Goal: Task Accomplishment & Management: Use online tool/utility

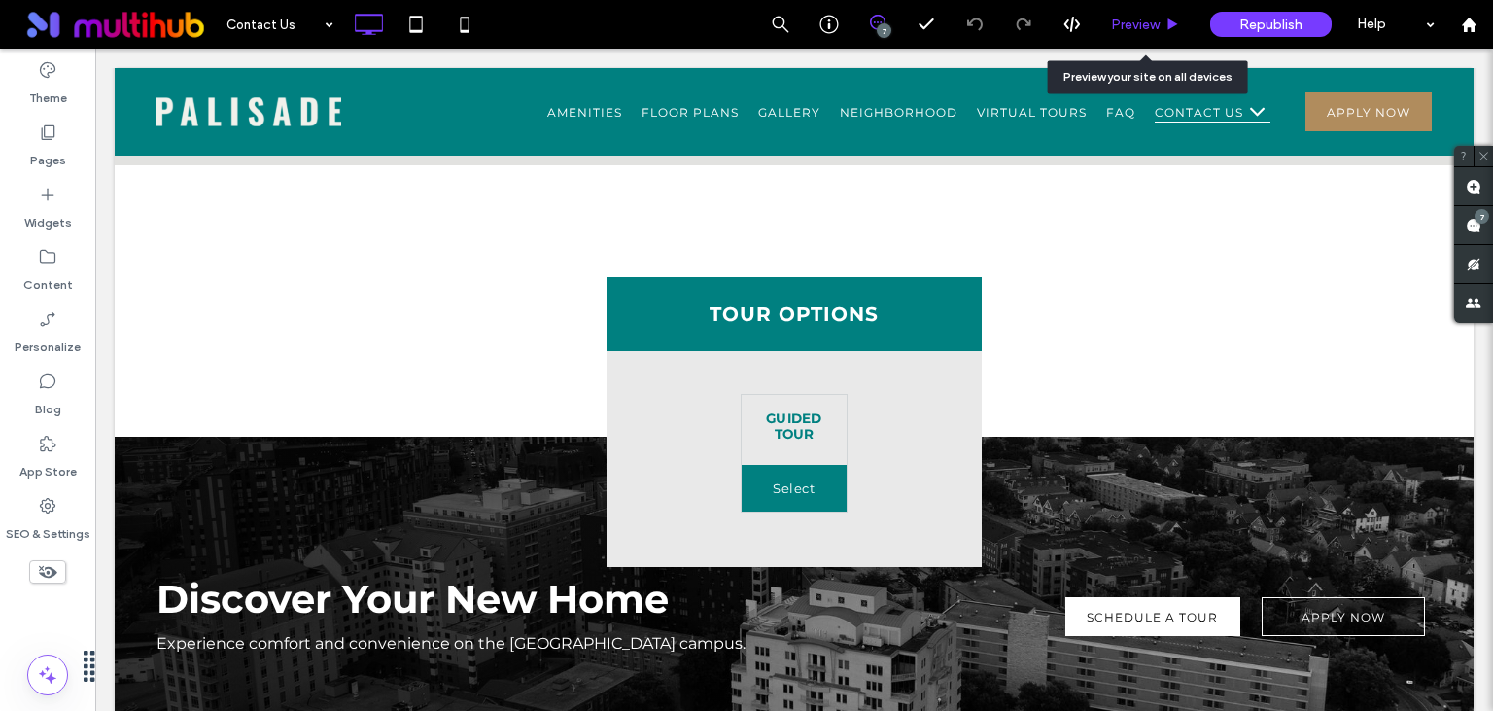
click at [1133, 16] on div "Preview" at bounding box center [1146, 24] width 99 height 49
click at [1137, 21] on span "Preview" at bounding box center [1135, 25] width 49 height 17
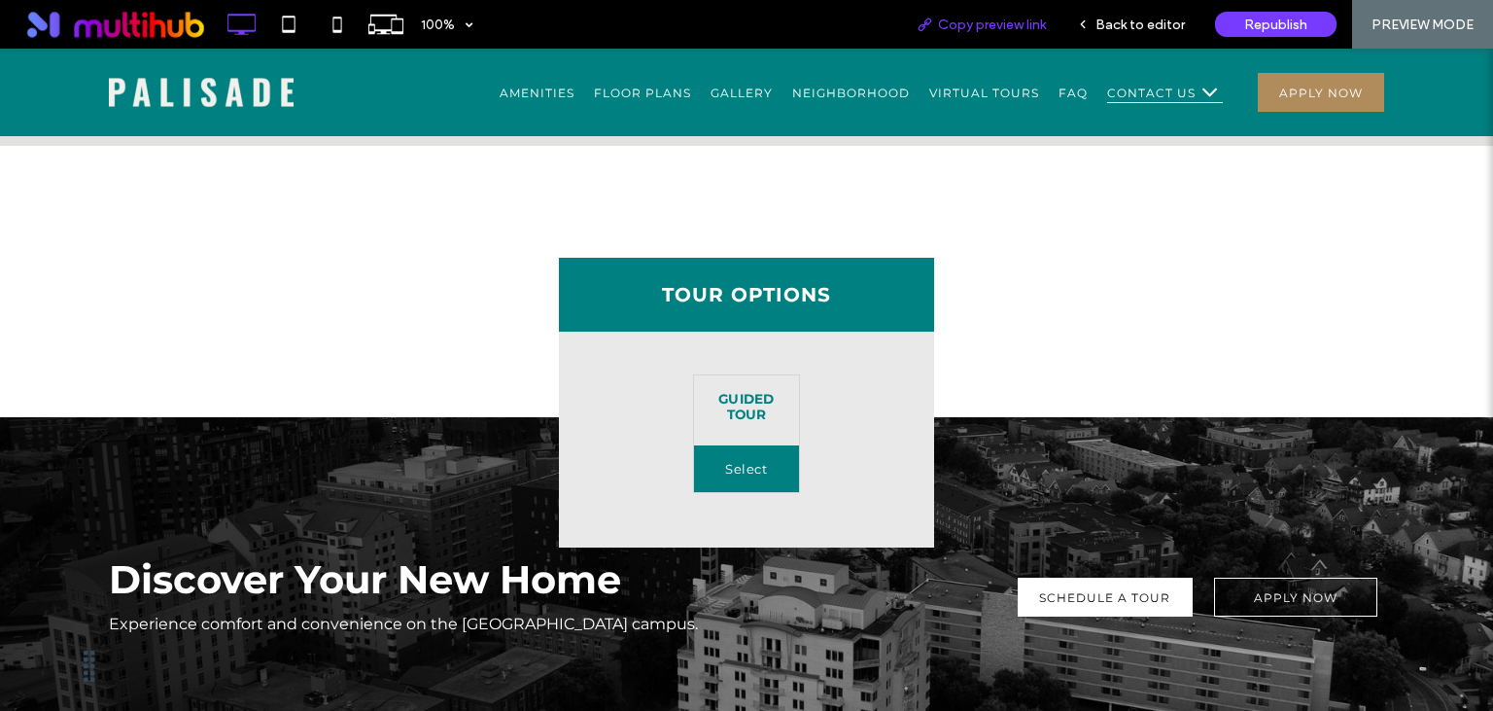
click at [990, 24] on span "Copy preview link" at bounding box center [992, 25] width 108 height 17
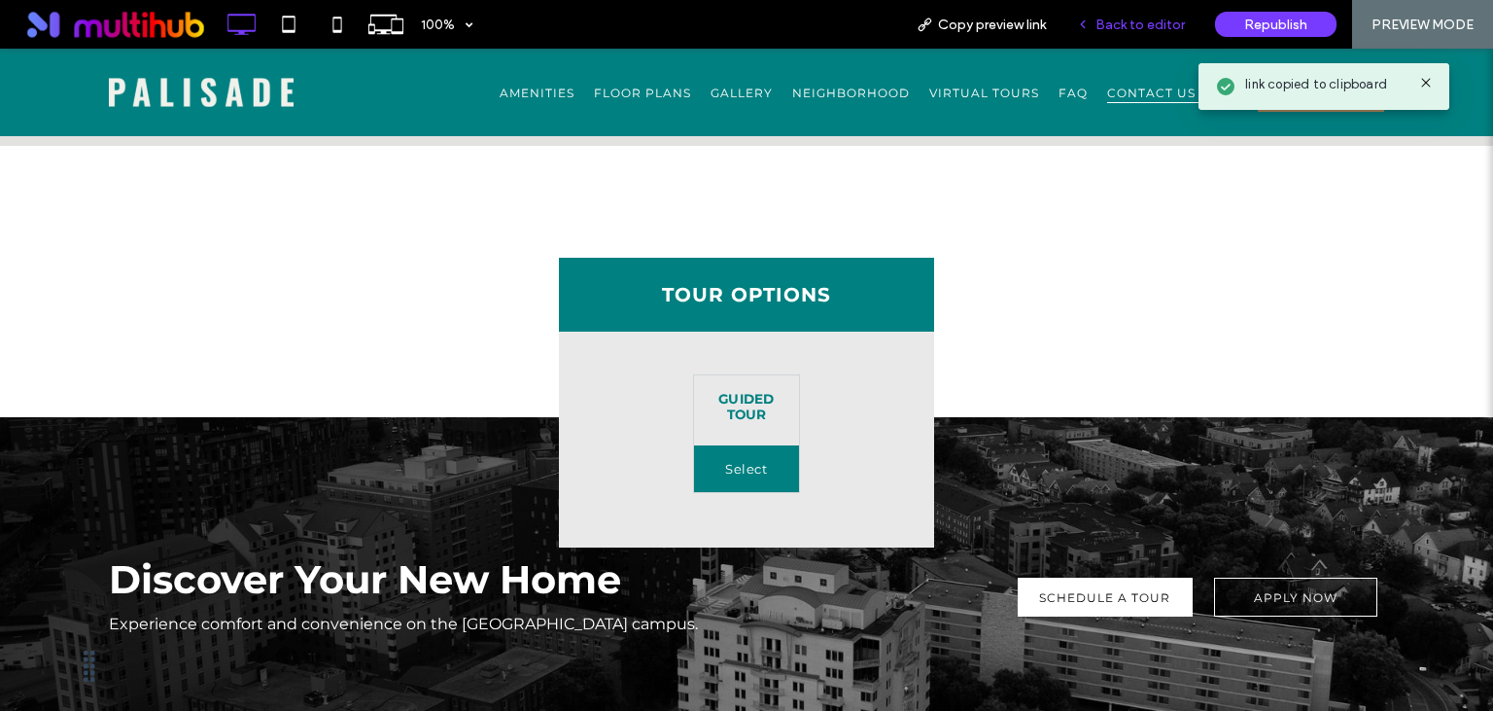
click at [1159, 25] on span "Back to editor" at bounding box center [1140, 25] width 89 height 17
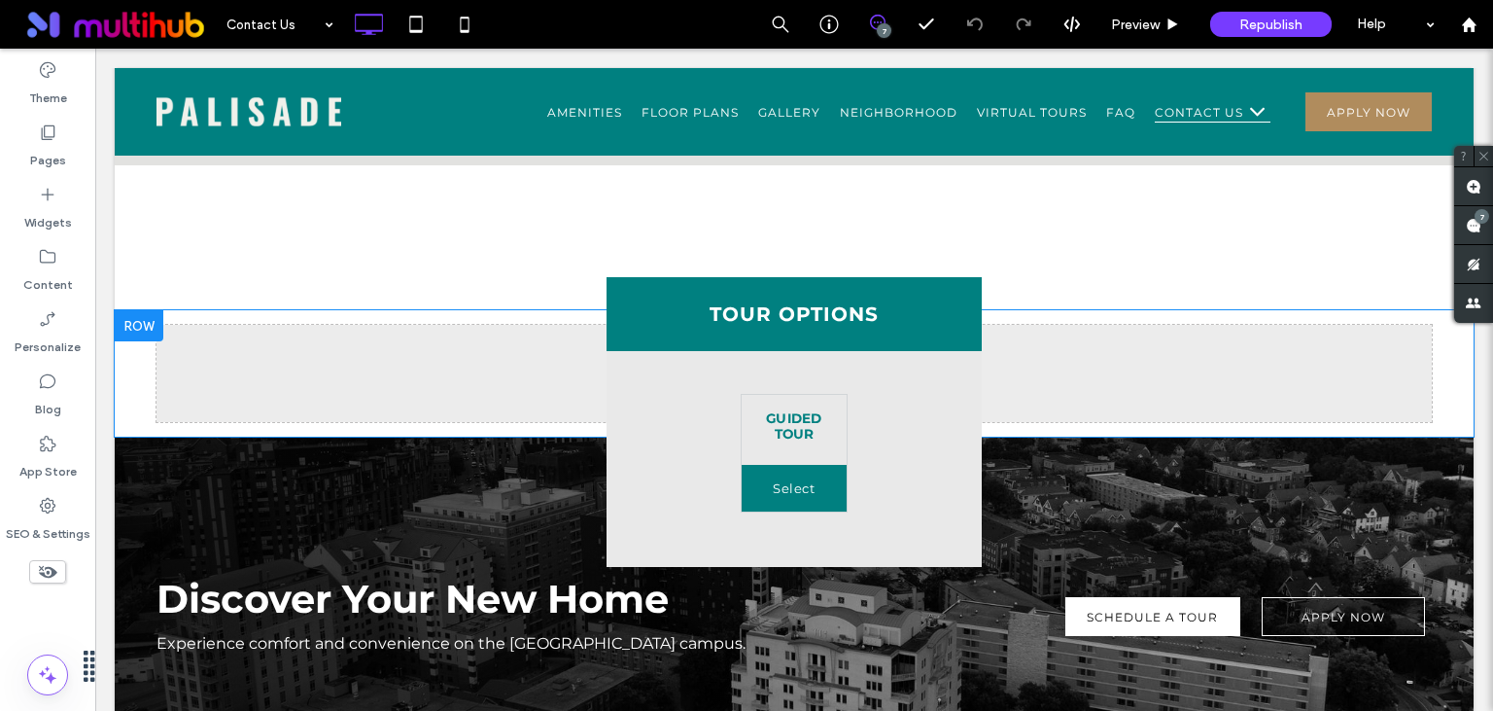
scroll to position [1437, 0]
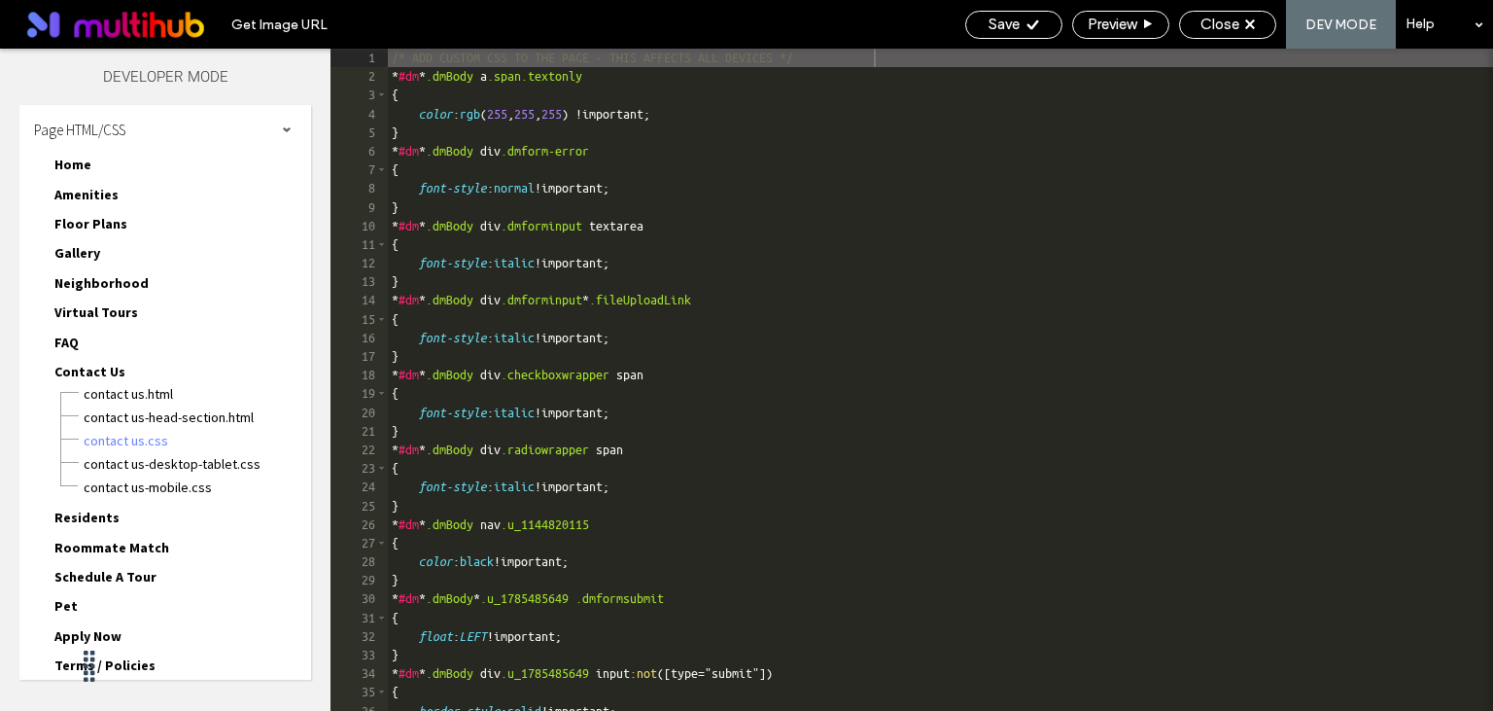
click at [87, 366] on span "Contact Us" at bounding box center [89, 371] width 71 height 17
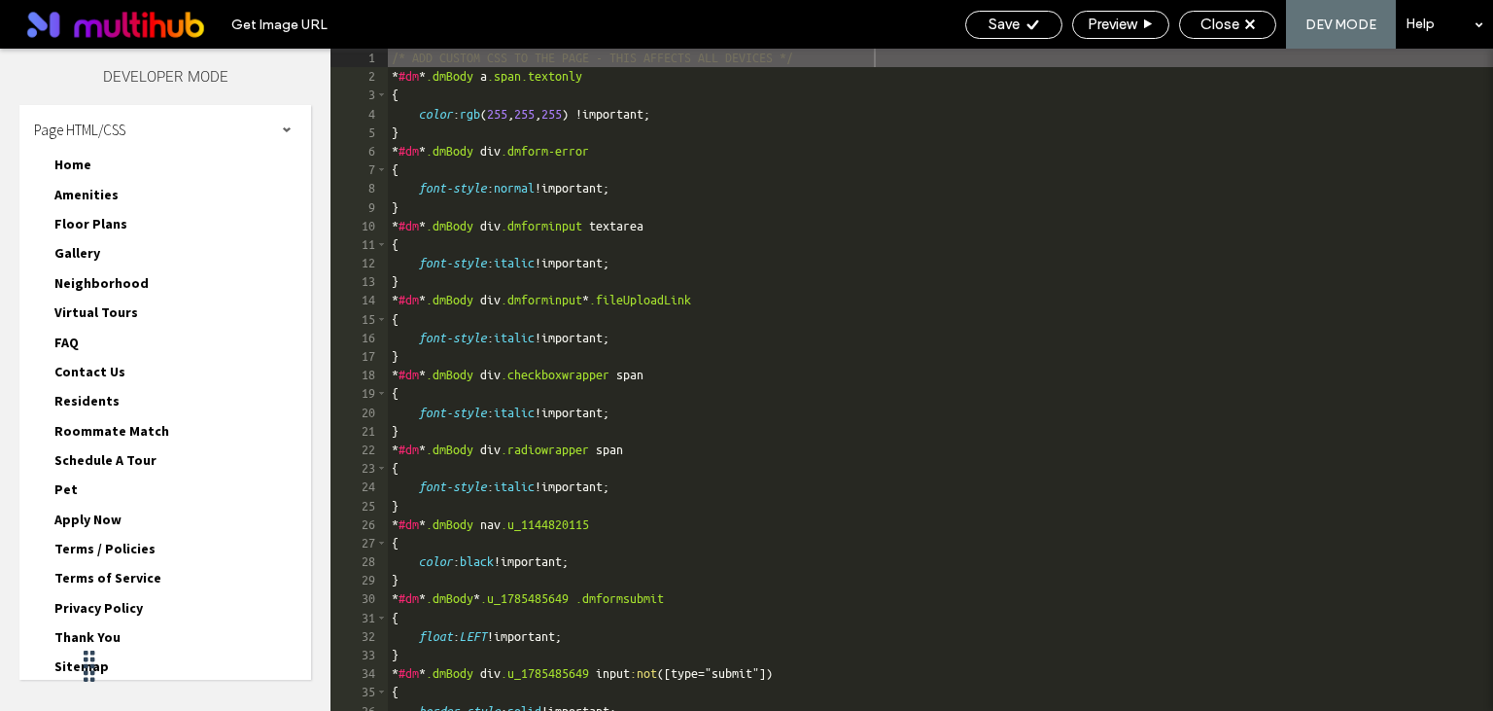
scroll to position [217, 0]
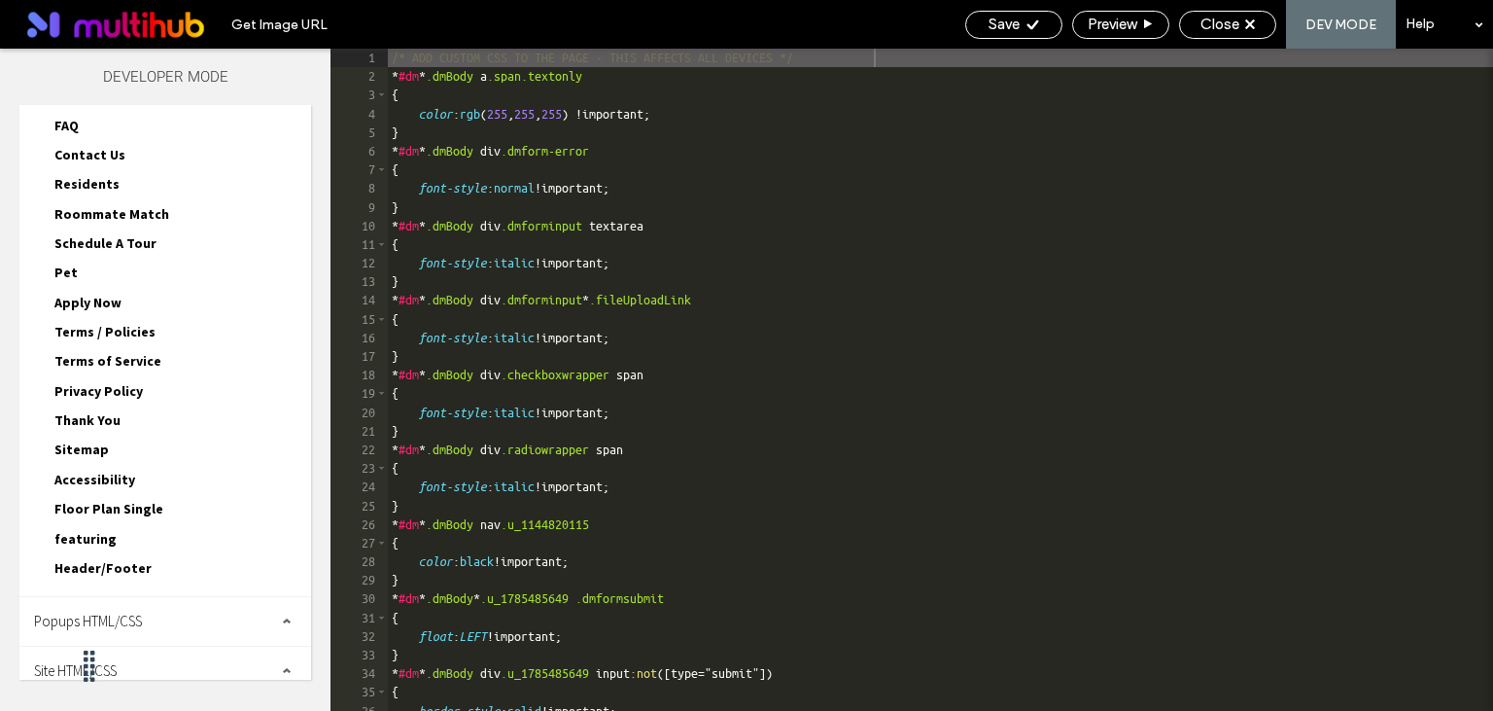
click at [111, 559] on span "Header/Footer" at bounding box center [102, 567] width 97 height 17
click at [122, 559] on span "Header/Footer" at bounding box center [102, 567] width 97 height 17
click at [112, 661] on span "Site HTML/CSS" at bounding box center [75, 670] width 83 height 18
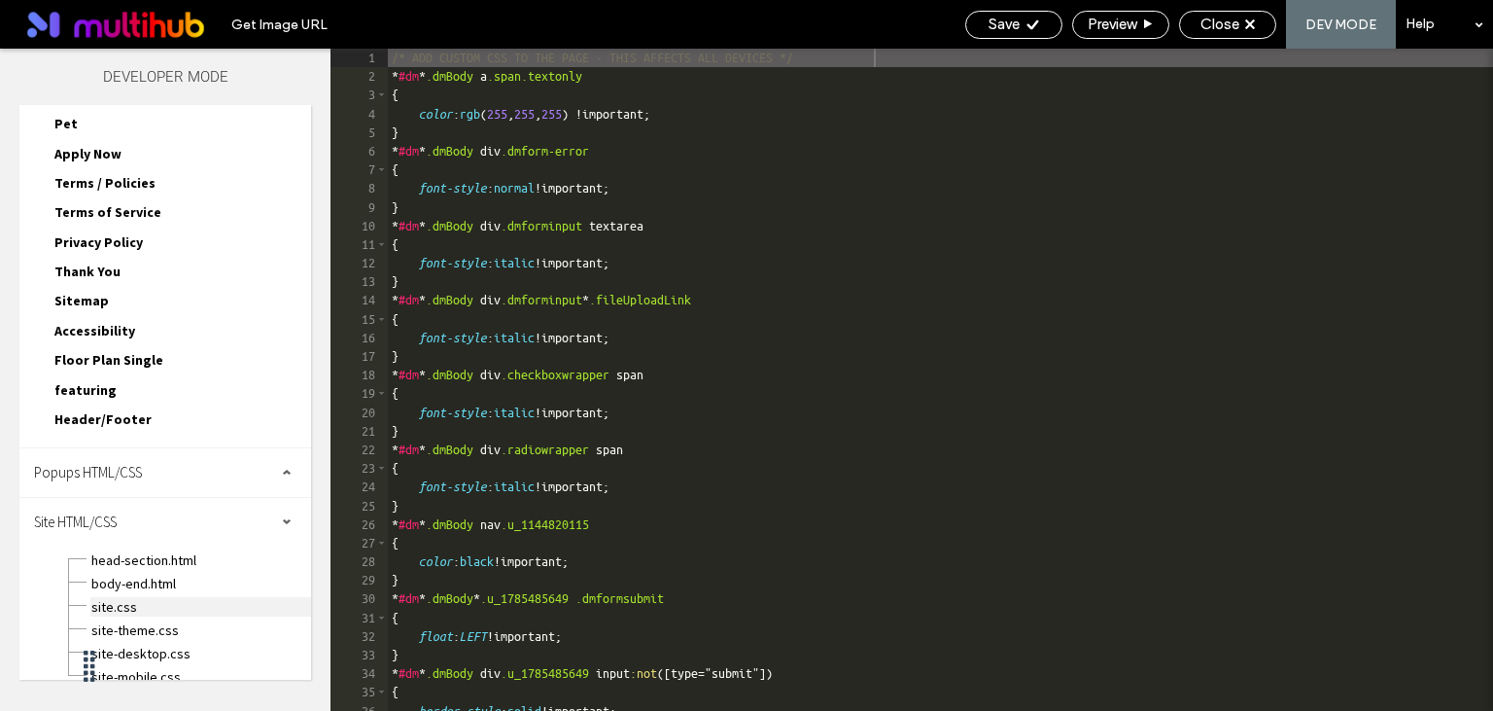
click at [122, 597] on span "site.css" at bounding box center [200, 606] width 221 height 19
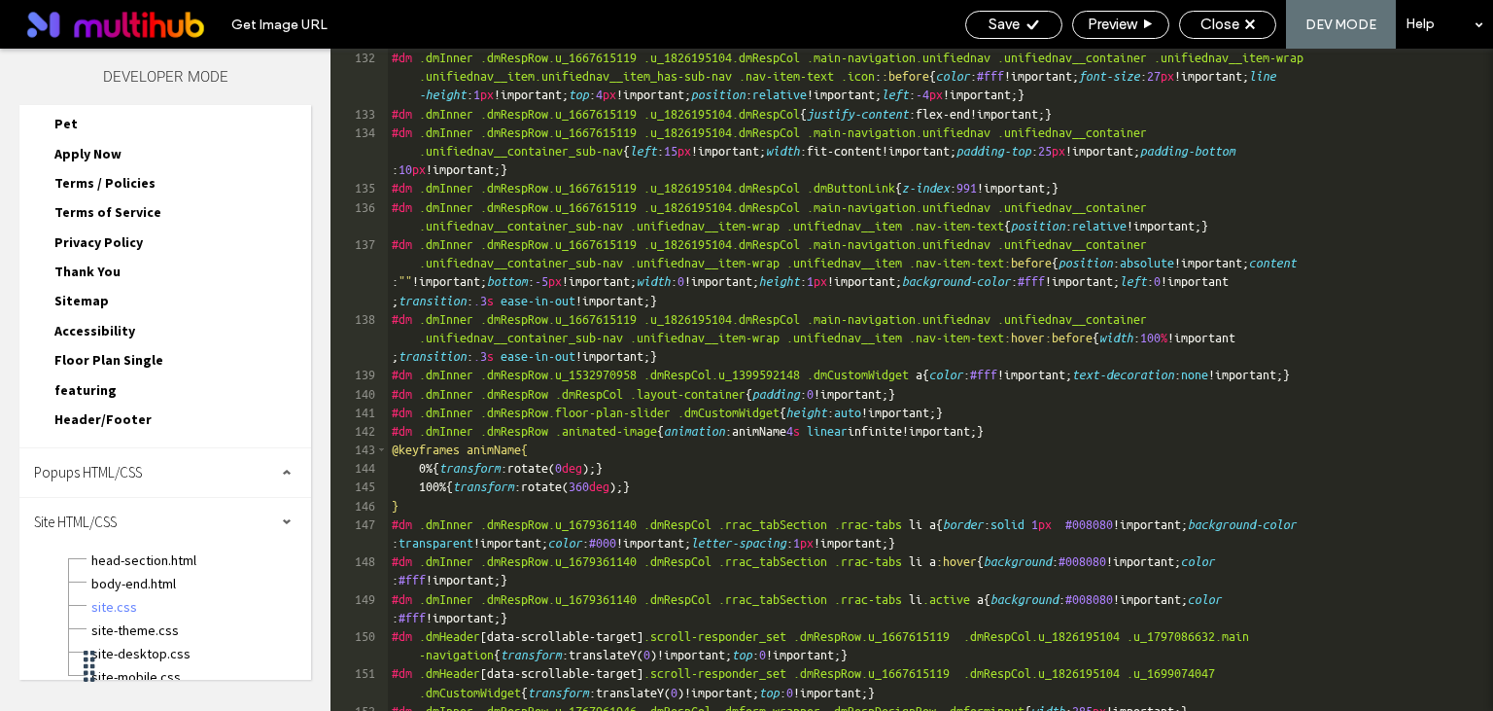
scroll to position [5017, 0]
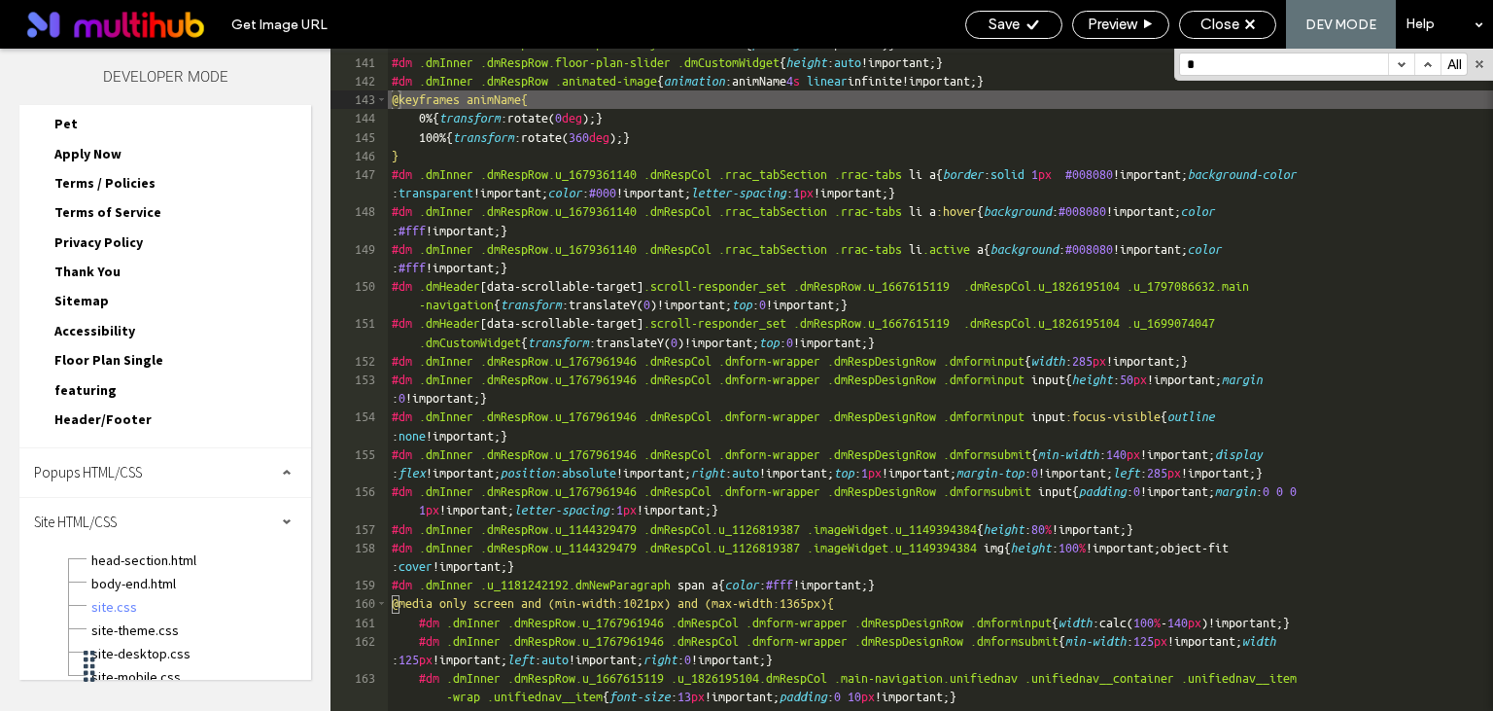
type input "*"
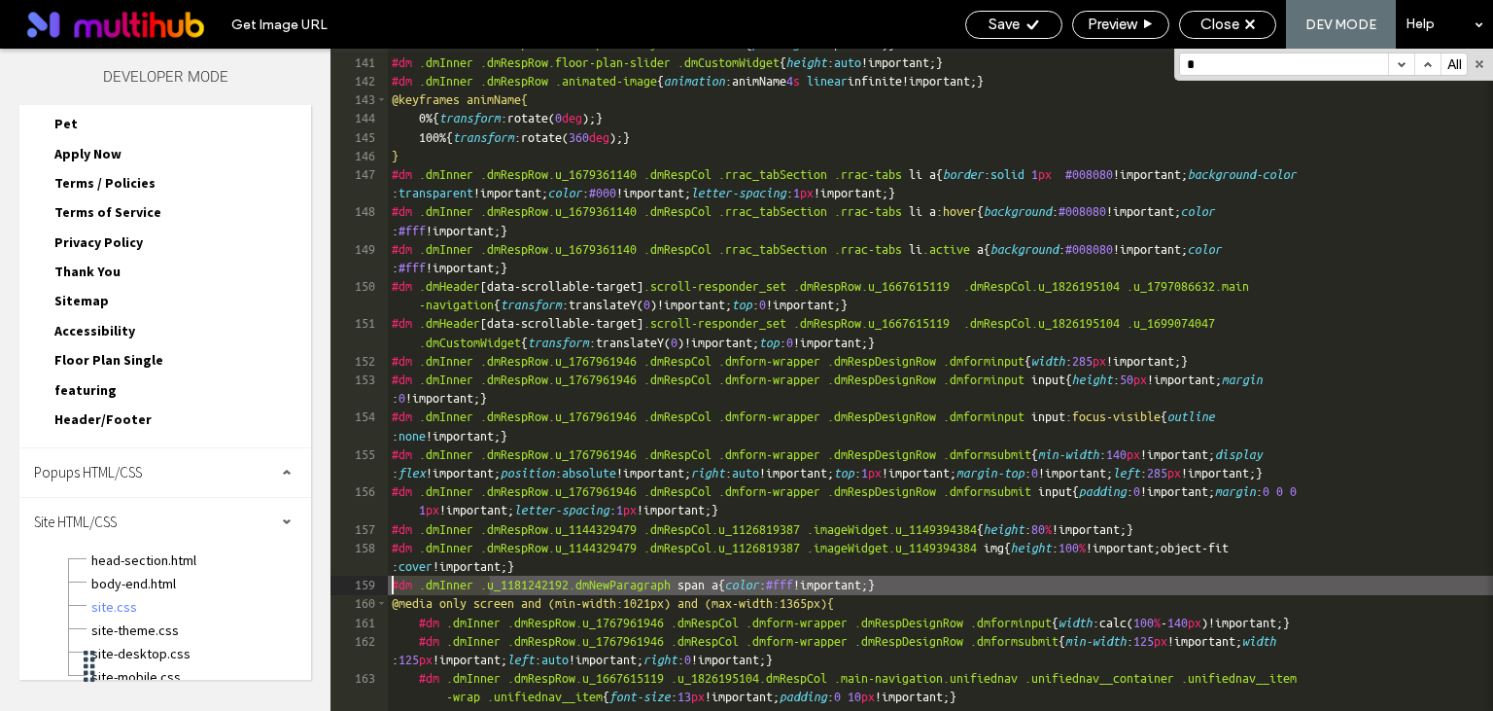
drag, startPoint x: 492, startPoint y: 585, endPoint x: 375, endPoint y: 586, distance: 116.7
click at [388, 586] on div "#dm .dmInner .dmRespRow .dmRespCol .layout-container { padding : 0 !important; …" at bounding box center [940, 380] width 1105 height 662
click at [996, 585] on div "#dm .dmInner .dmRespRow .dmRespCol .layout-container { padding : 0 !important; …" at bounding box center [940, 394] width 1105 height 718
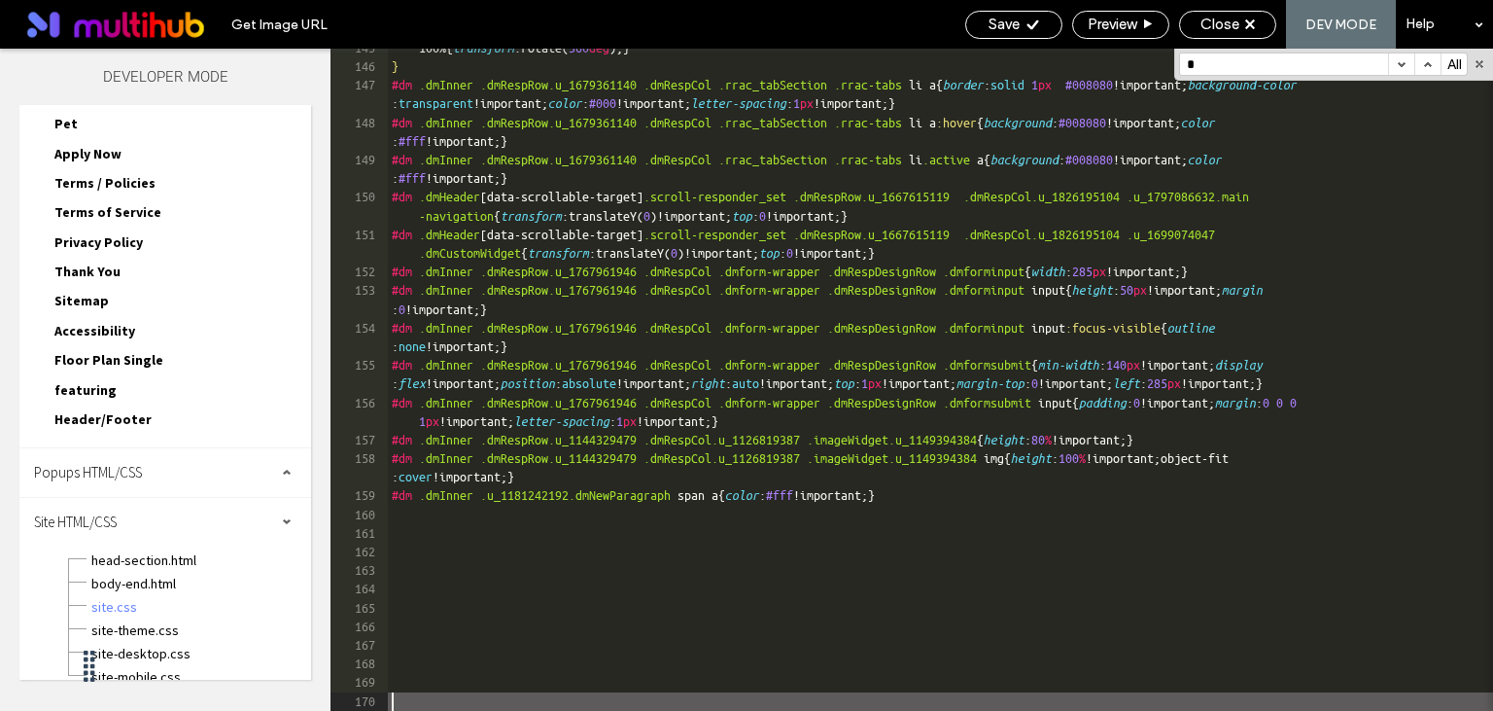
scroll to position [5218, 0]
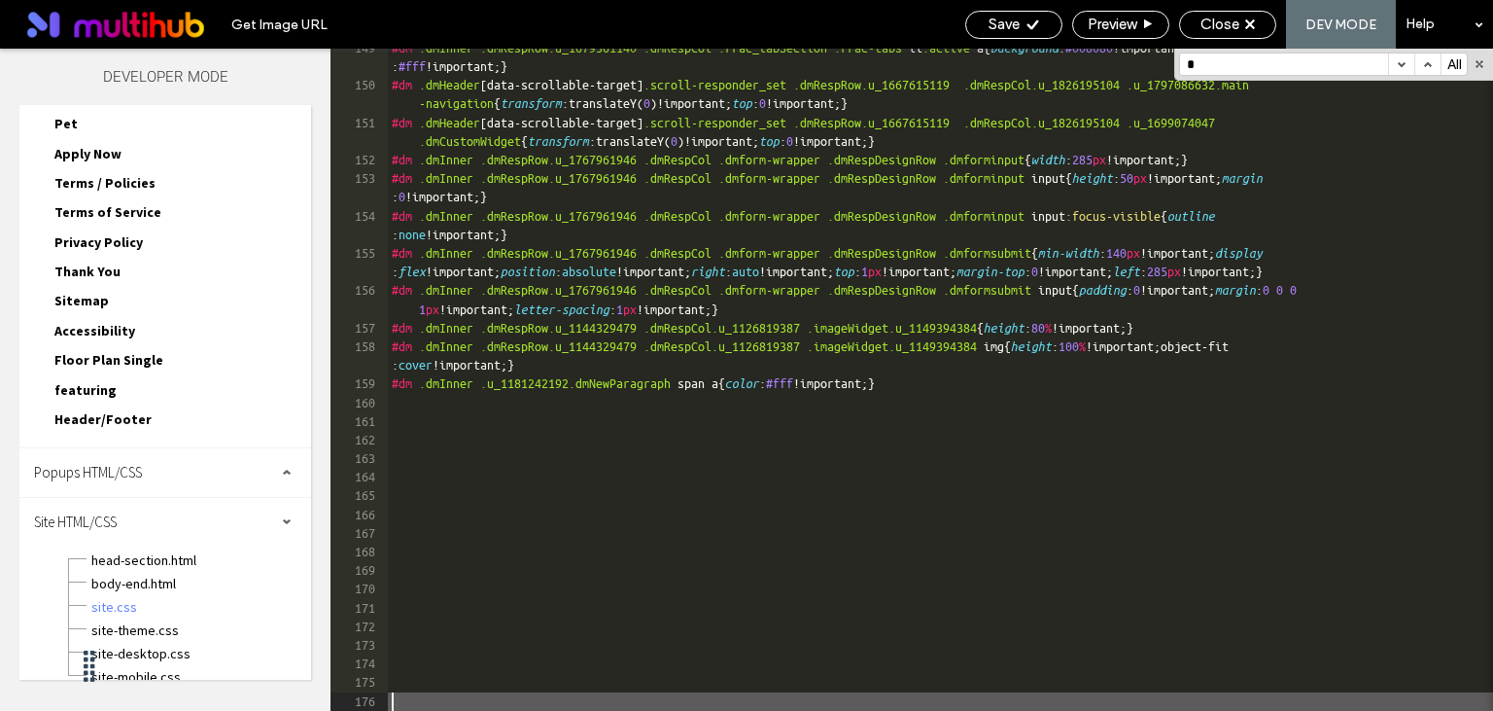
click at [403, 405] on div "#dm .dmInner .dmRespRow.u_1679361140 .dmRespCol .rrac_tabSection .rrac-tabs li …" at bounding box center [940, 398] width 1105 height 718
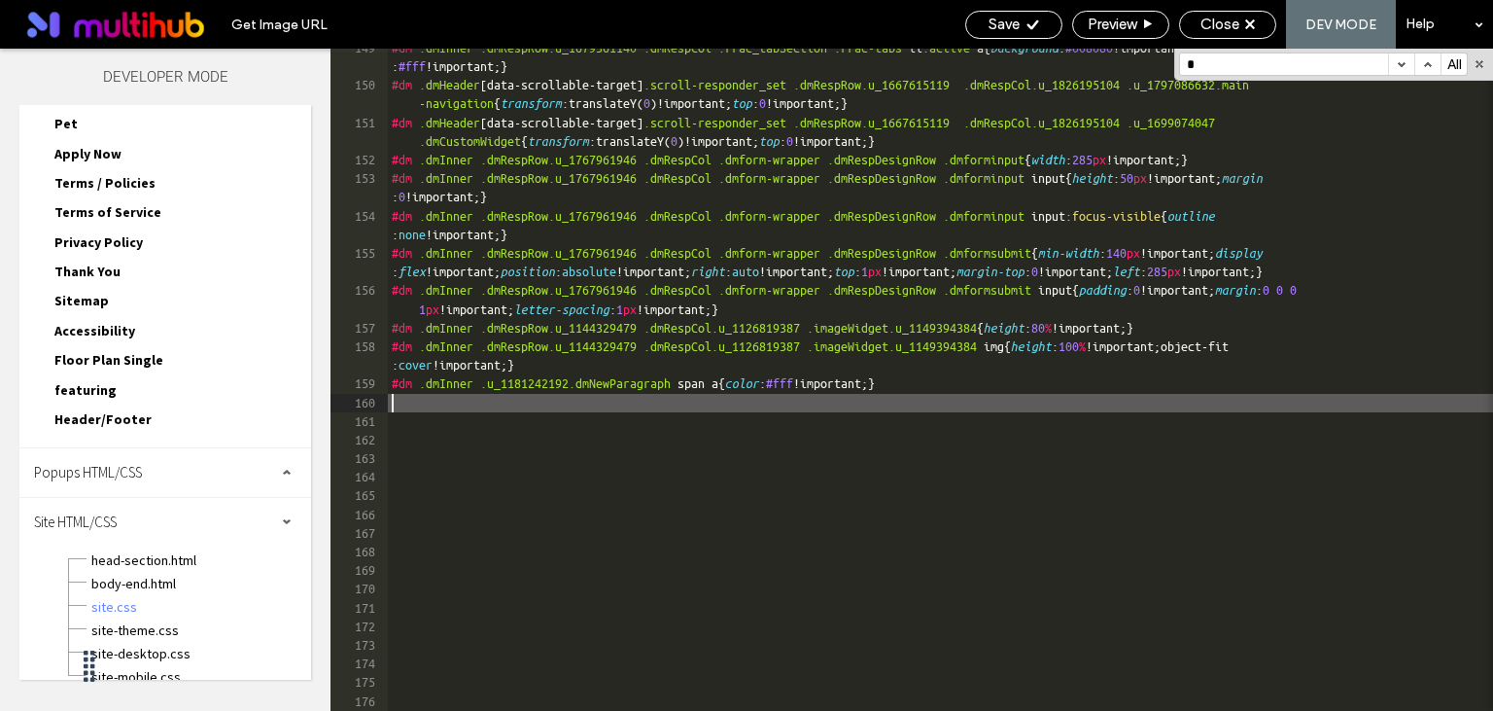
paste textarea
click at [1041, 391] on div "#dm .dmInner .dmRespRow.u_1679361140 .dmRespCol .rrac_tabSection .rrac-tabs li …" at bounding box center [940, 398] width 1105 height 718
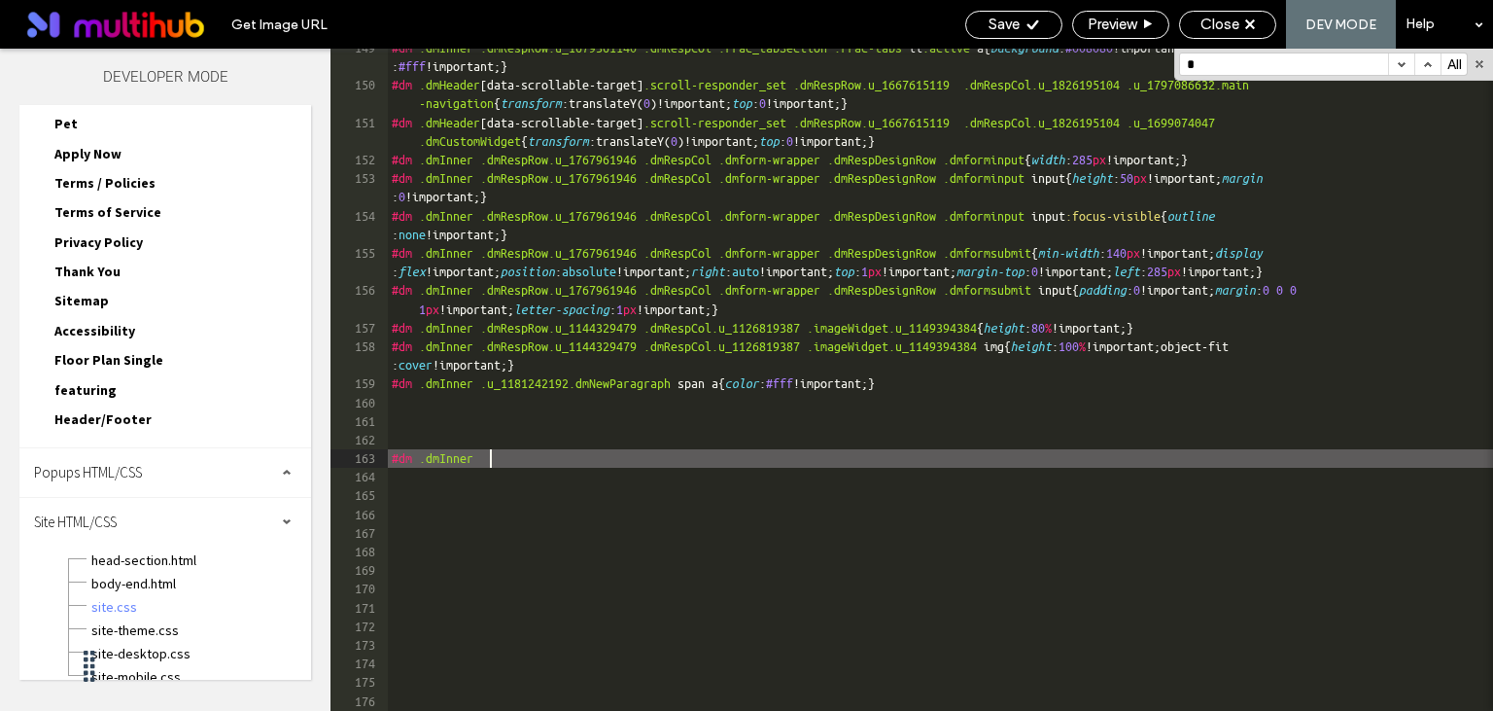
click at [501, 457] on div "#dm .dmInner .dmRespRow.u_1679361140 .dmRespCol .rrac_tabSection .rrac-tabs li …" at bounding box center [940, 398] width 1105 height 718
click at [605, 461] on div "#dm .dmInner .dmRespRow.u_1679361140 .dmRespCol .rrac_tabSection .rrac-tabs li …" at bounding box center [940, 398] width 1105 height 718
click at [727, 461] on div "#dm .dmInner .dmRespRow.u_1679361140 .dmRespCol .rrac_tabSection .rrac-tabs li …" at bounding box center [940, 398] width 1105 height 718
click at [822, 453] on div "#dm .dmInner .dmRespRow.u_1679361140 .dmRespCol .rrac_tabSection .rrac-tabs li …" at bounding box center [940, 398] width 1105 height 718
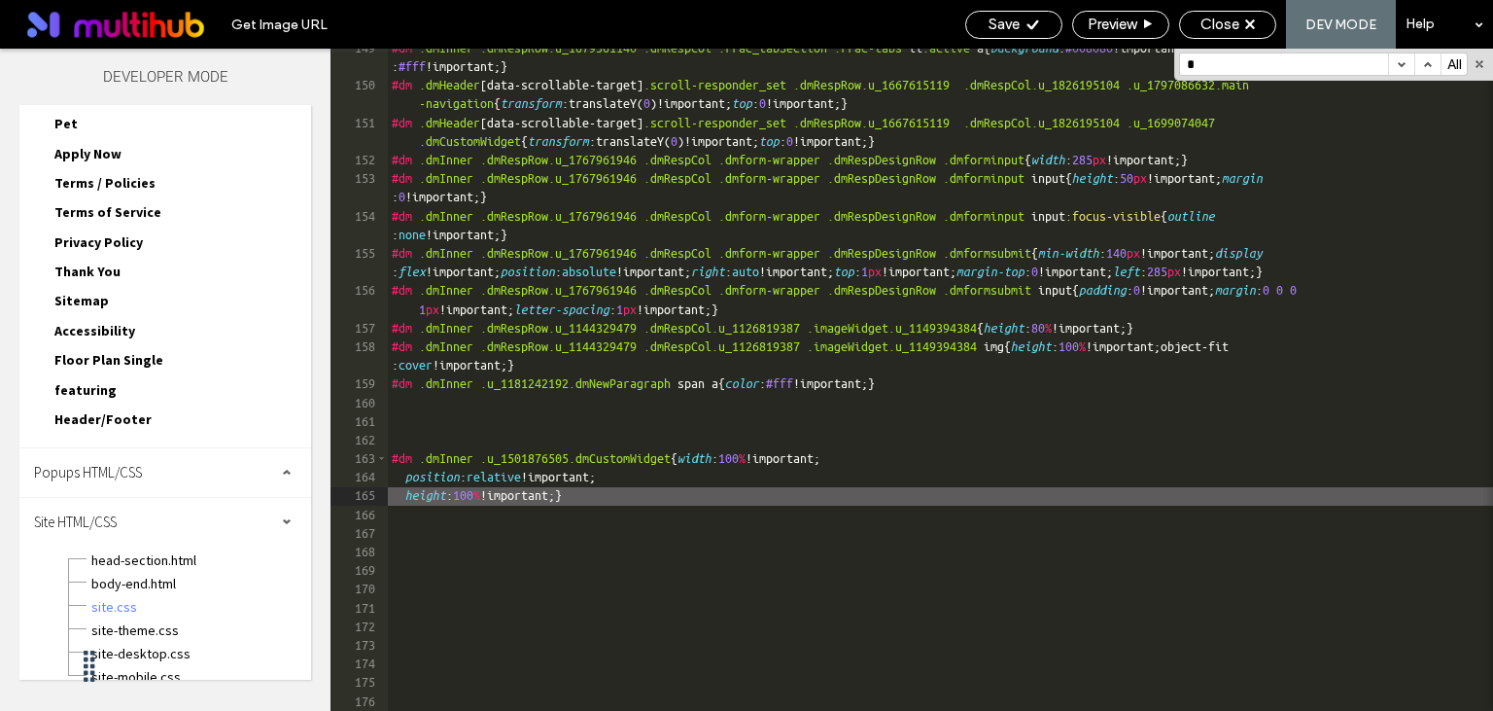
click at [789, 456] on div "#dm .dmInner .dmRespRow.u_1679361140 .dmRespCol .rrac_tabSection .rrac-tabs li …" at bounding box center [940, 398] width 1105 height 718
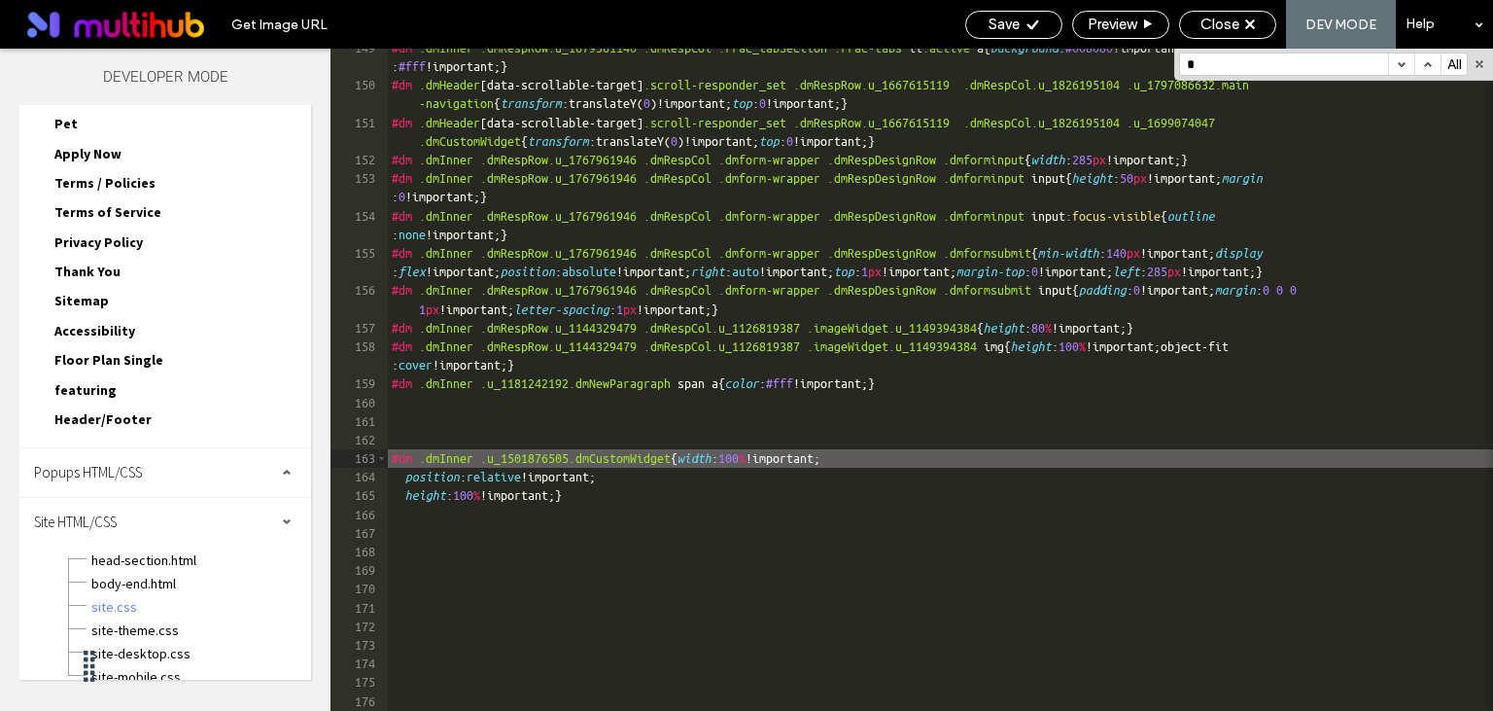
click at [826, 458] on div "#dm .dmInner .dmRespRow.u_1679361140 .dmRespCol .rrac_tabSection .rrac-tabs li …" at bounding box center [940, 398] width 1105 height 718
click at [927, 458] on div "#dm .dmInner .dmRespRow.u_1679361140 .dmRespCol .rrac_tabSection .rrac-tabs li …" at bounding box center [940, 398] width 1105 height 718
click at [1157, 465] on div "#dm .dmInner .dmRespRow.u_1679361140 .dmRespCol .rrac_tabSection .rrac-tabs li …" at bounding box center [940, 398] width 1105 height 718
click at [975, 461] on div "#dm .dmInner .dmRespRow.u_1679361140 .dmRespCol .rrac_tabSection .rrac-tabs li …" at bounding box center [940, 398] width 1105 height 718
click at [1005, 456] on div "#dm .dmInner .dmRespRow.u_1679361140 .dmRespCol .rrac_tabSection .rrac-tabs li …" at bounding box center [940, 398] width 1105 height 718
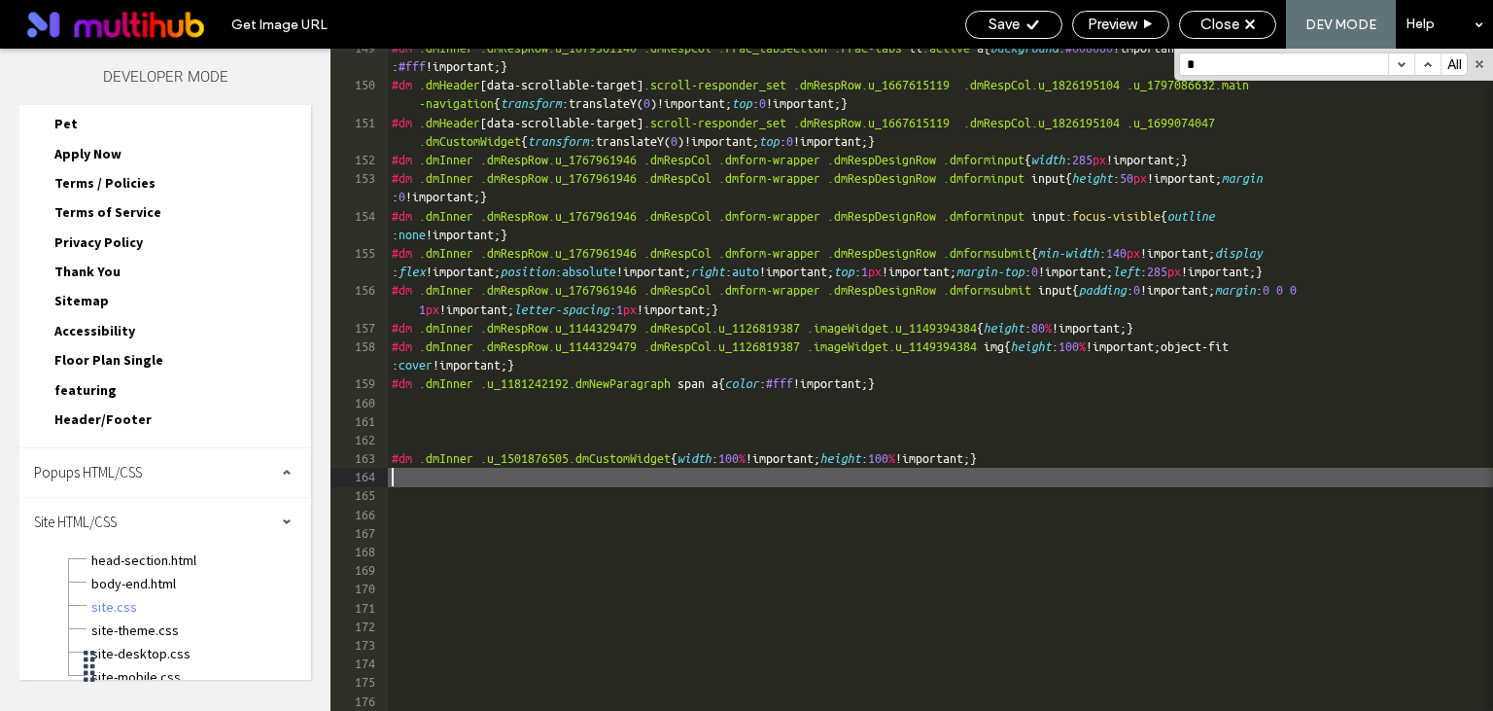
click at [750, 483] on div "#dm .dmInner .dmRespRow.u_1679361140 .dmRespCol .rrac_tabSection .rrac-tabs li …" at bounding box center [940, 398] width 1105 height 718
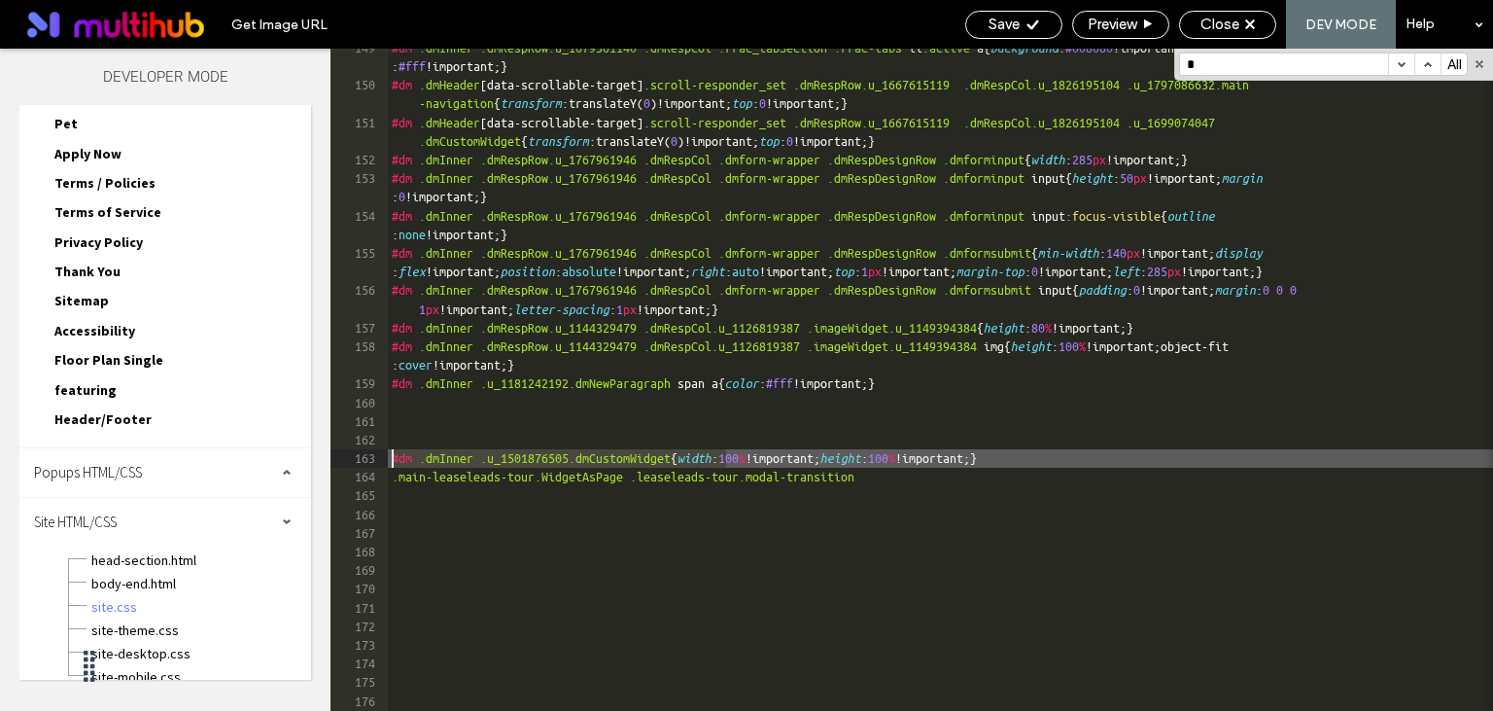
drag, startPoint x: 728, startPoint y: 457, endPoint x: 392, endPoint y: 462, distance: 336.4
click at [392, 462] on div "#dm .dmInner .dmRespRow.u_1679361140 .dmRespCol .rrac_tabSection .rrac-tabs li …" at bounding box center [940, 398] width 1105 height 718
click at [394, 480] on div "#dm .dmInner .dmRespRow.u_1679361140 .dmRespCol .rrac_tabSection .rrac-tabs li …" at bounding box center [940, 398] width 1105 height 718
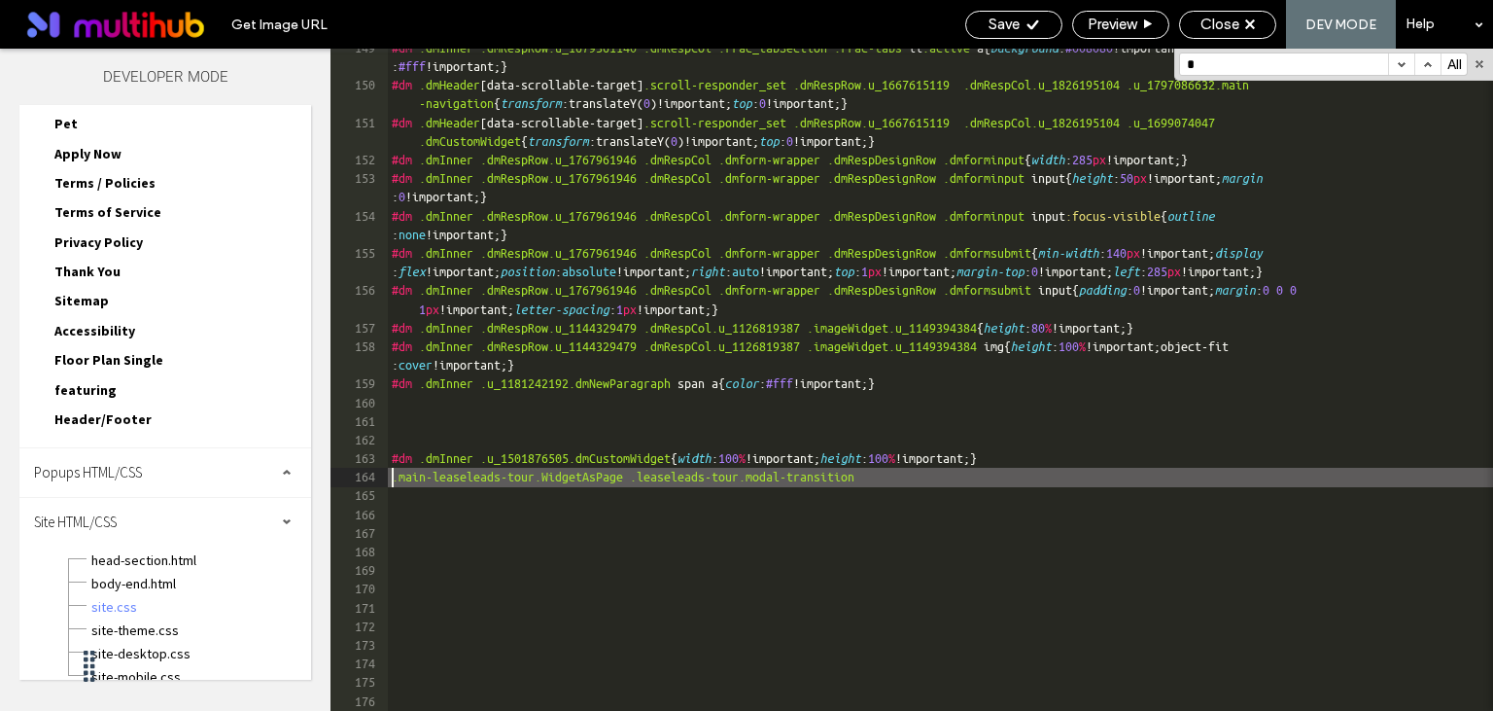
paste textarea
click at [1294, 480] on div "#dm .dmInner .dmRespRow.u_1679361140 .dmRespCol .rrac_tabSection .rrac-tabs li …" at bounding box center [940, 398] width 1105 height 718
click at [1362, 480] on div "#dm .dmInner .dmRespRow.u_1679361140 .dmRespCol .rrac_tabSection .rrac-tabs li …" at bounding box center [940, 398] width 1105 height 718
click at [1406, 475] on div "#dm .dmInner .dmRespRow.u_1679361140 .dmRespCol .rrac_tabSection .rrac-tabs li …" at bounding box center [940, 398] width 1105 height 718
type textarea "**"
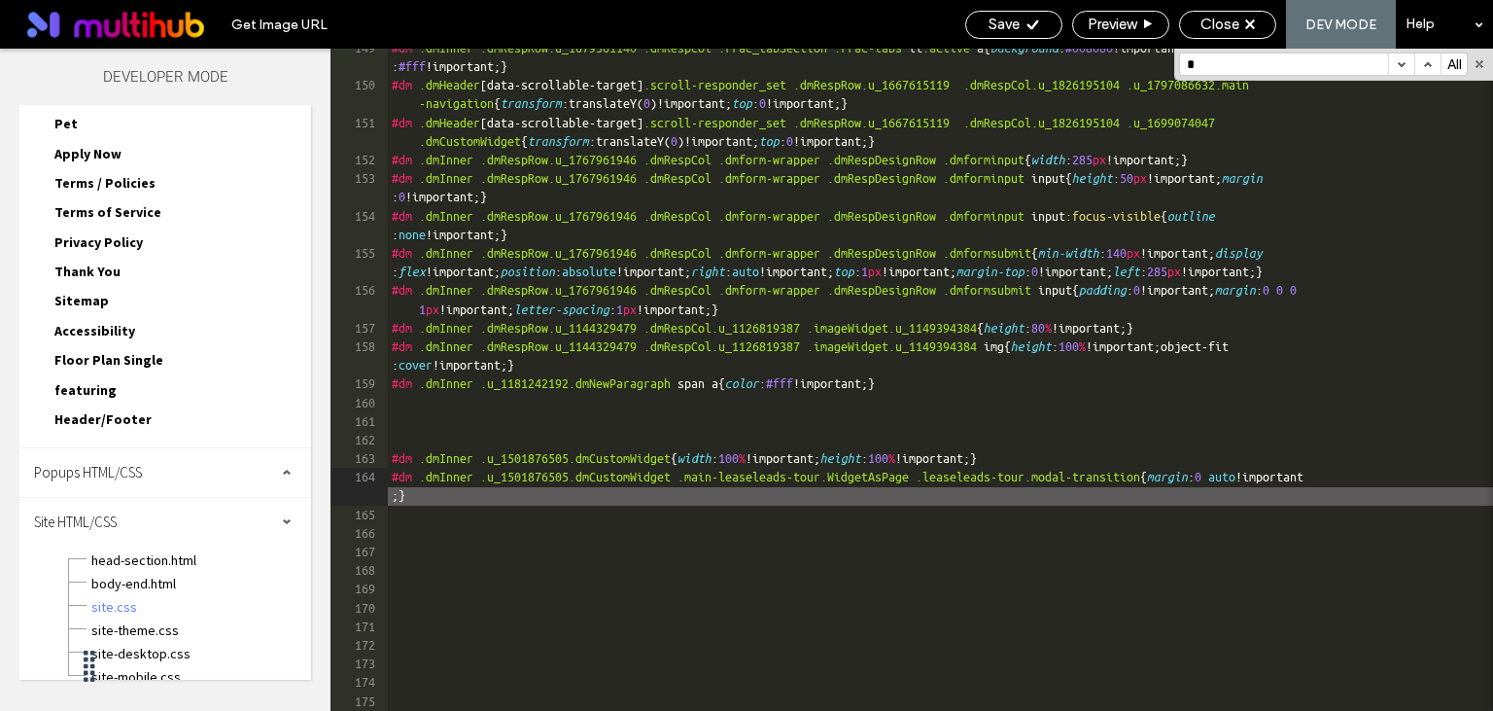
click at [888, 451] on div at bounding box center [746, 355] width 1493 height 711
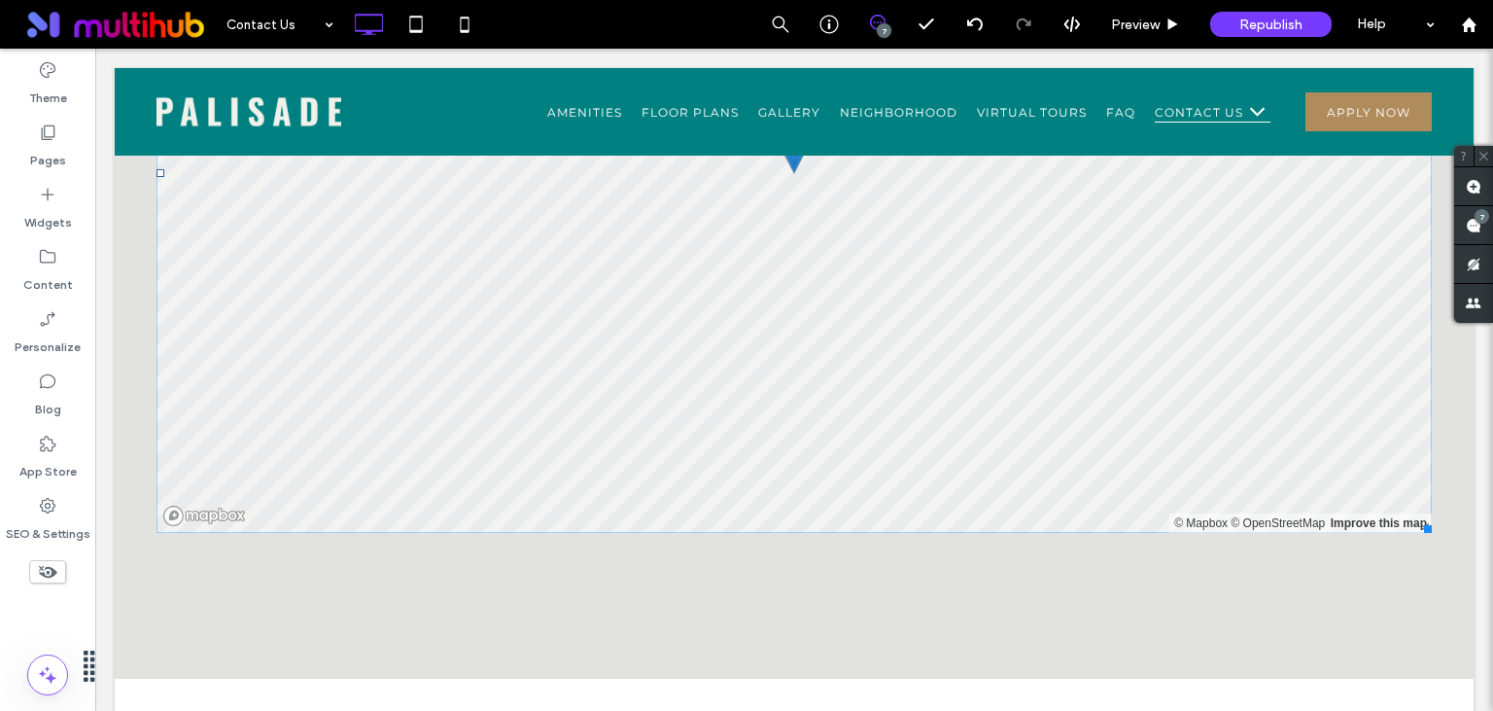
scroll to position [1437, 0]
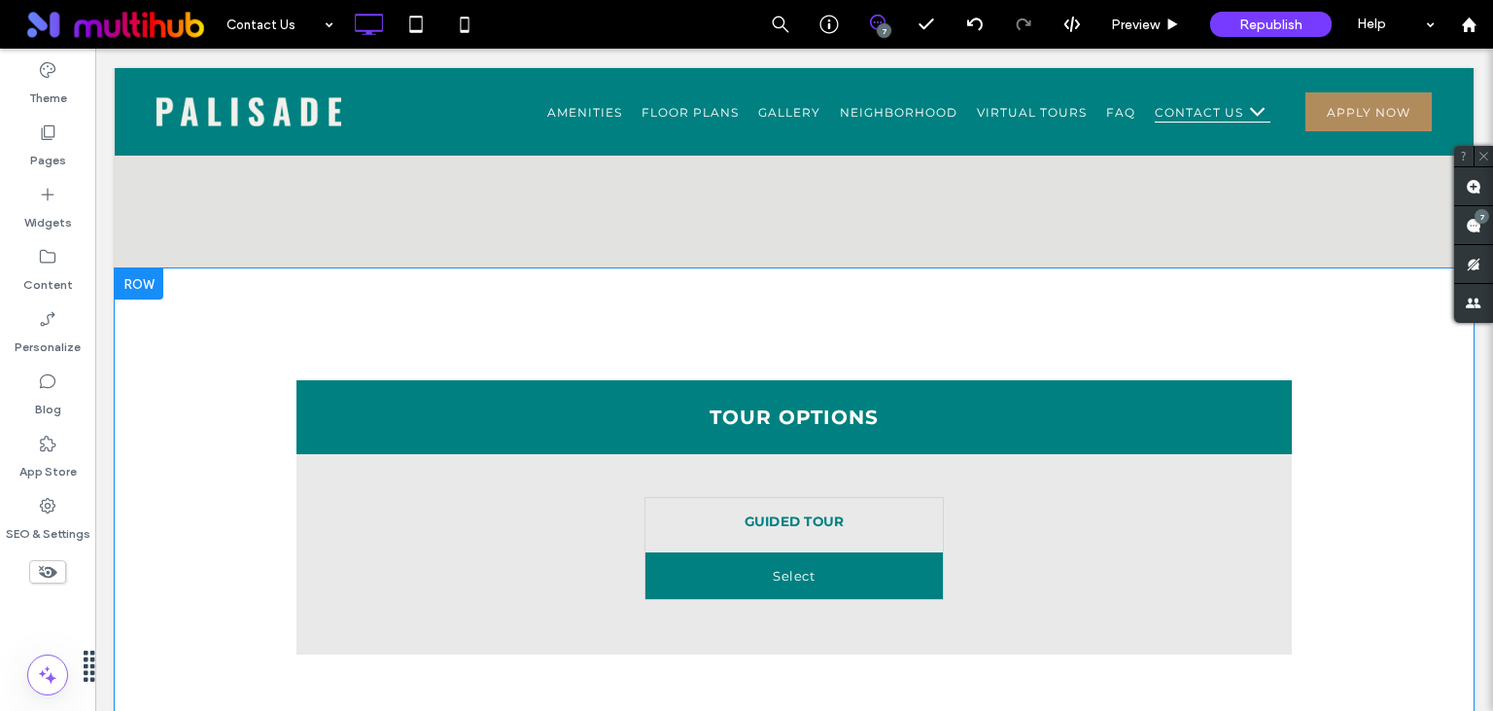
click at [461, 301] on div "**********" at bounding box center [795, 517] width 1276 height 469
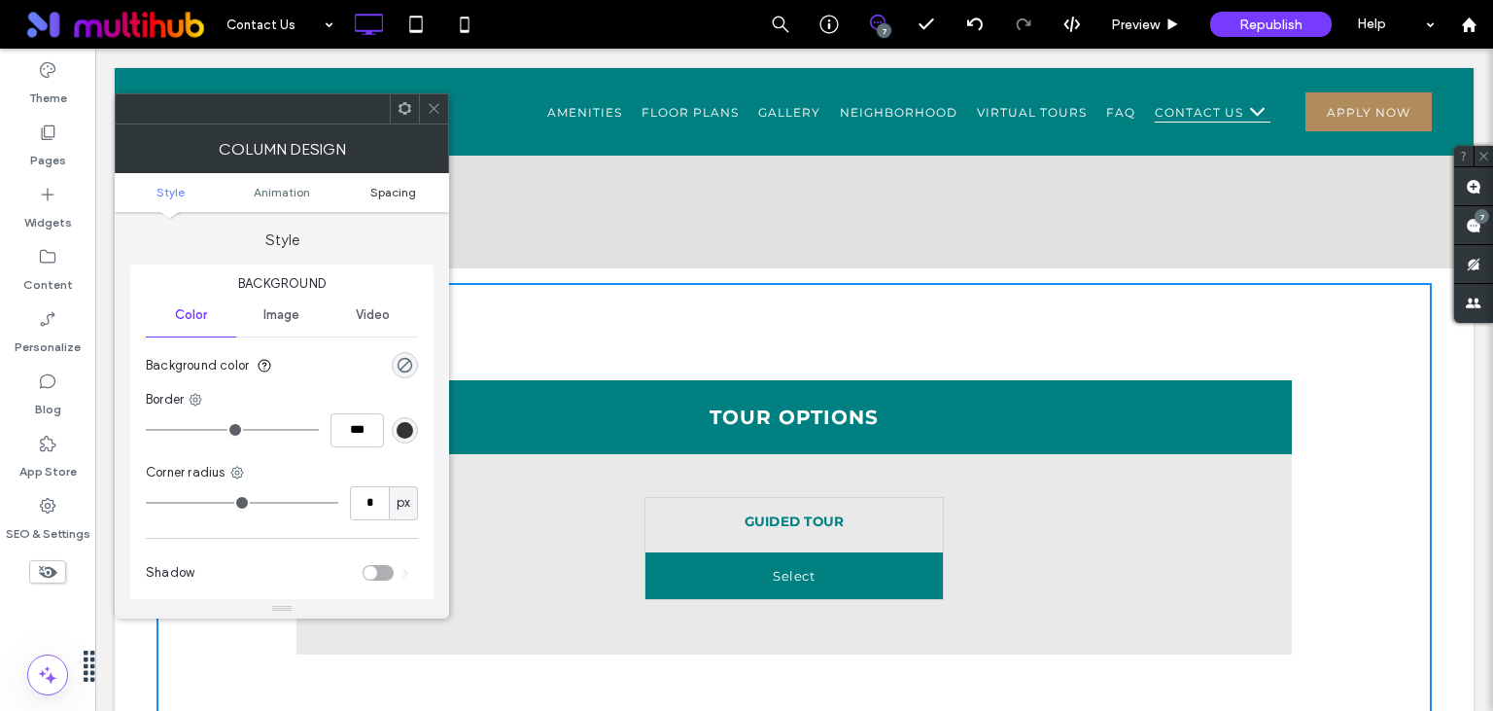
click at [386, 192] on span "Spacing" at bounding box center [393, 192] width 46 height 15
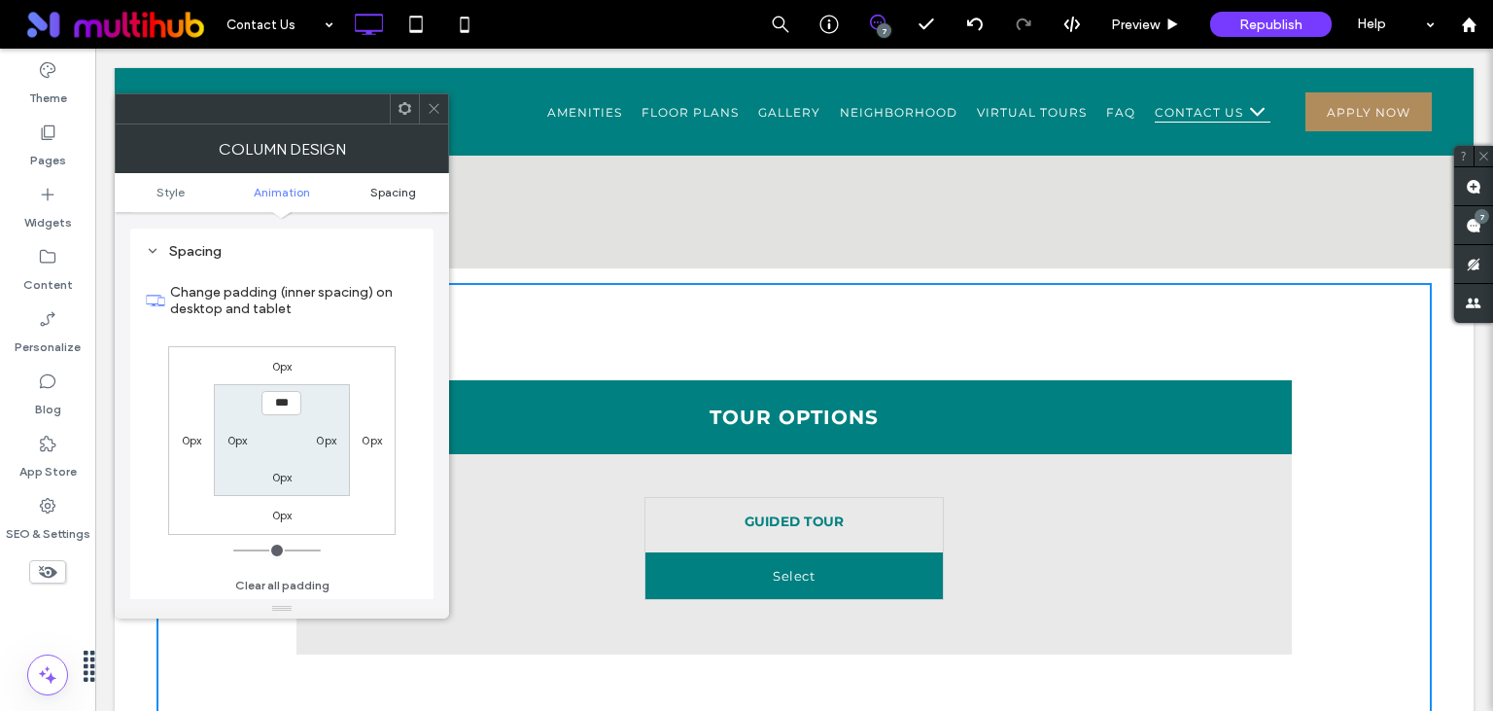
scroll to position [455, 0]
click at [440, 110] on icon at bounding box center [434, 108] width 15 height 15
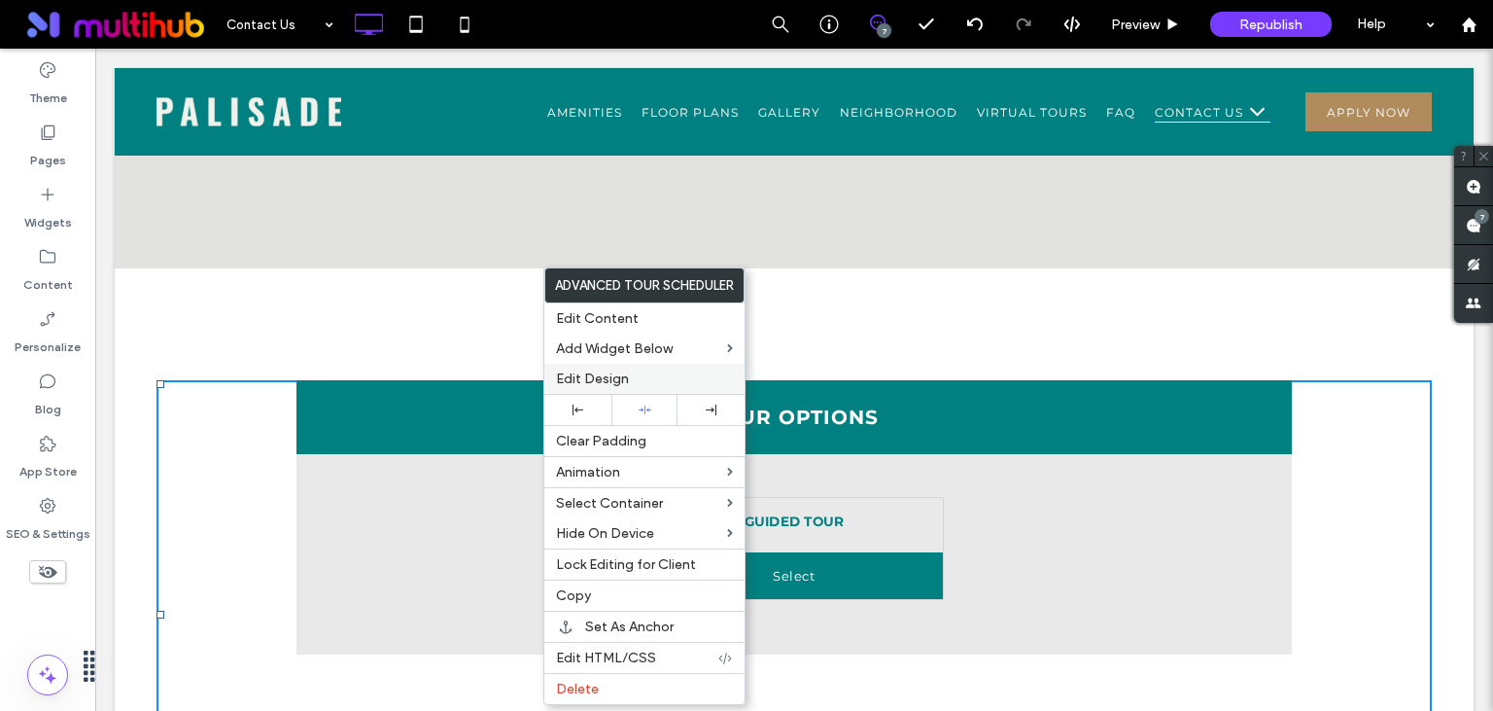
click at [575, 382] on span "Edit Design" at bounding box center [592, 378] width 73 height 17
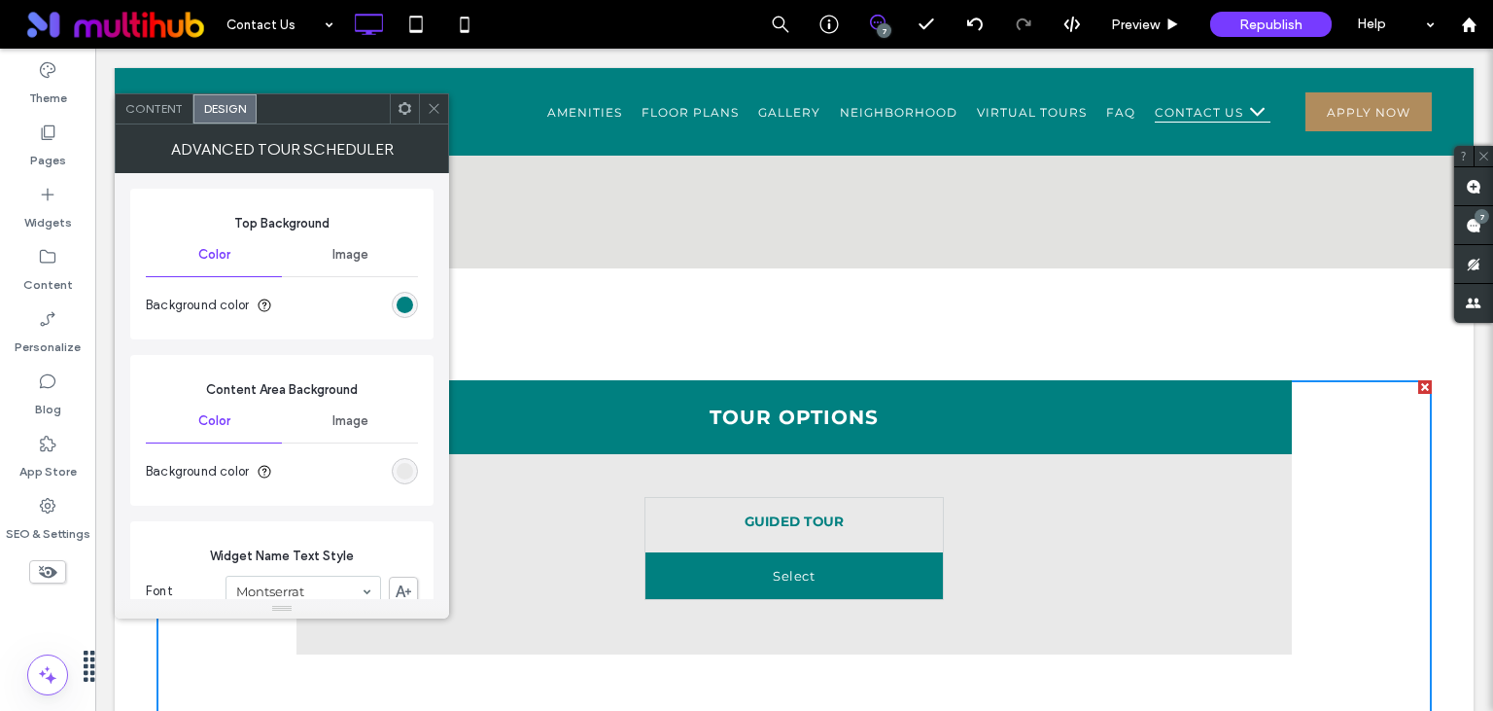
click at [210, 247] on span "Color" at bounding box center [214, 255] width 32 height 16
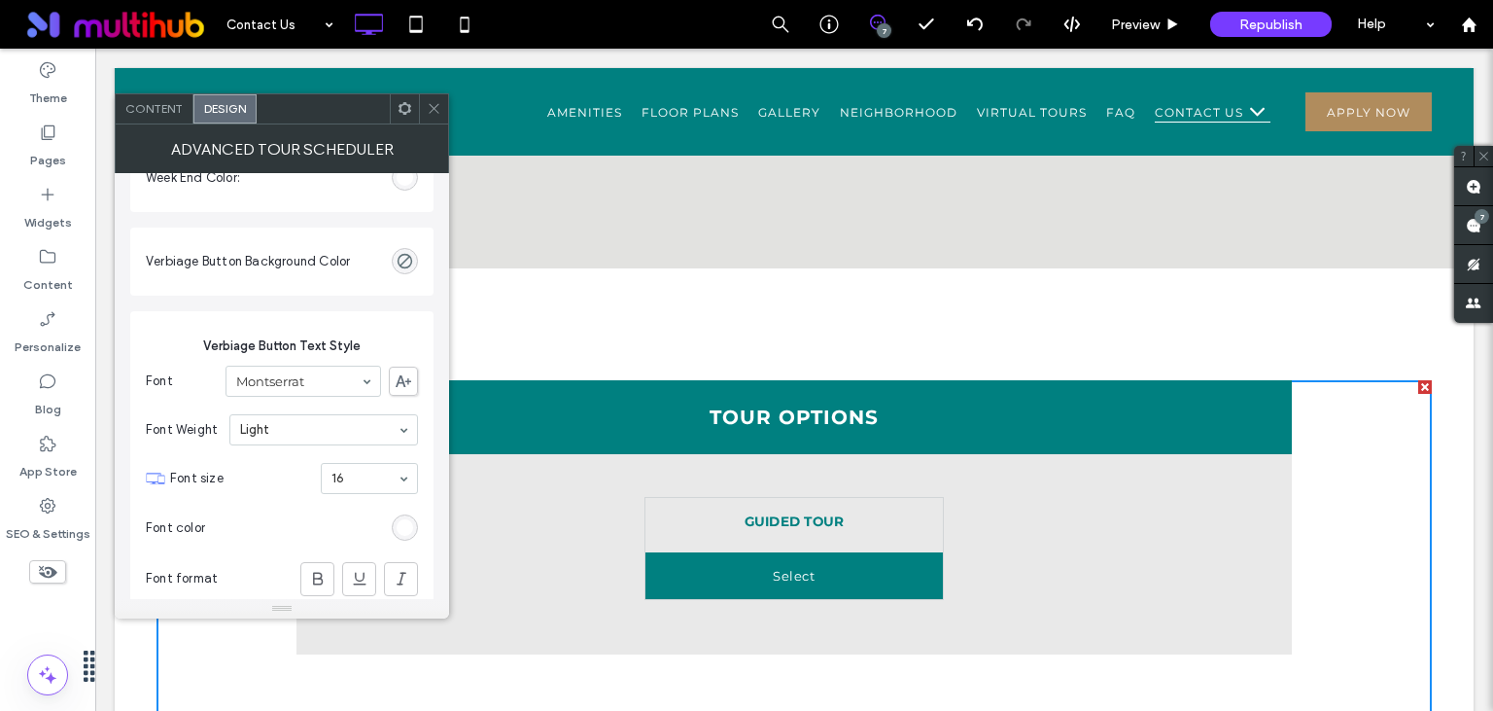
scroll to position [14031, 0]
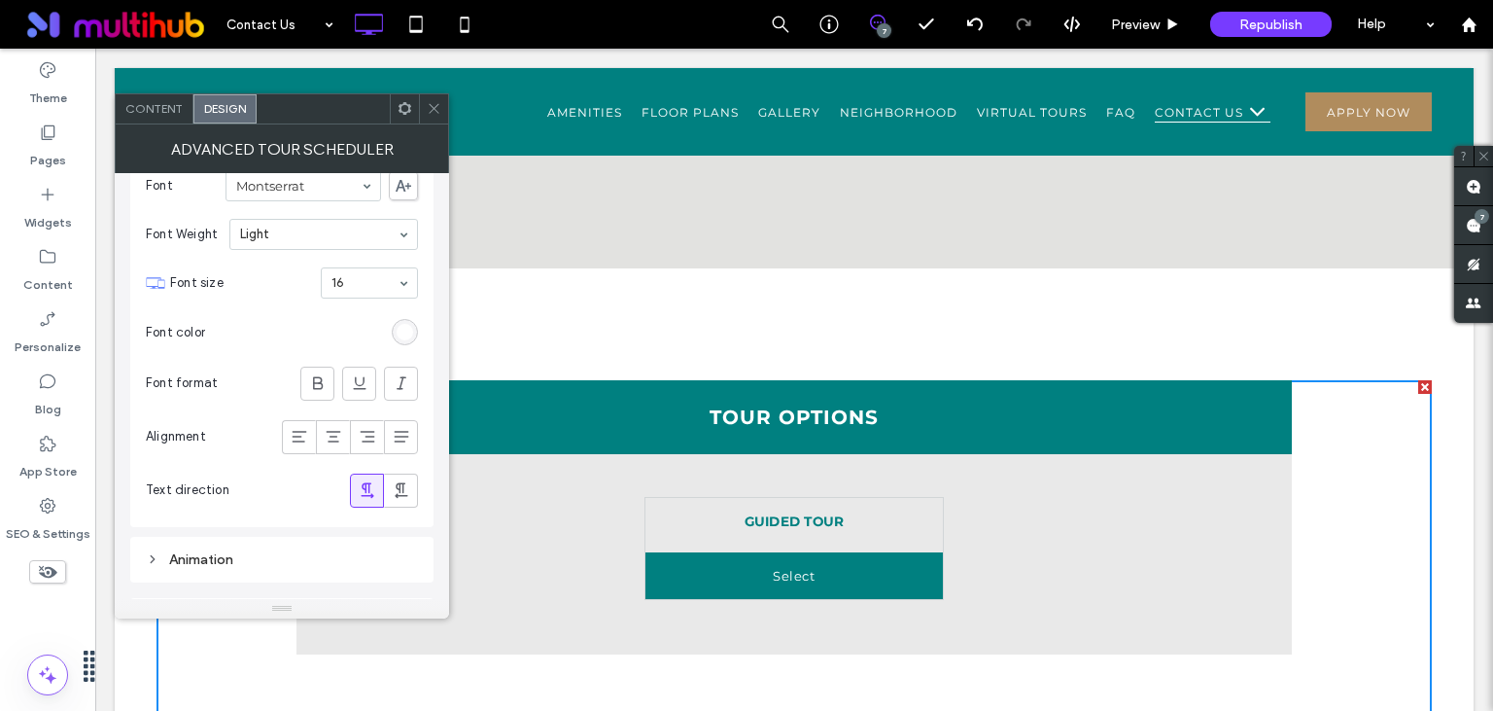
click at [212, 612] on div "Spacing" at bounding box center [282, 620] width 272 height 17
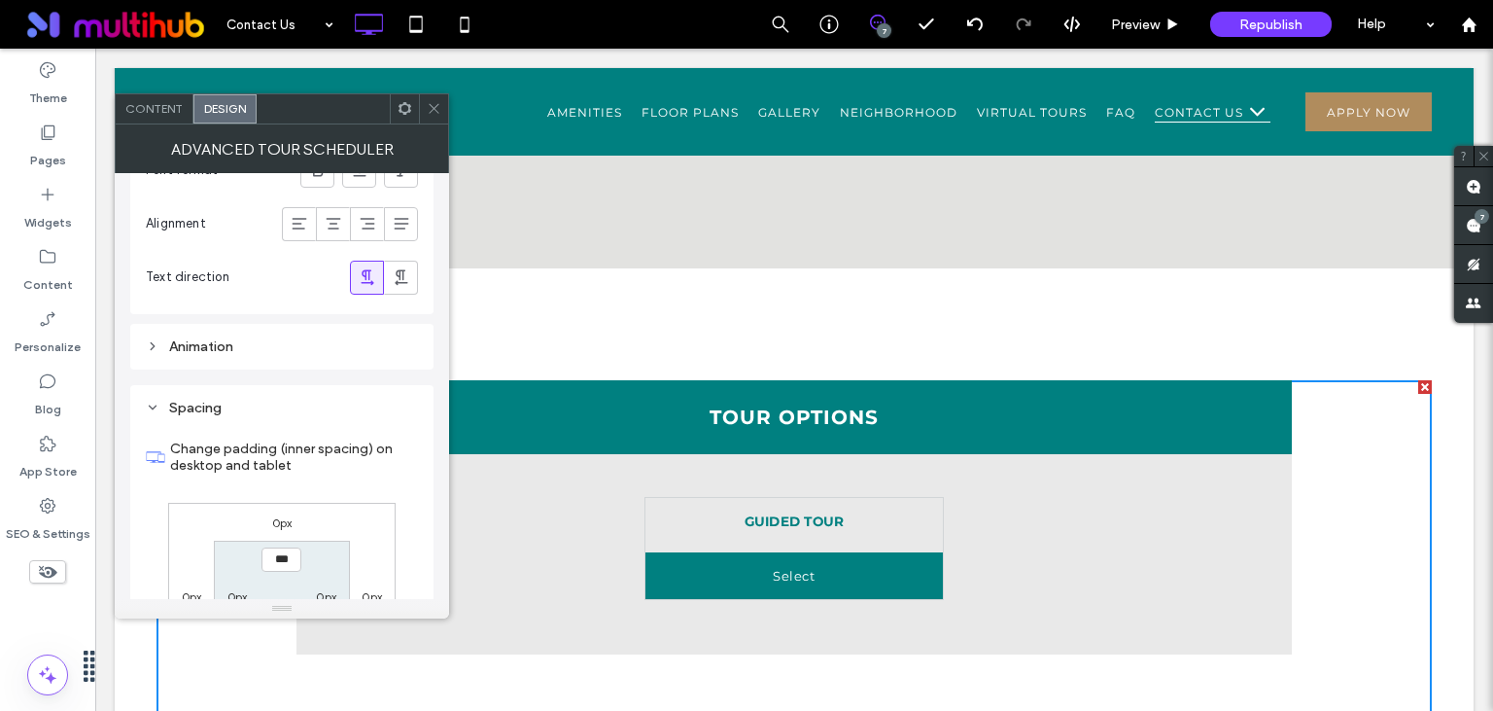
scroll to position [14370, 0]
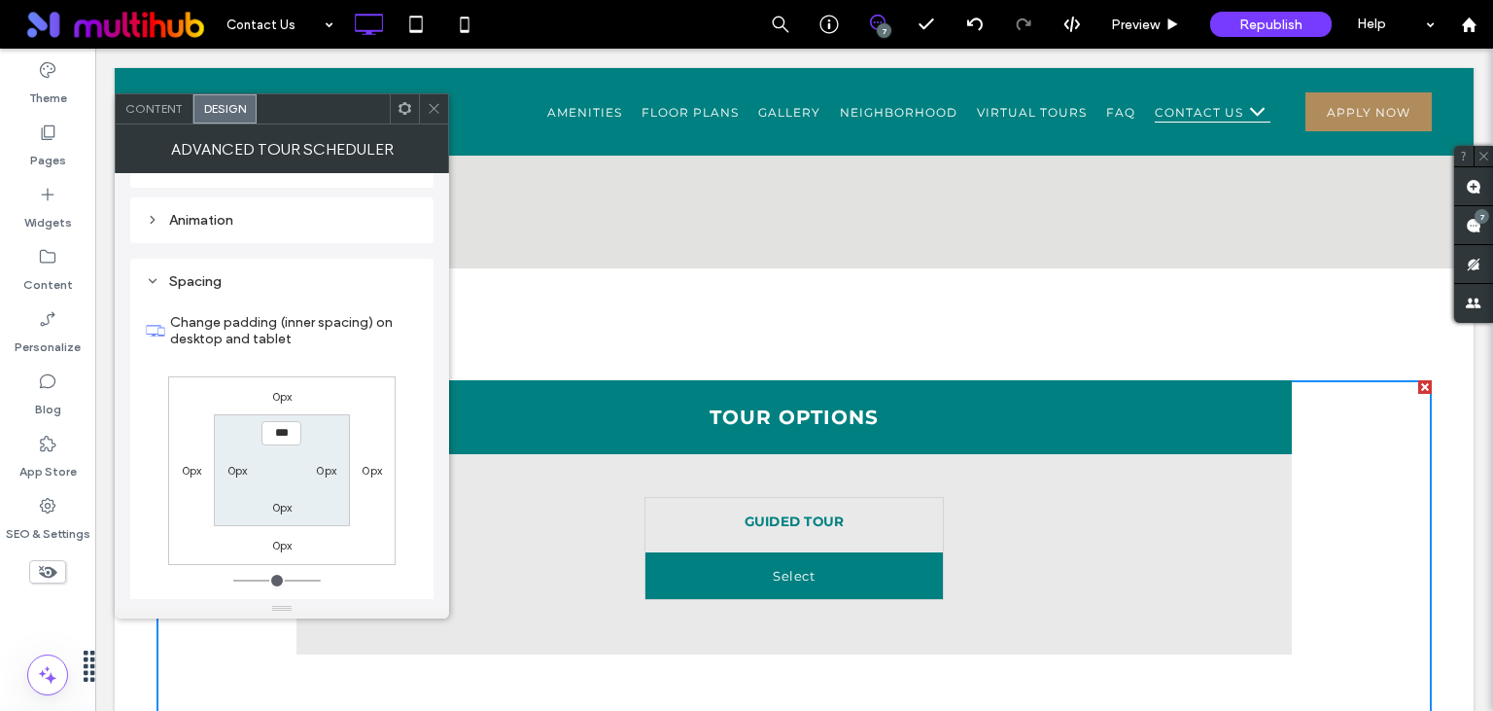
click at [428, 103] on icon at bounding box center [434, 108] width 15 height 15
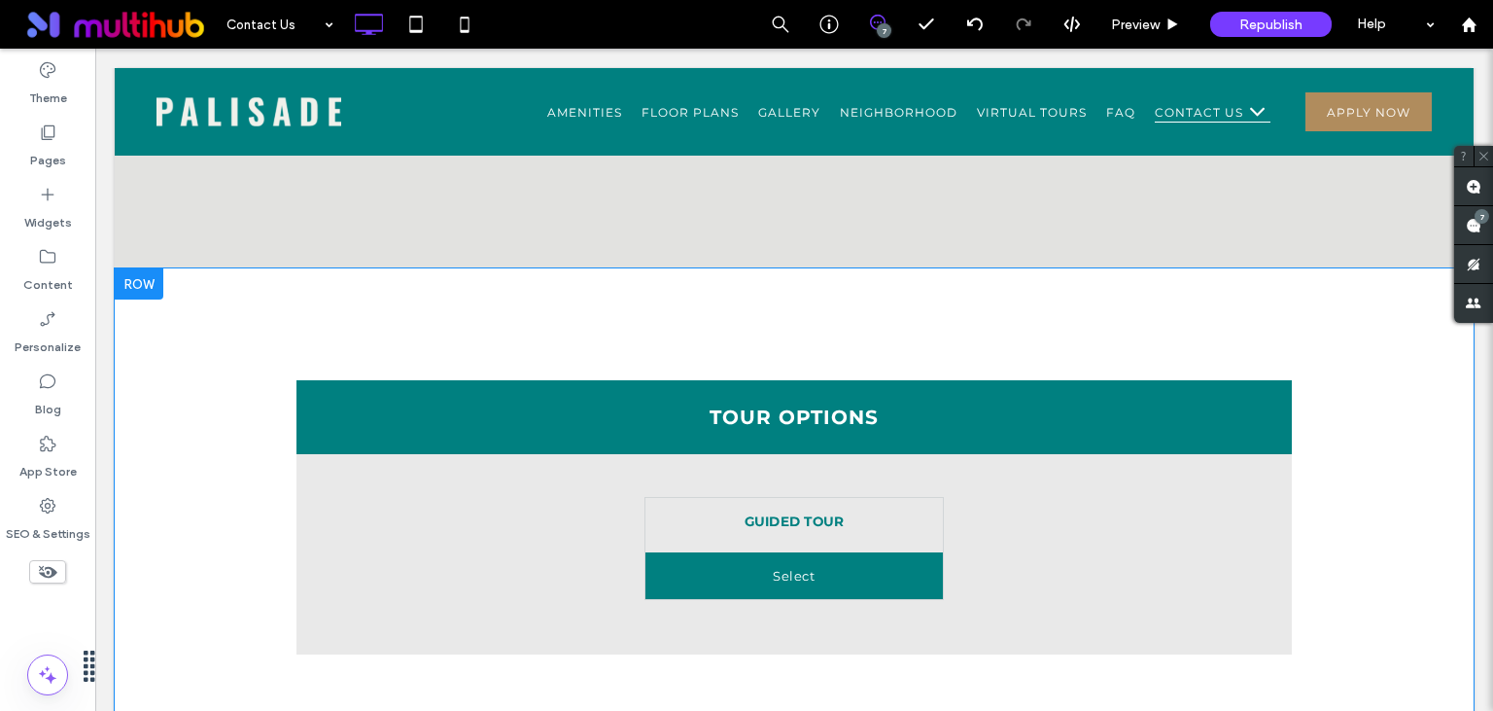
click at [148, 283] on div at bounding box center [139, 283] width 49 height 31
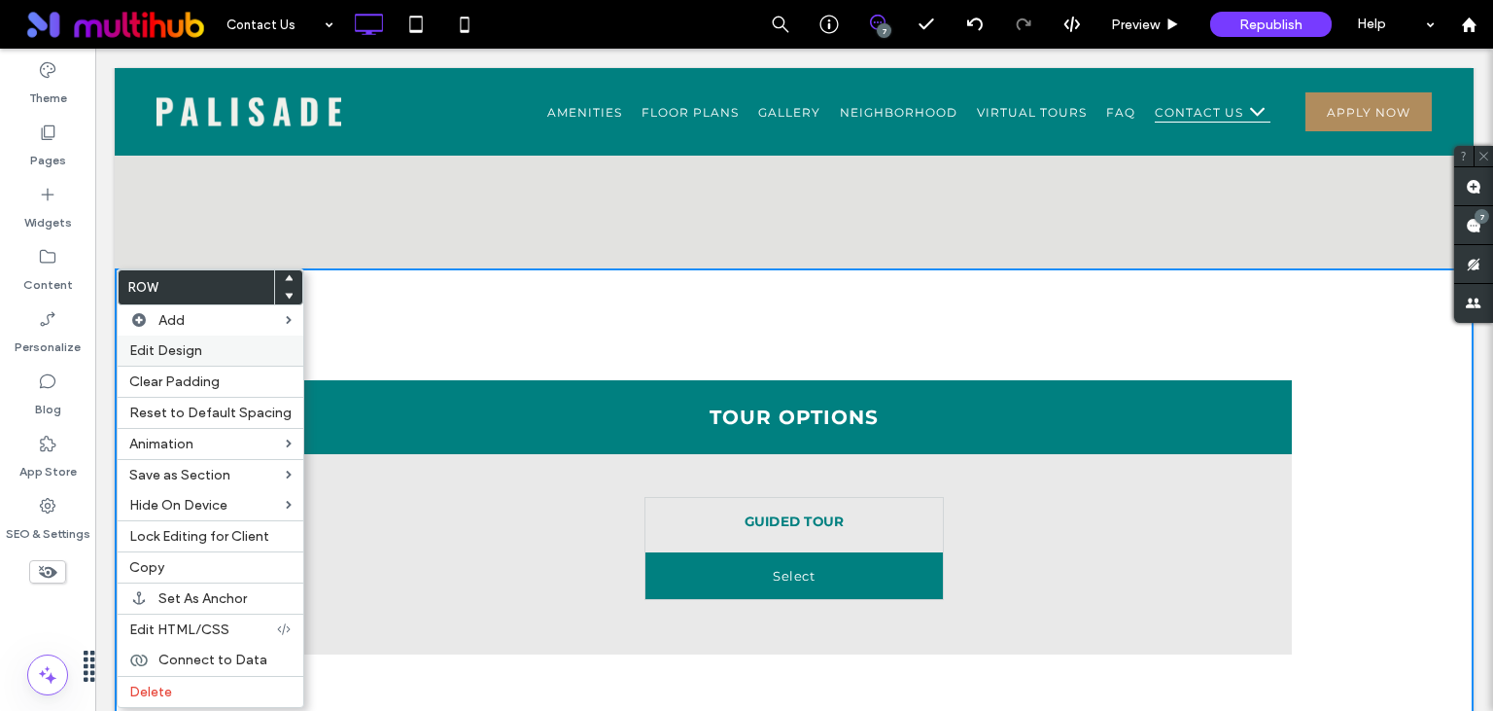
click at [181, 352] on span "Edit Design" at bounding box center [165, 350] width 73 height 17
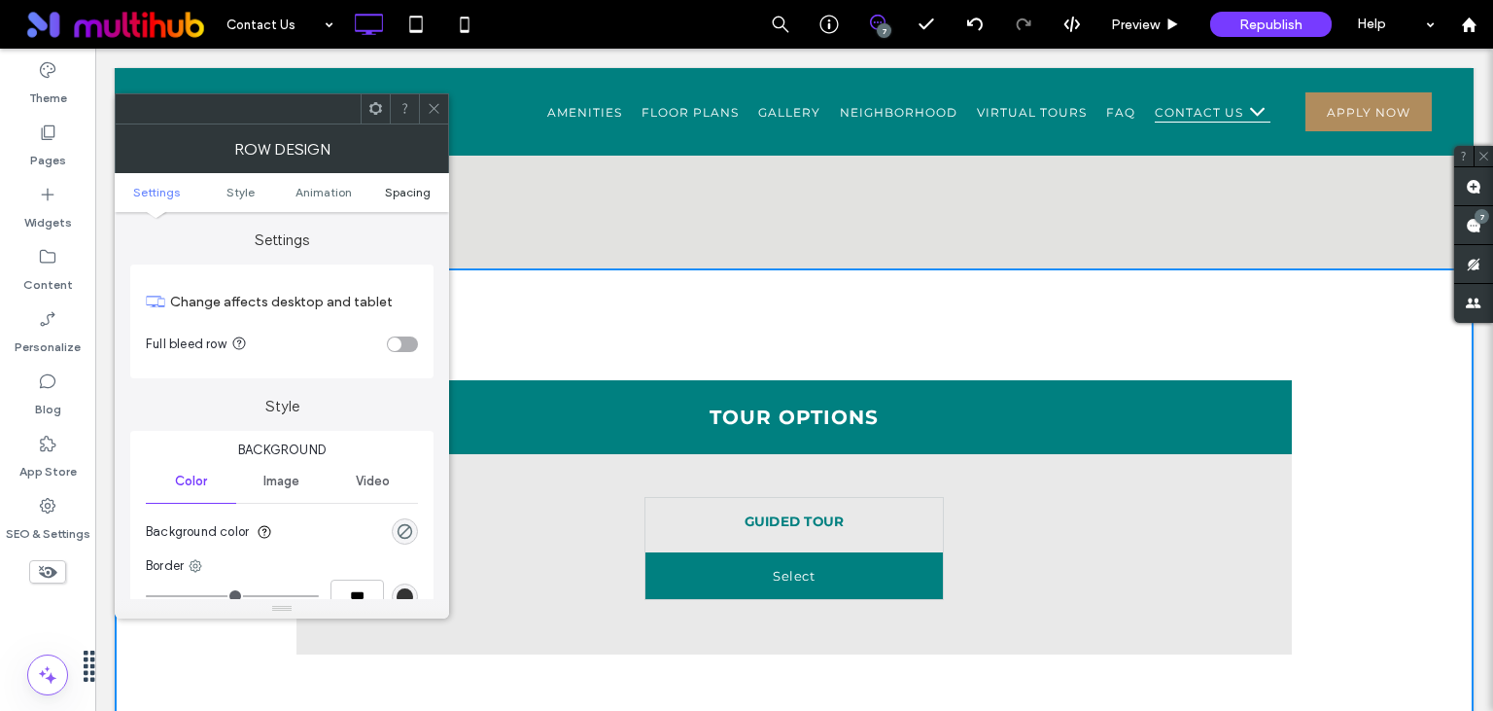
click at [399, 192] on span "Spacing" at bounding box center [408, 192] width 46 height 15
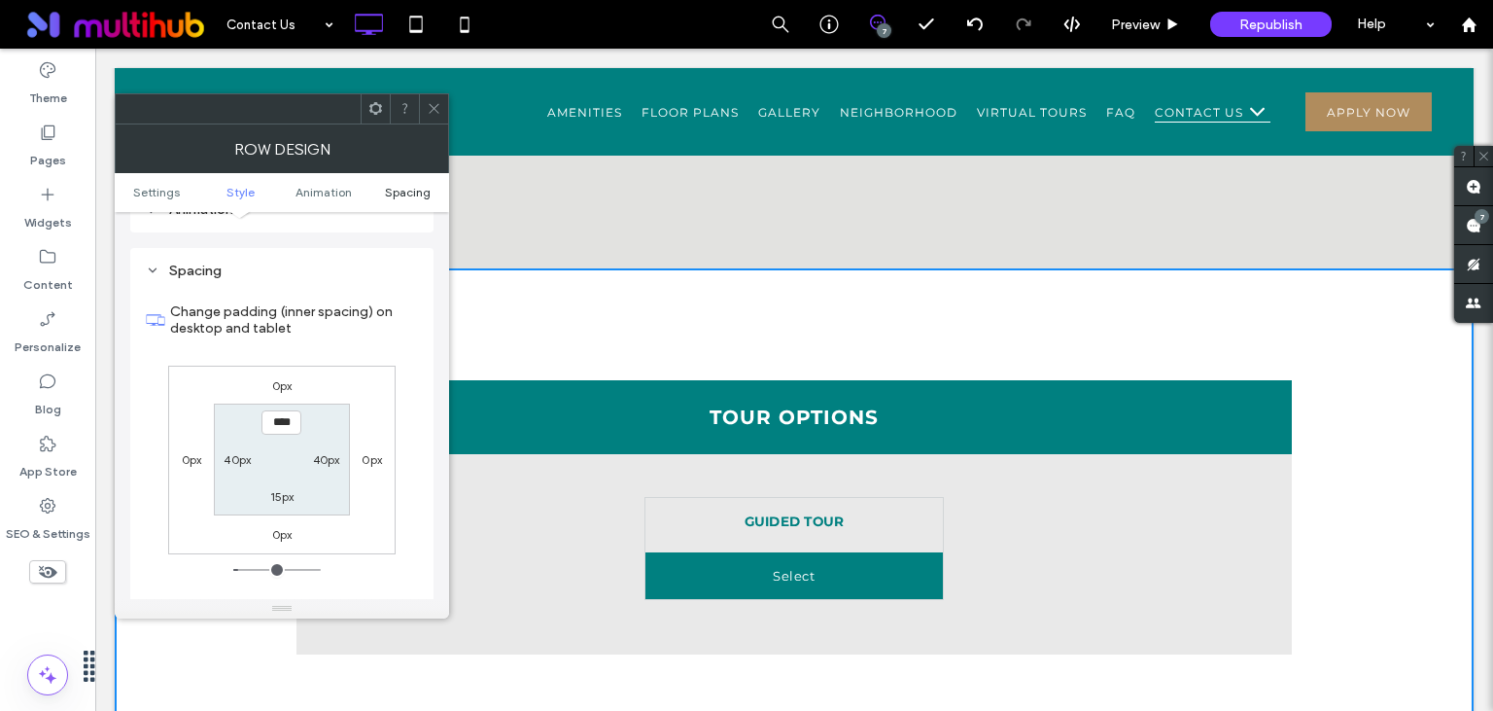
scroll to position [548, 0]
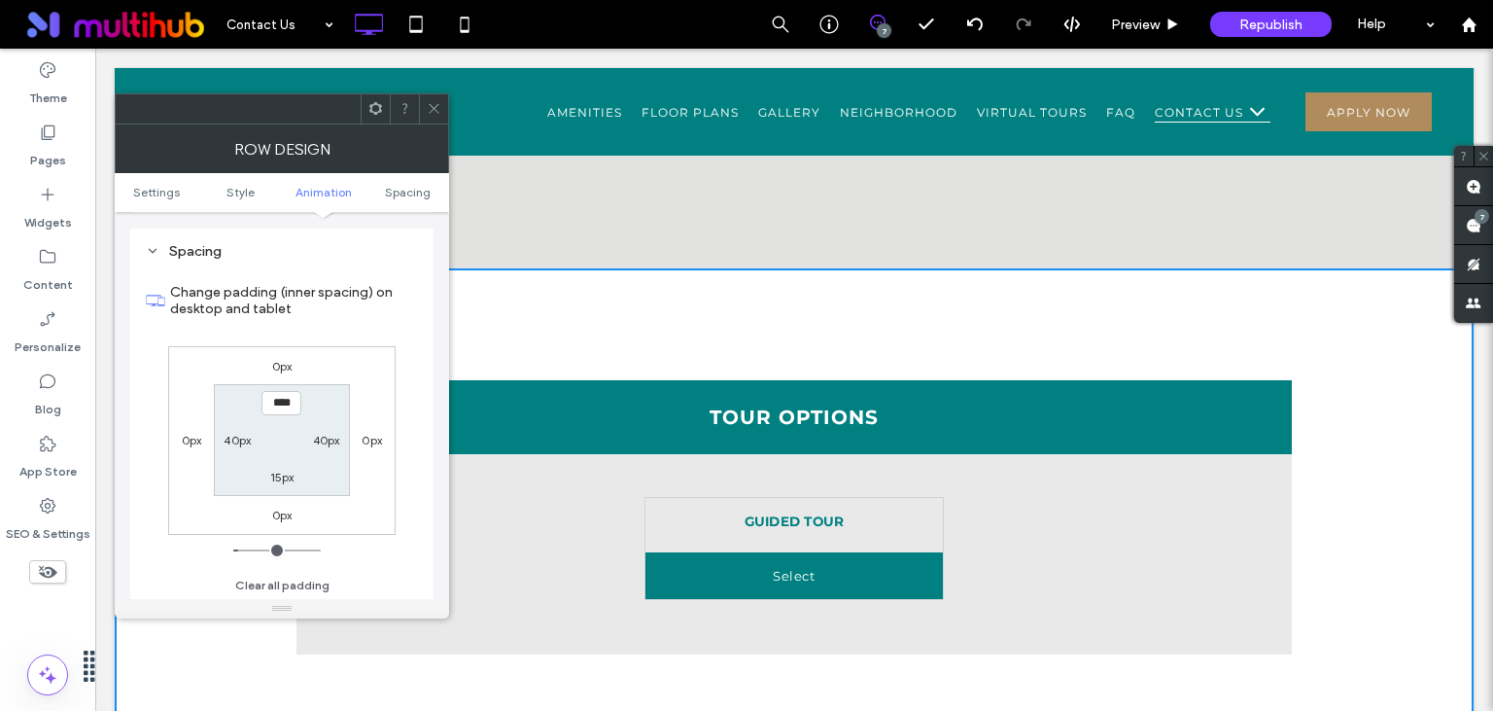
click at [435, 111] on icon at bounding box center [434, 108] width 15 height 15
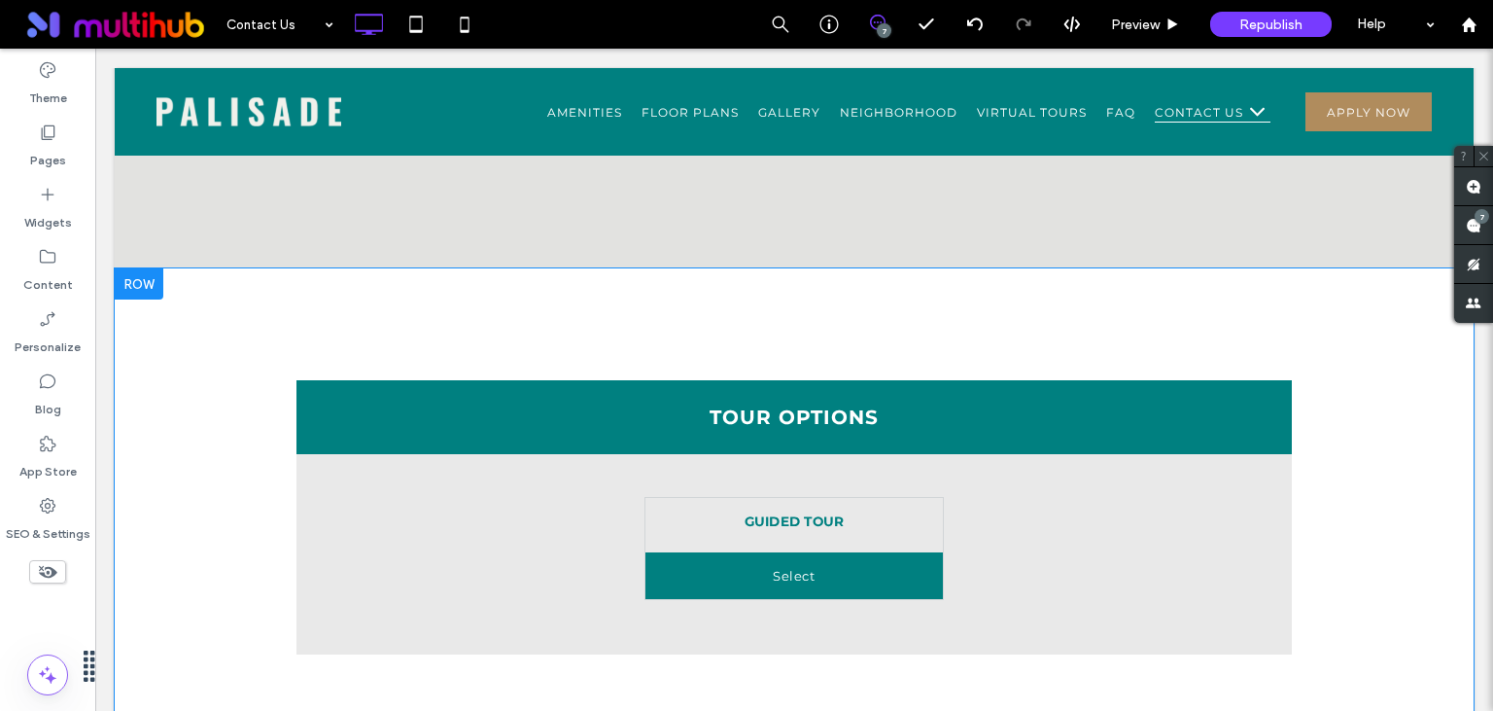
click at [133, 281] on div at bounding box center [139, 283] width 49 height 31
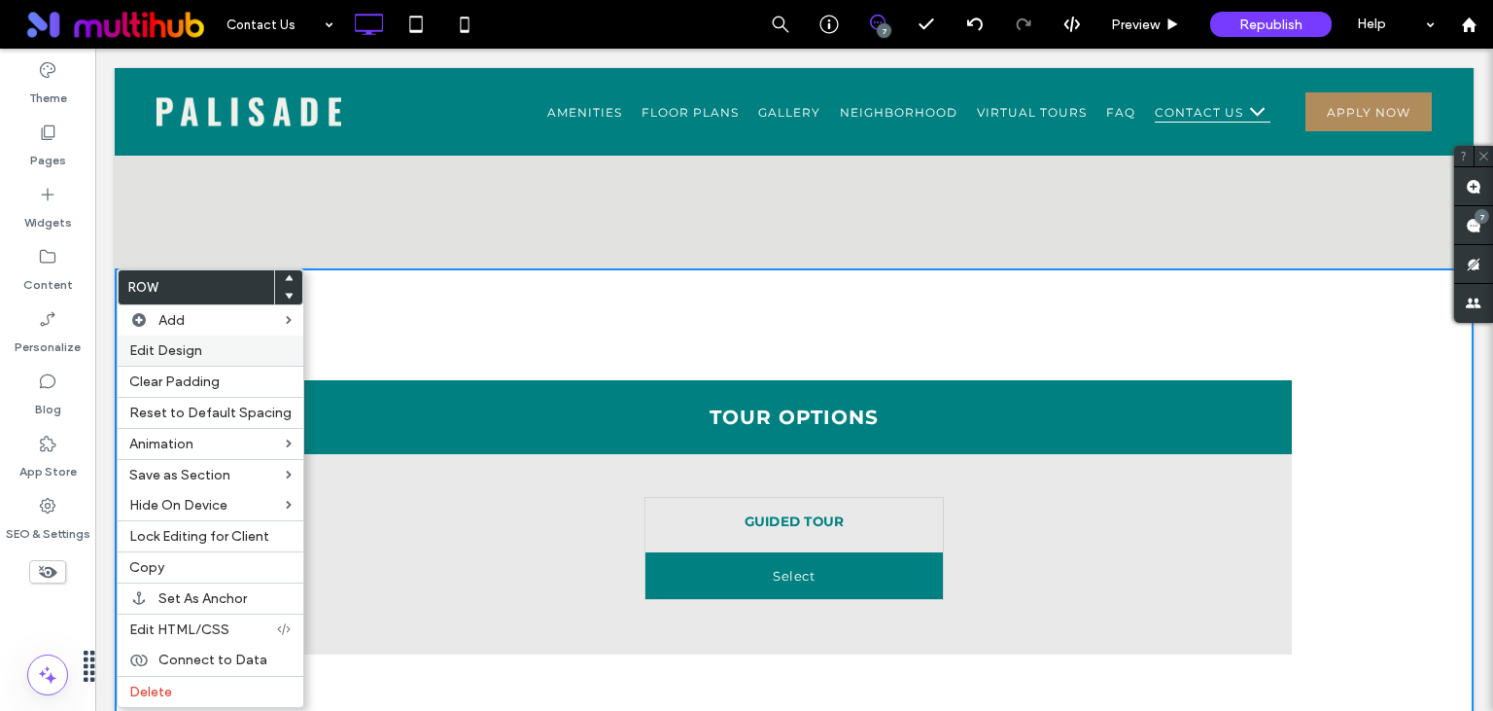
click at [152, 345] on span "Edit Design" at bounding box center [165, 350] width 73 height 17
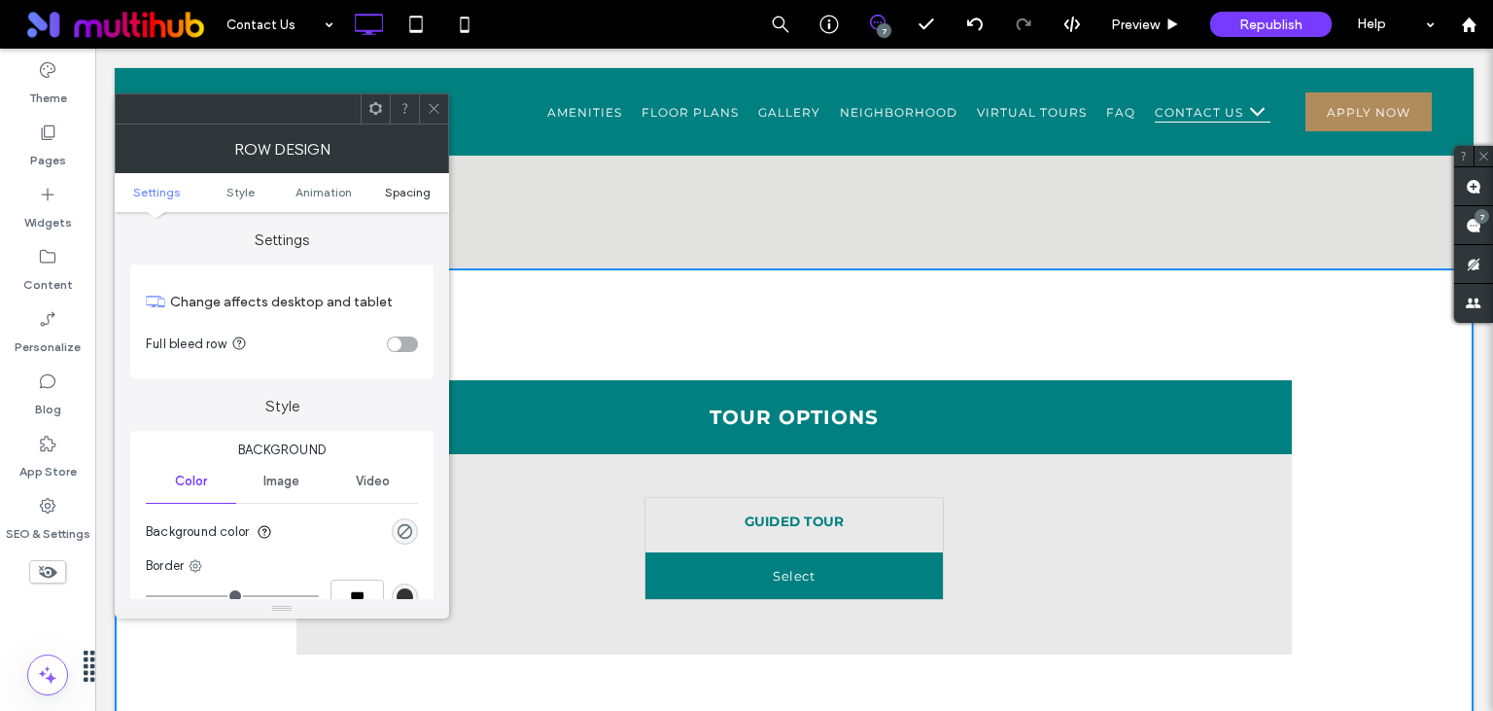
click at [407, 196] on span "Spacing" at bounding box center [408, 192] width 46 height 15
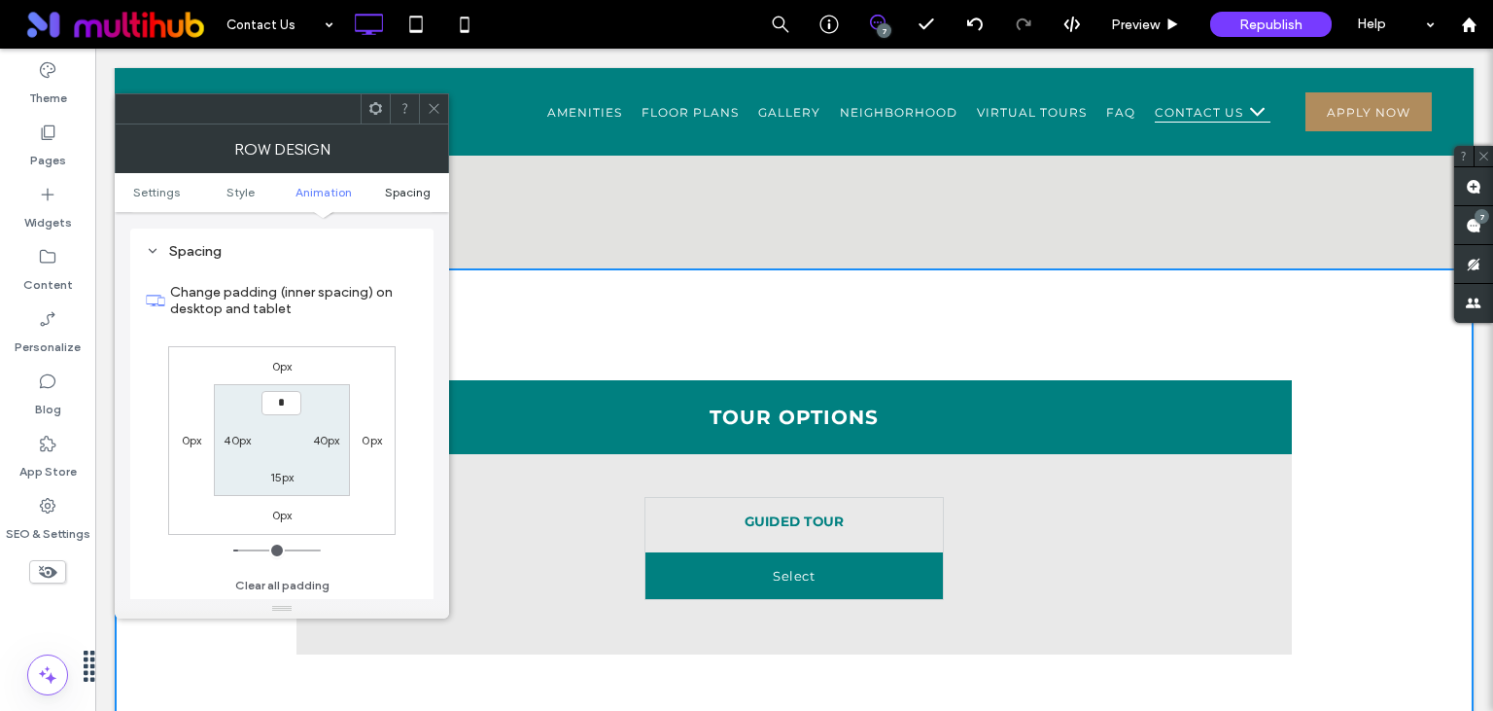
type input "**"
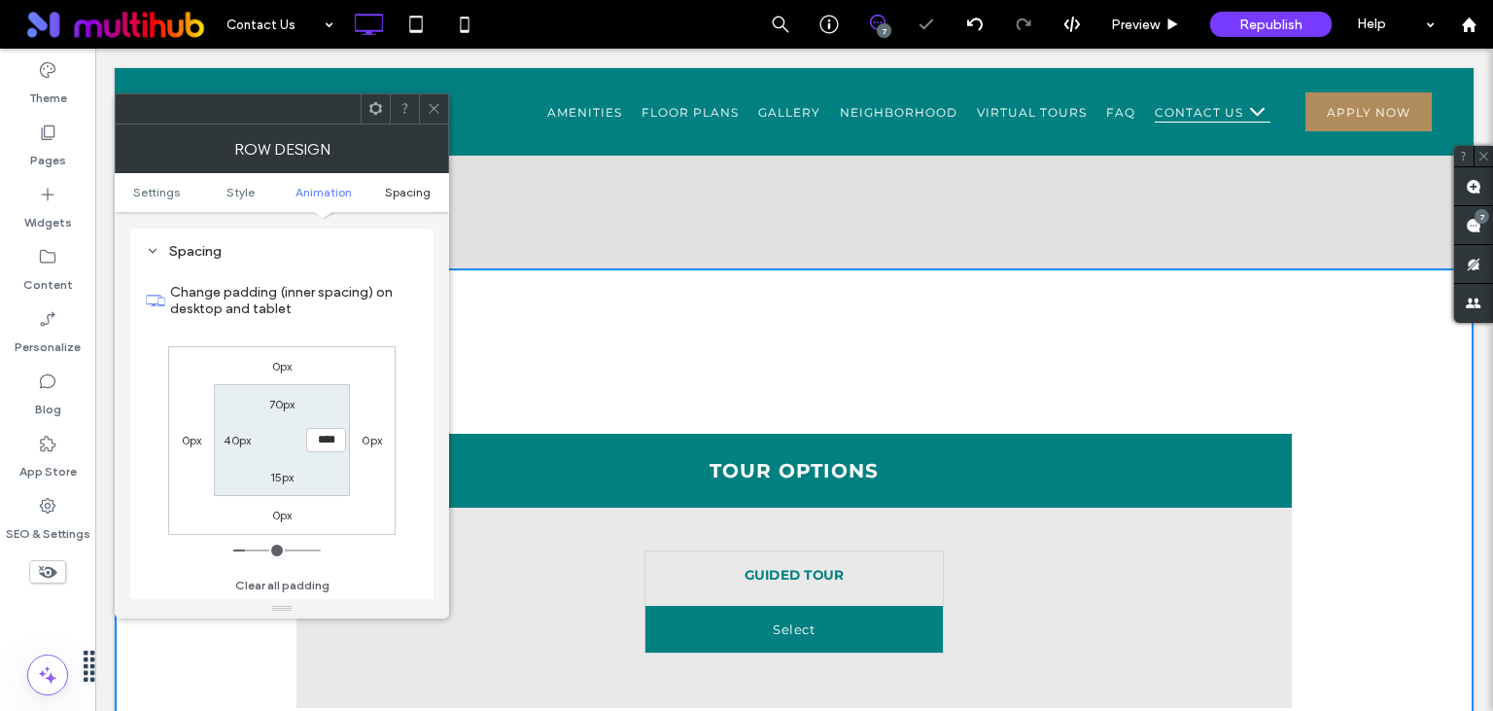
type input "**"
type input "****"
click at [439, 106] on icon at bounding box center [434, 108] width 15 height 15
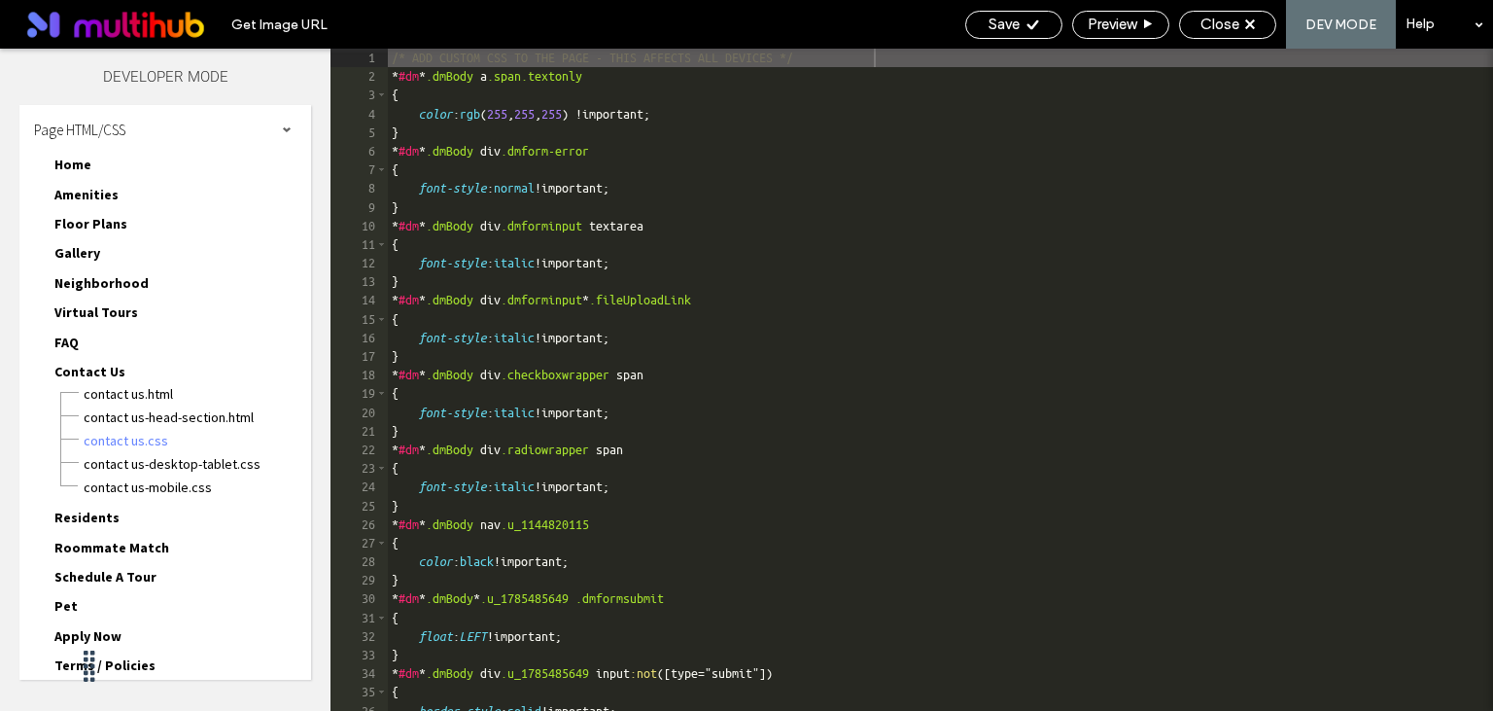
scroll to position [332, 0]
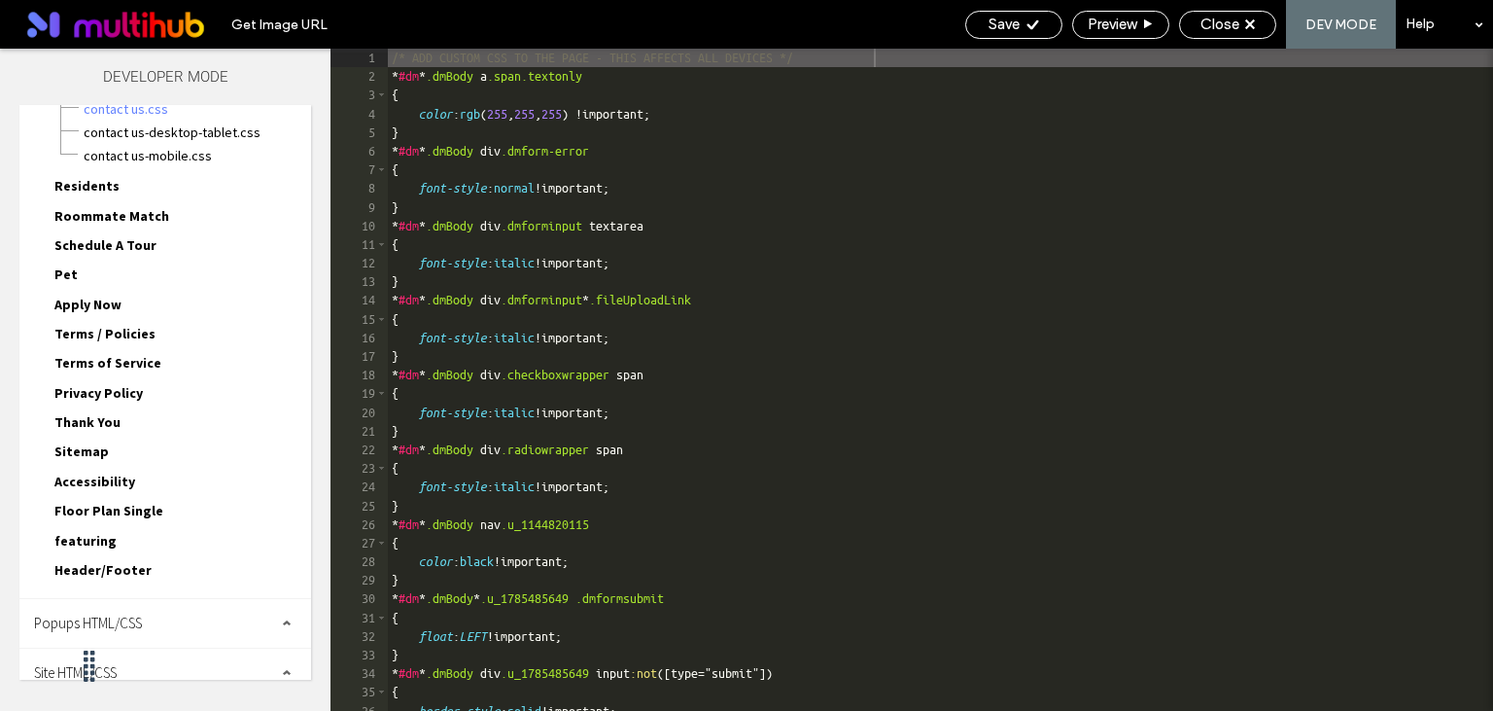
click at [125, 655] on div "Site HTML/CSS" at bounding box center [165, 672] width 292 height 49
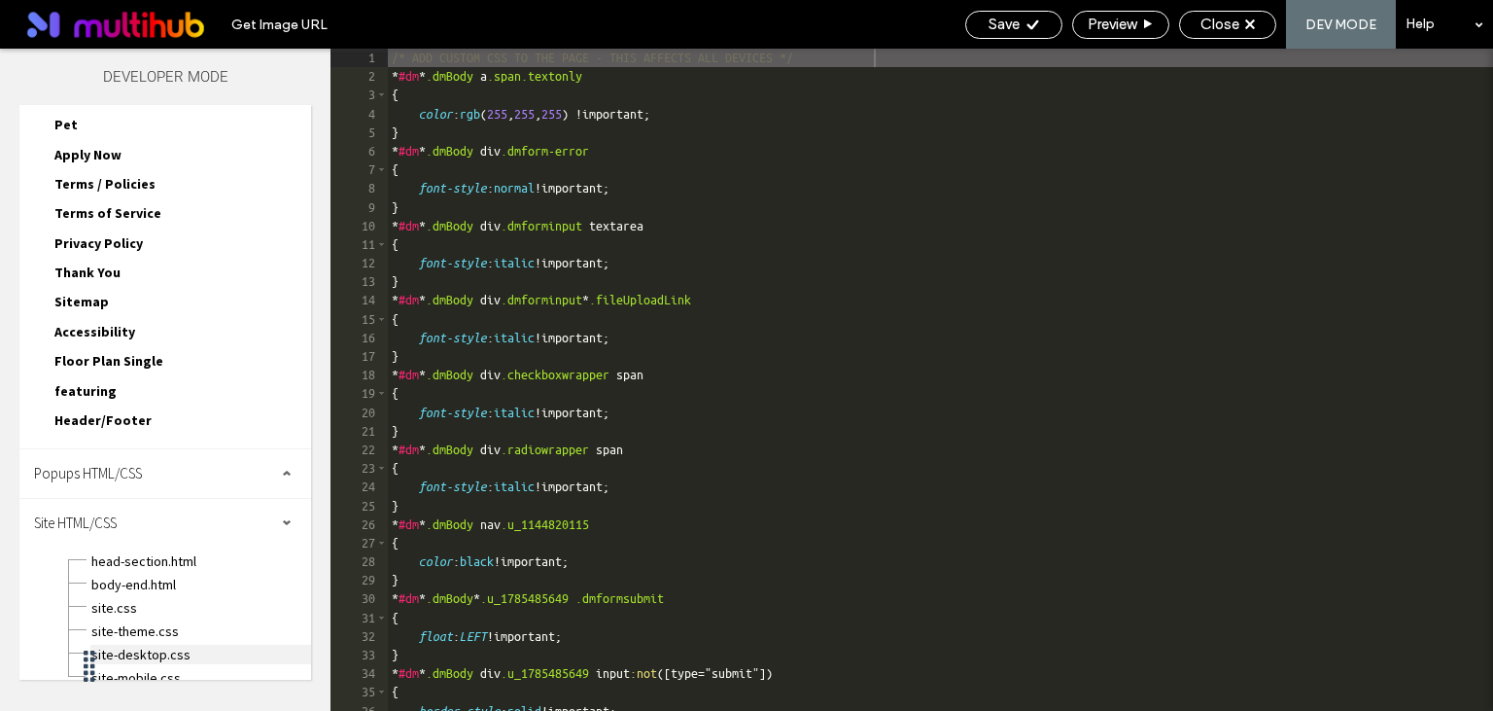
scroll to position [0, 0]
click at [114, 598] on span "site.css" at bounding box center [200, 607] width 221 height 19
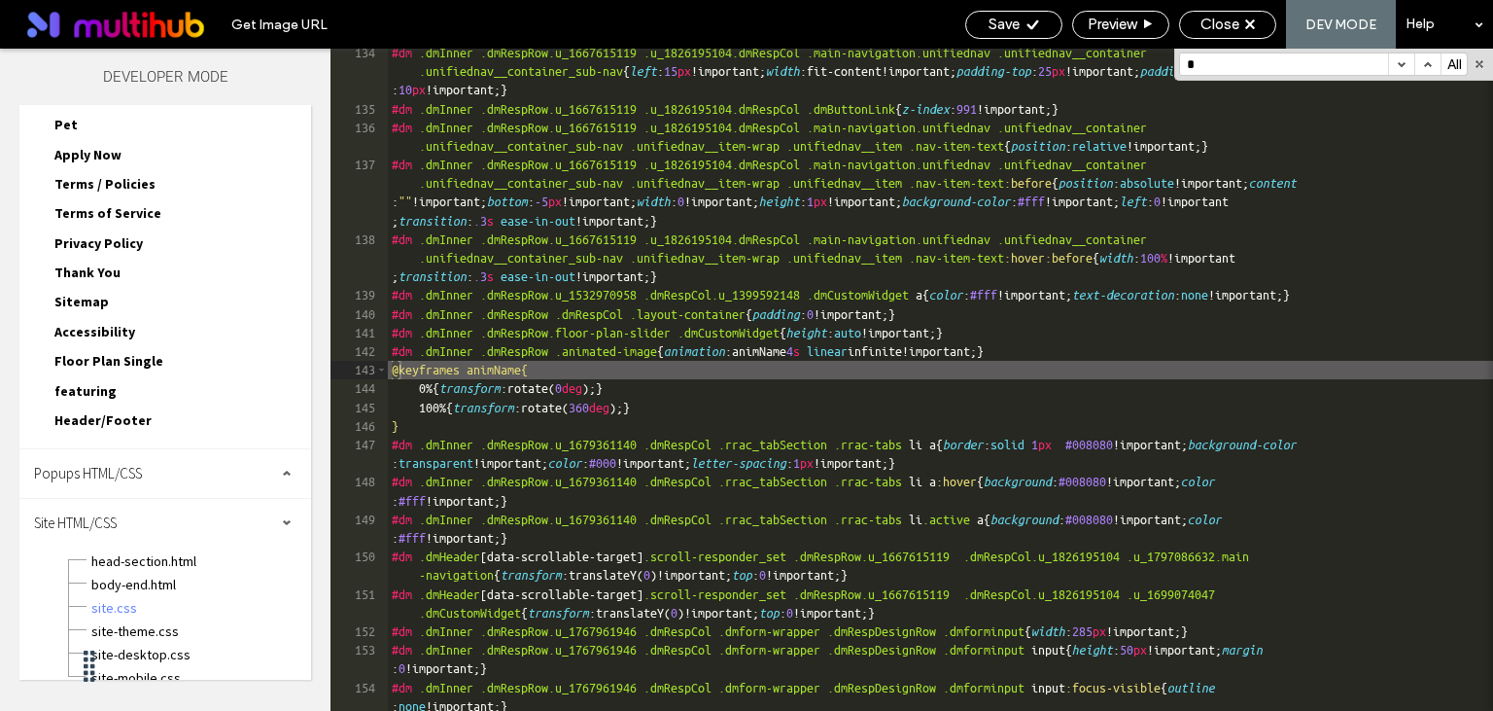
scroll to position [5329, 0]
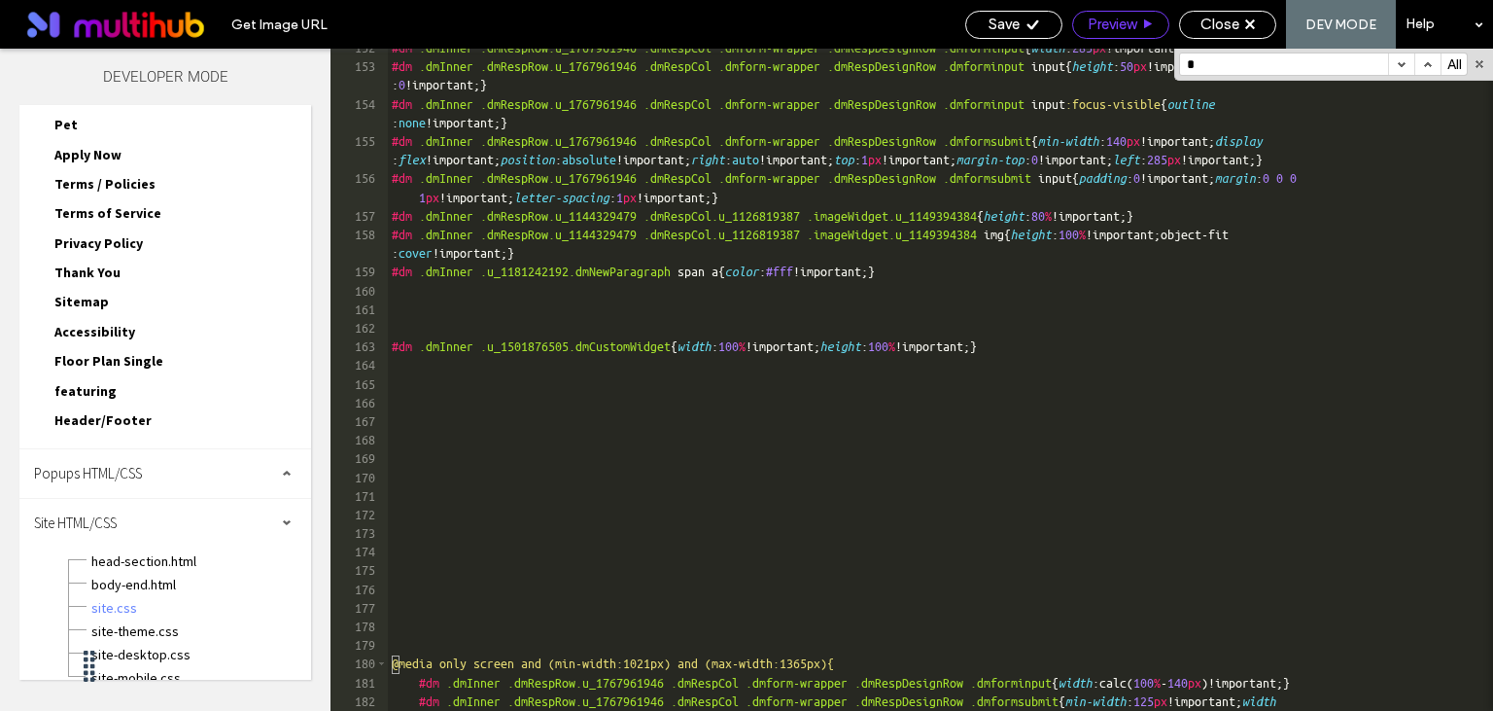
type input "*"
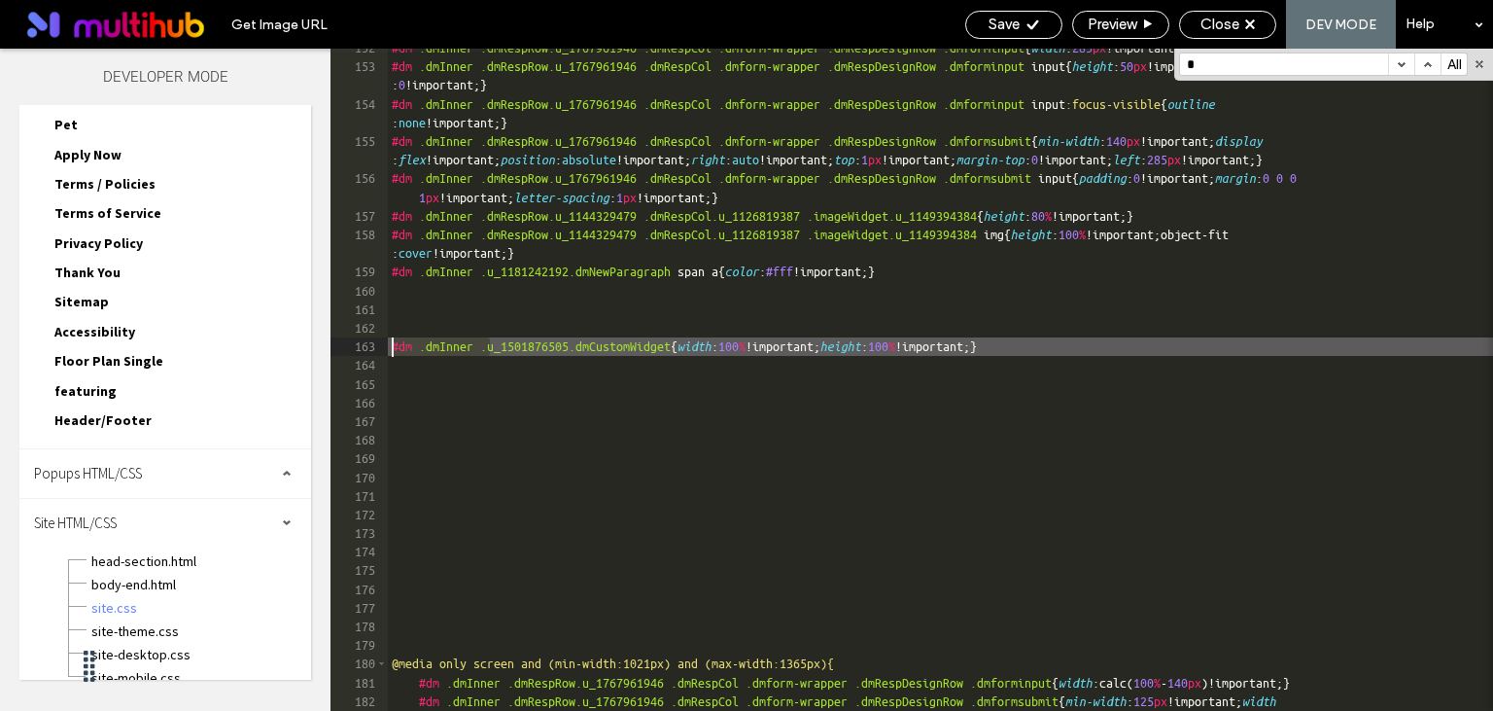
drag, startPoint x: 491, startPoint y: 343, endPoint x: 372, endPoint y: 343, distance: 118.6
click at [388, 343] on div "#dm .dmInner .dmRespRow.u_1767961946 .dmRespCol .dmform-wrapper .dmRespDesignRo…" at bounding box center [940, 380] width 1105 height 662
click at [402, 362] on div "#dm .dmInner .dmRespRow.u_1767961946 .dmRespCol .dmform-wrapper .dmRespDesignRo…" at bounding box center [940, 398] width 1105 height 718
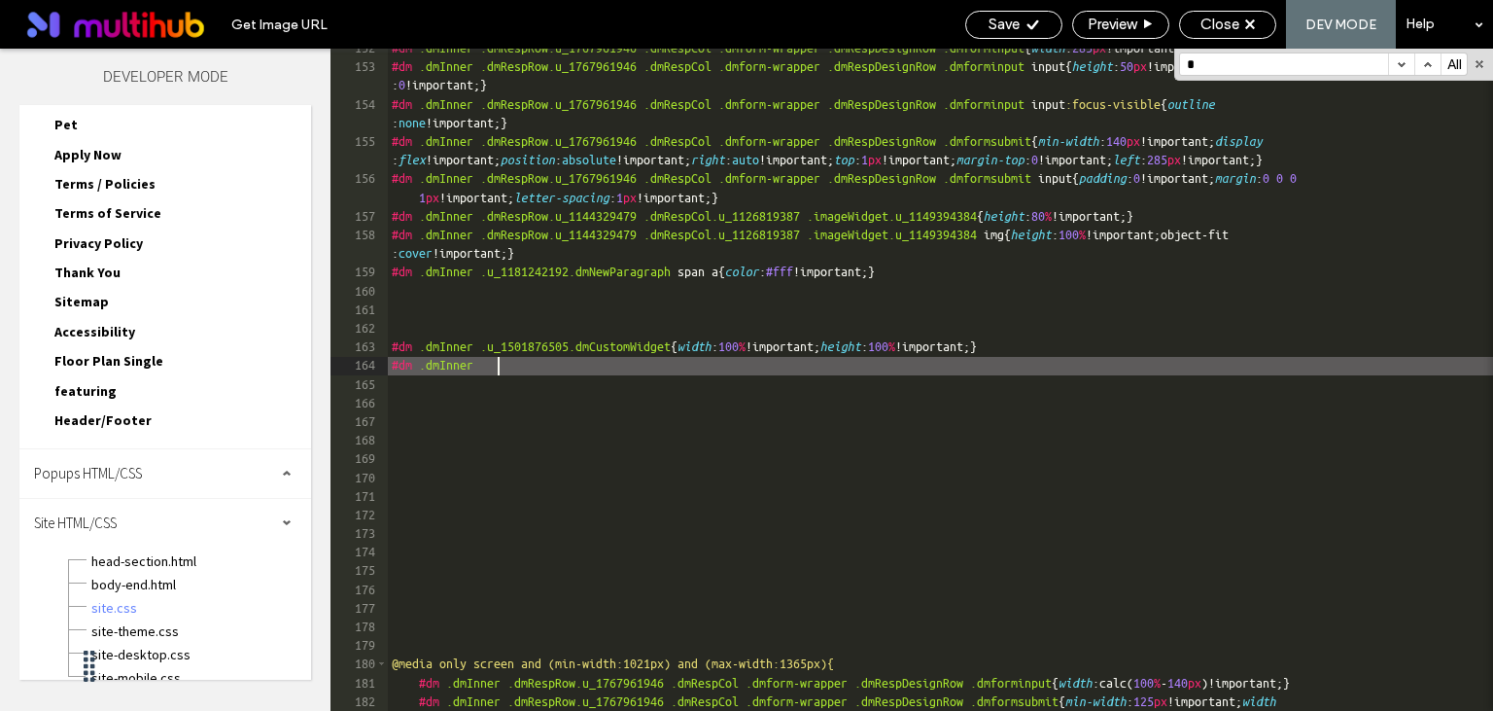
scroll to position [0, 4]
paste textarea
click at [499, 348] on div "#dm .dmInner .dmRespRow.u_1767961946 .dmRespCol .dmform-wrapper .dmRespDesignRo…" at bounding box center [940, 398] width 1105 height 718
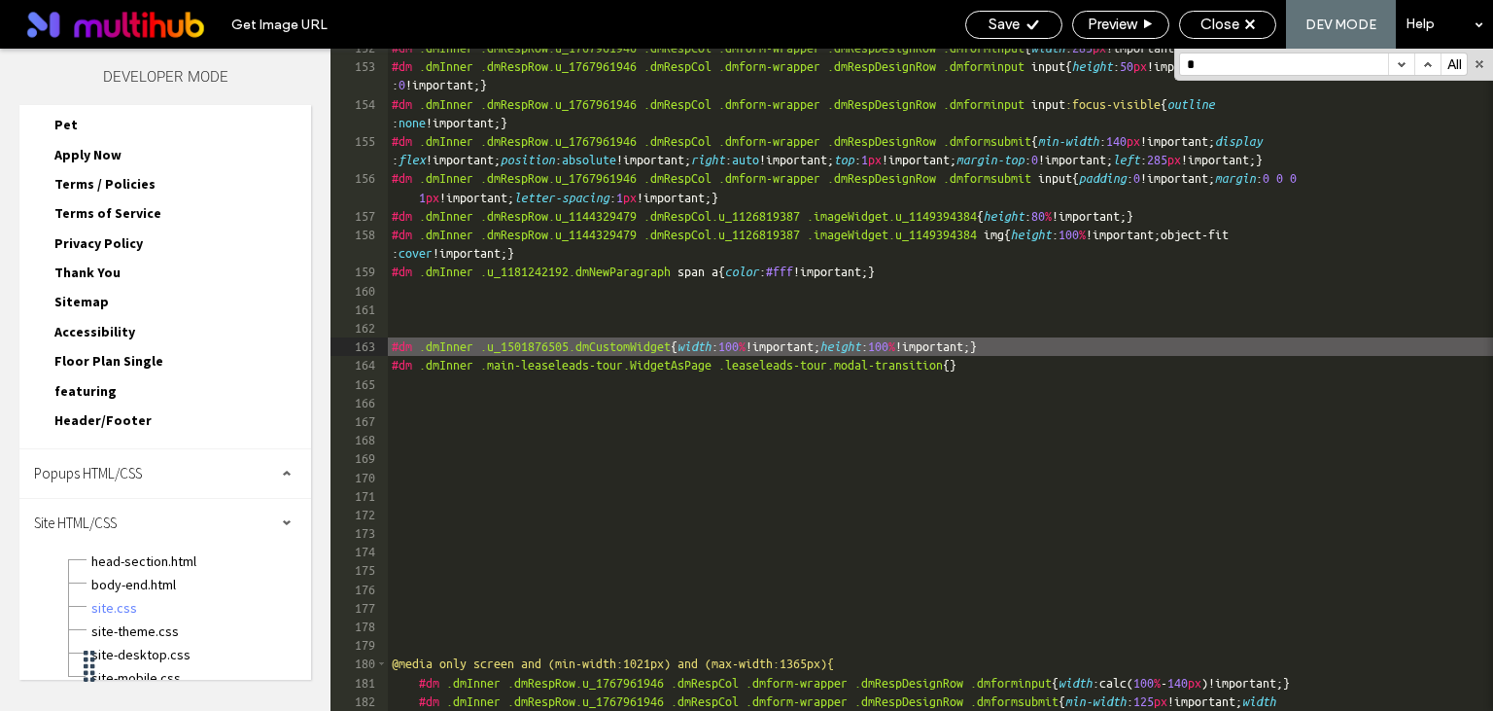
click at [725, 346] on div "#dm .dmInner .dmRespRow.u_1767961946 .dmRespCol .dmform-wrapper .dmRespDesignRo…" at bounding box center [940, 398] width 1105 height 718
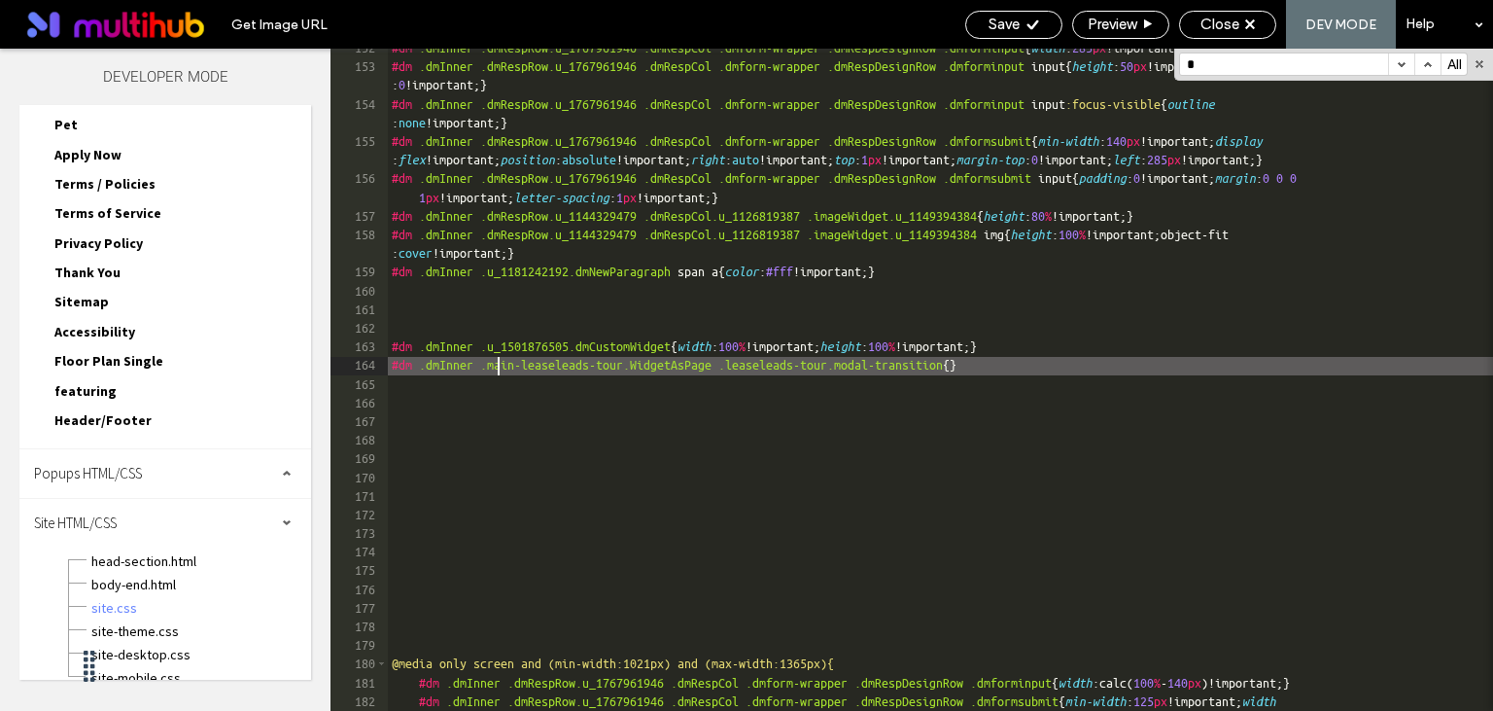
click at [498, 367] on div "#dm .dmInner .dmRespRow.u_1767961946 .dmRespCol .dmform-wrapper .dmRespDesignRo…" at bounding box center [940, 398] width 1105 height 718
paste textarea
click at [1301, 364] on div "#dm .dmInner .dmRespRow.u_1767961946 .dmRespCol .dmform-wrapper .dmRespDesignRo…" at bounding box center [940, 398] width 1105 height 718
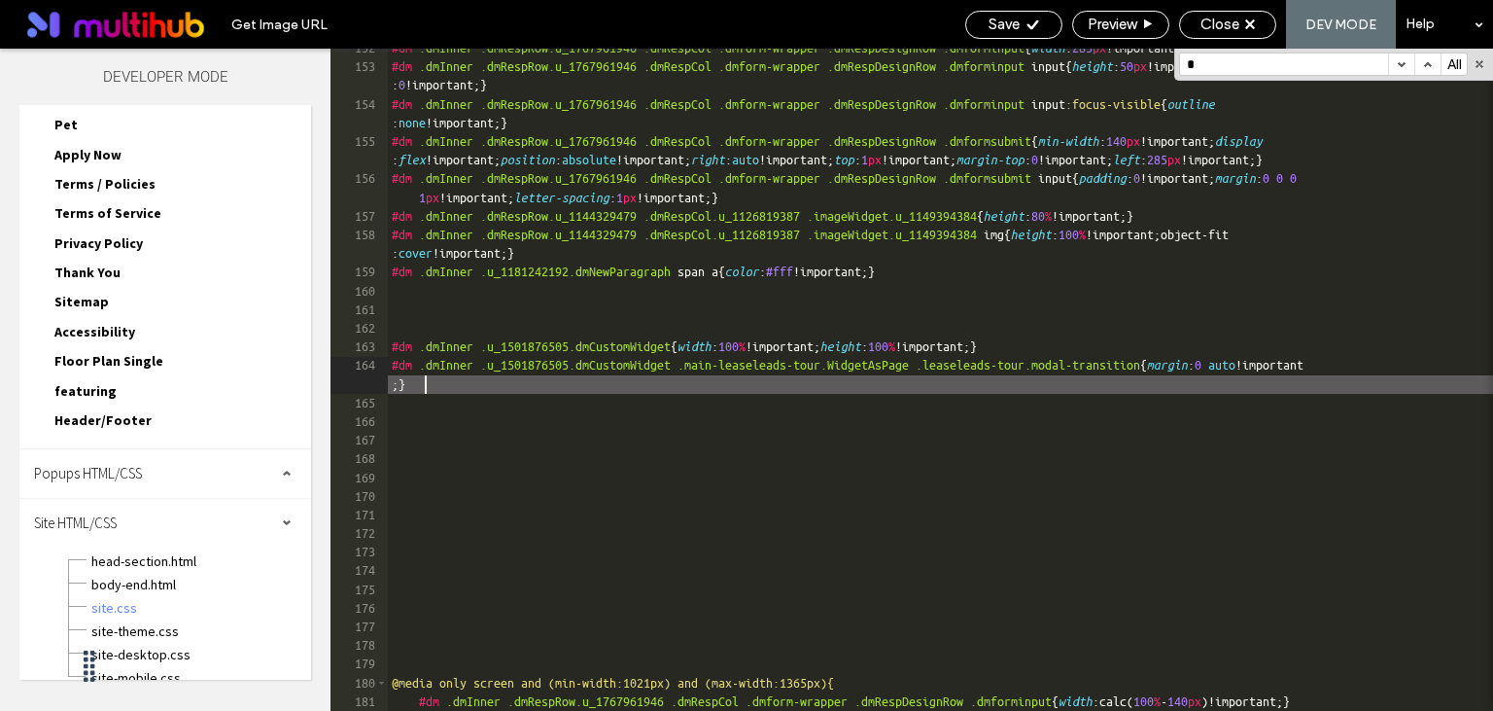
scroll to position [0, 0]
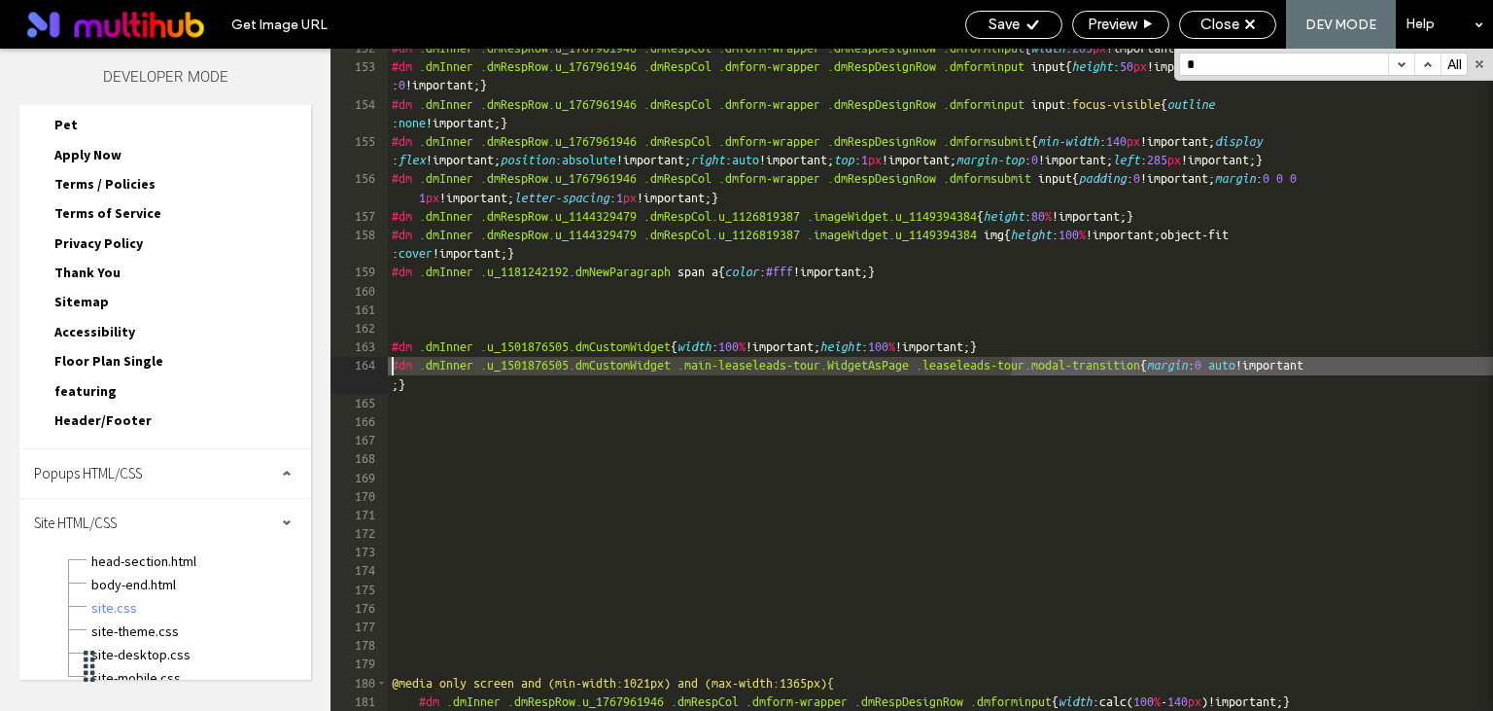
drag, startPoint x: 1015, startPoint y: 368, endPoint x: 330, endPoint y: 367, distance: 685.4
click at [388, 367] on div "#dm .dmInner .dmRespRow.u_1767961946 .dmRespCol .dmform-wrapper .dmRespDesignRo…" at bounding box center [940, 380] width 1105 height 662
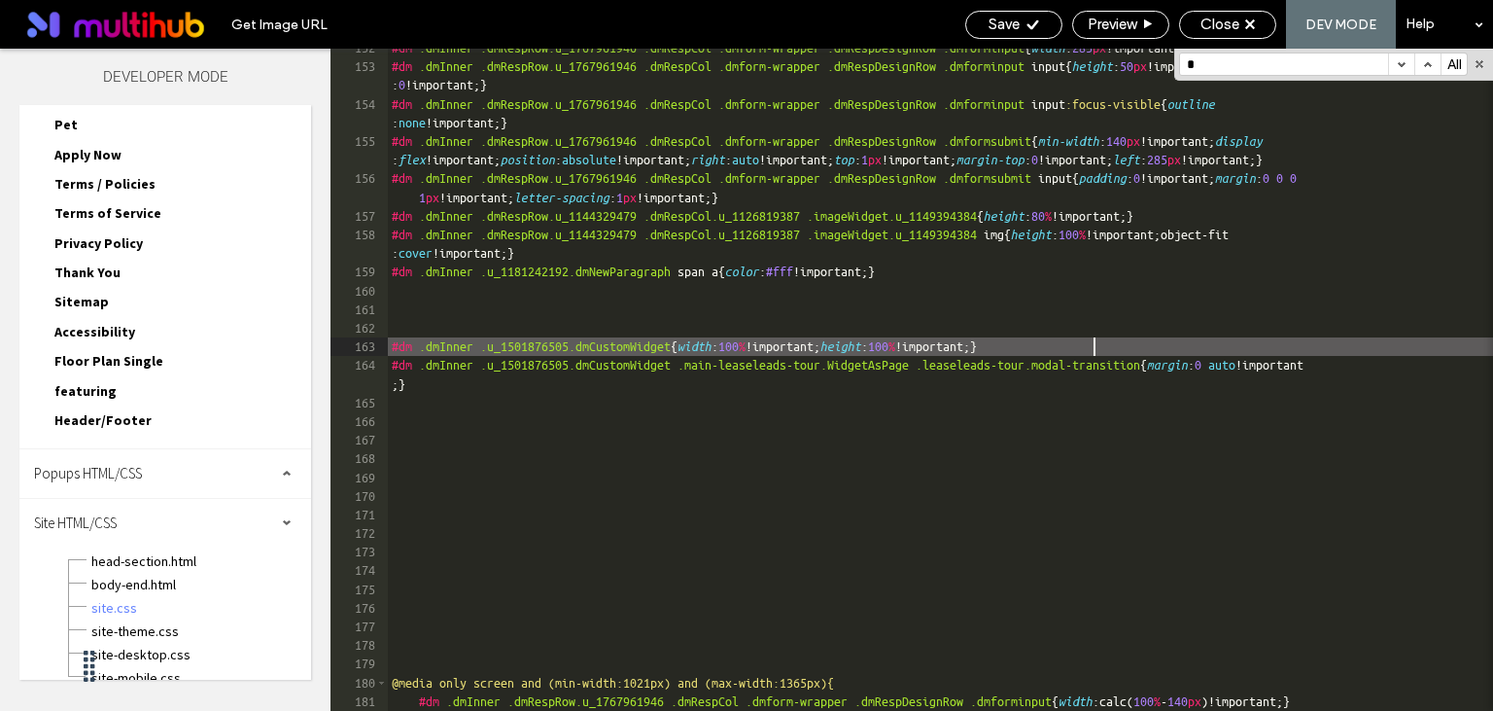
click at [1120, 347] on div "#dm .dmInner .dmRespRow.u_1767961946 .dmRespCol .dmform-wrapper .dmRespDesignRo…" at bounding box center [940, 398] width 1105 height 718
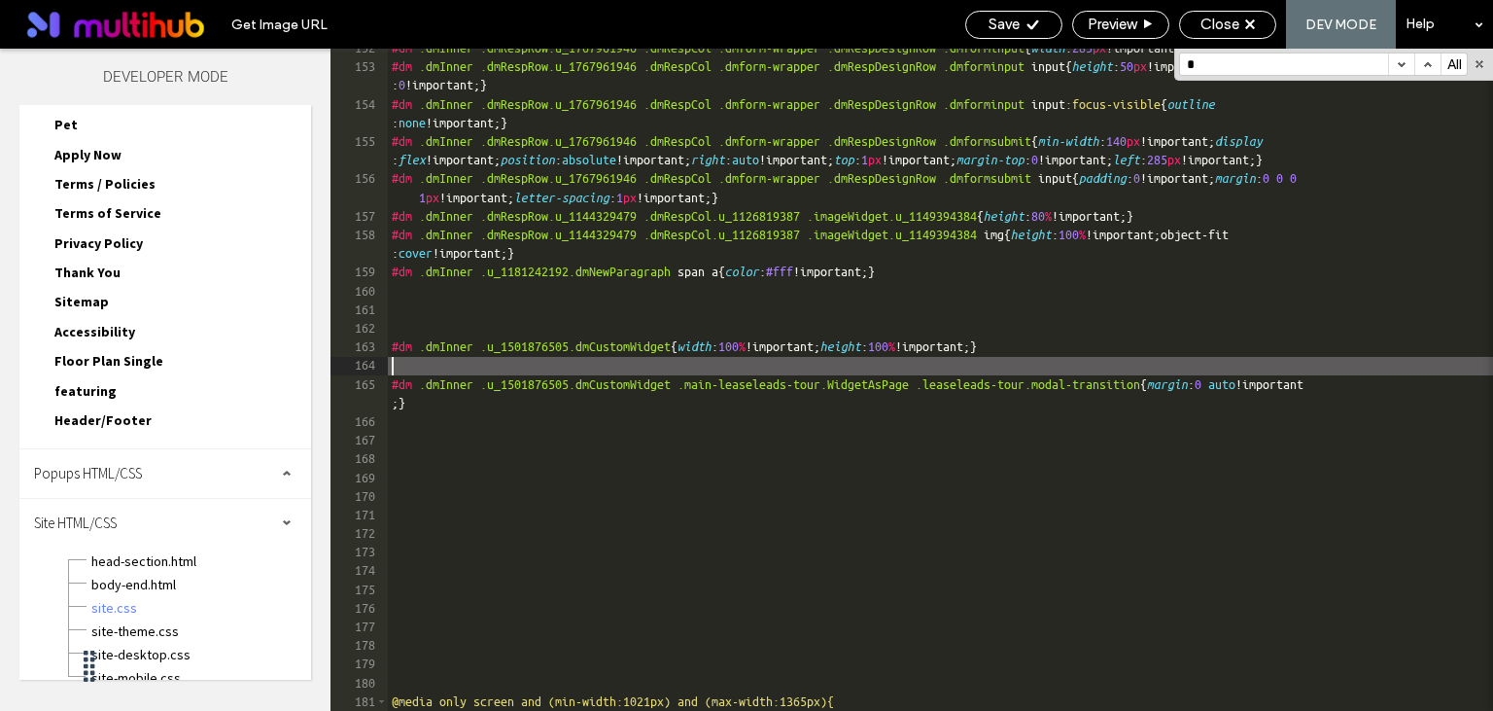
paste textarea
type textarea "**"
click at [1096, 363] on div "#dm .dmInner .dmRespRow.u_1767961946 .dmRespCol .dmform-wrapper .dmRespDesignRo…" at bounding box center [940, 388] width 1105 height 699
click at [1103, 367] on div "#dm .dmInner .dmRespRow.u_1767961946 .dmRespCol .dmform-wrapper .dmRespDesignRo…" at bounding box center [940, 388] width 1105 height 699
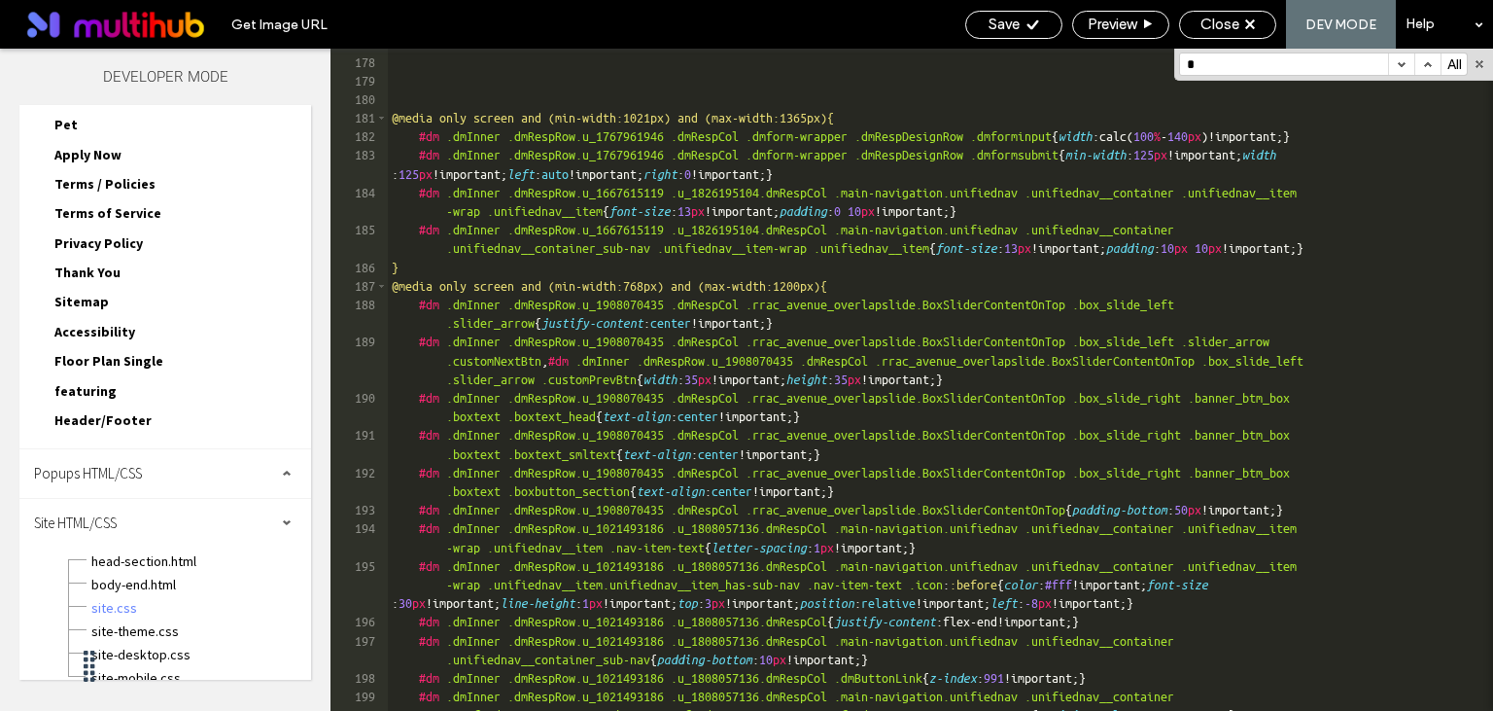
scroll to position [5912, 0]
click at [383, 120] on span at bounding box center [381, 118] width 11 height 18
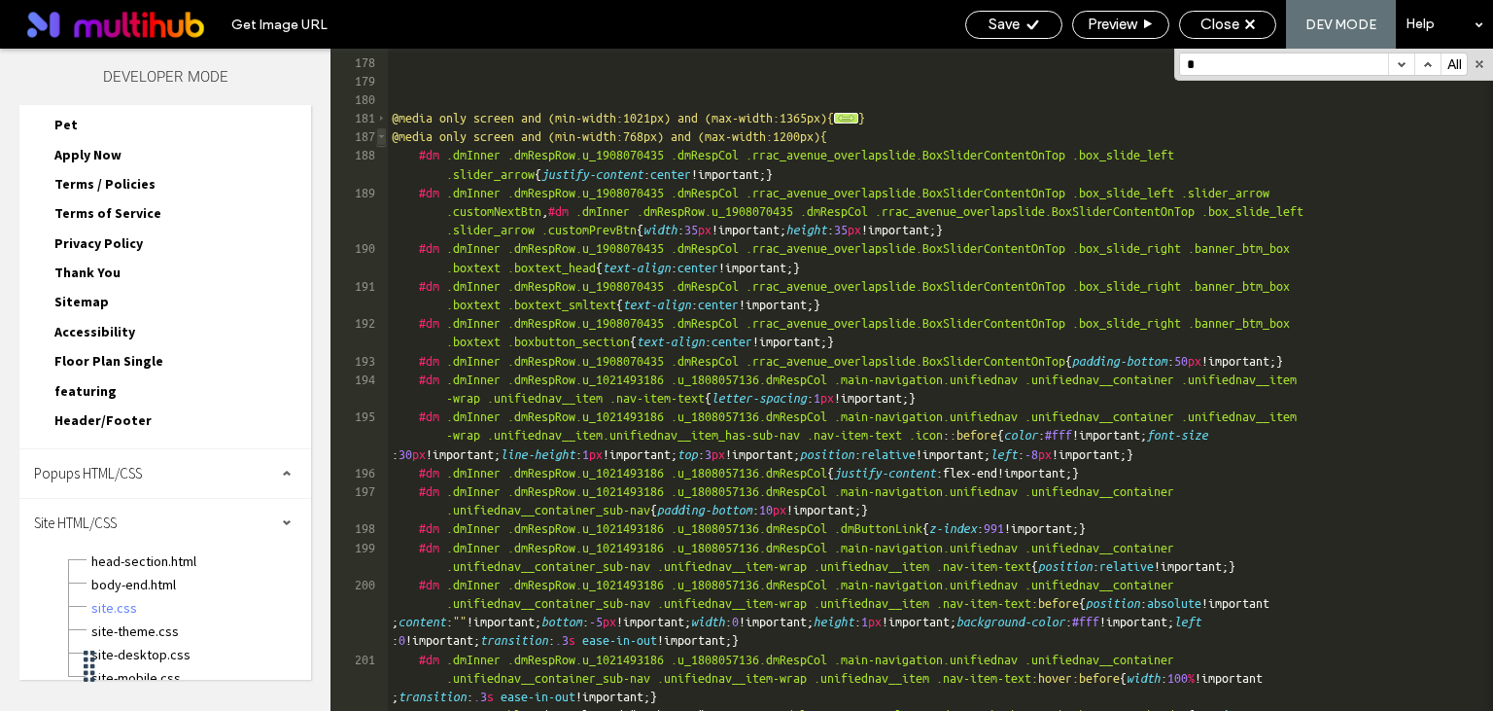
click at [384, 134] on span at bounding box center [381, 136] width 11 height 18
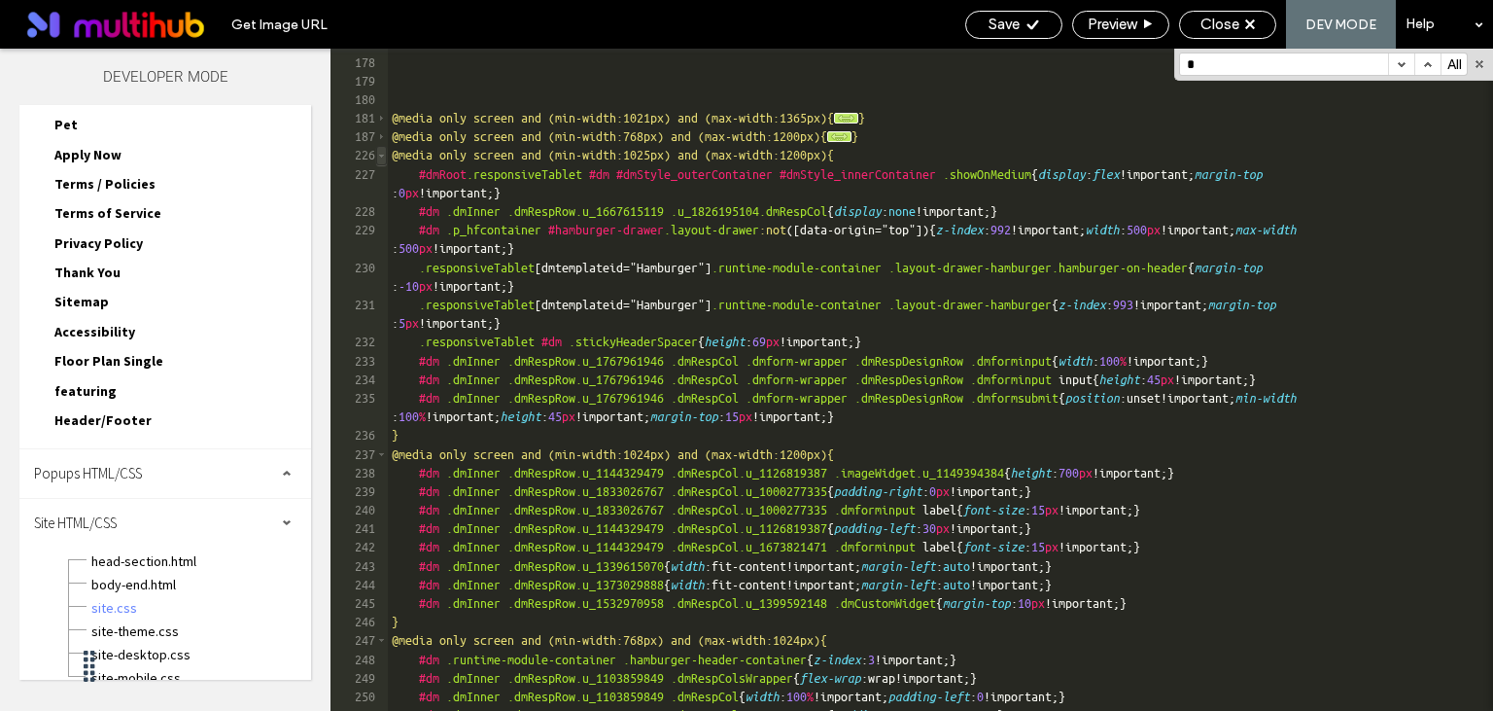
click at [382, 153] on span at bounding box center [381, 155] width 11 height 18
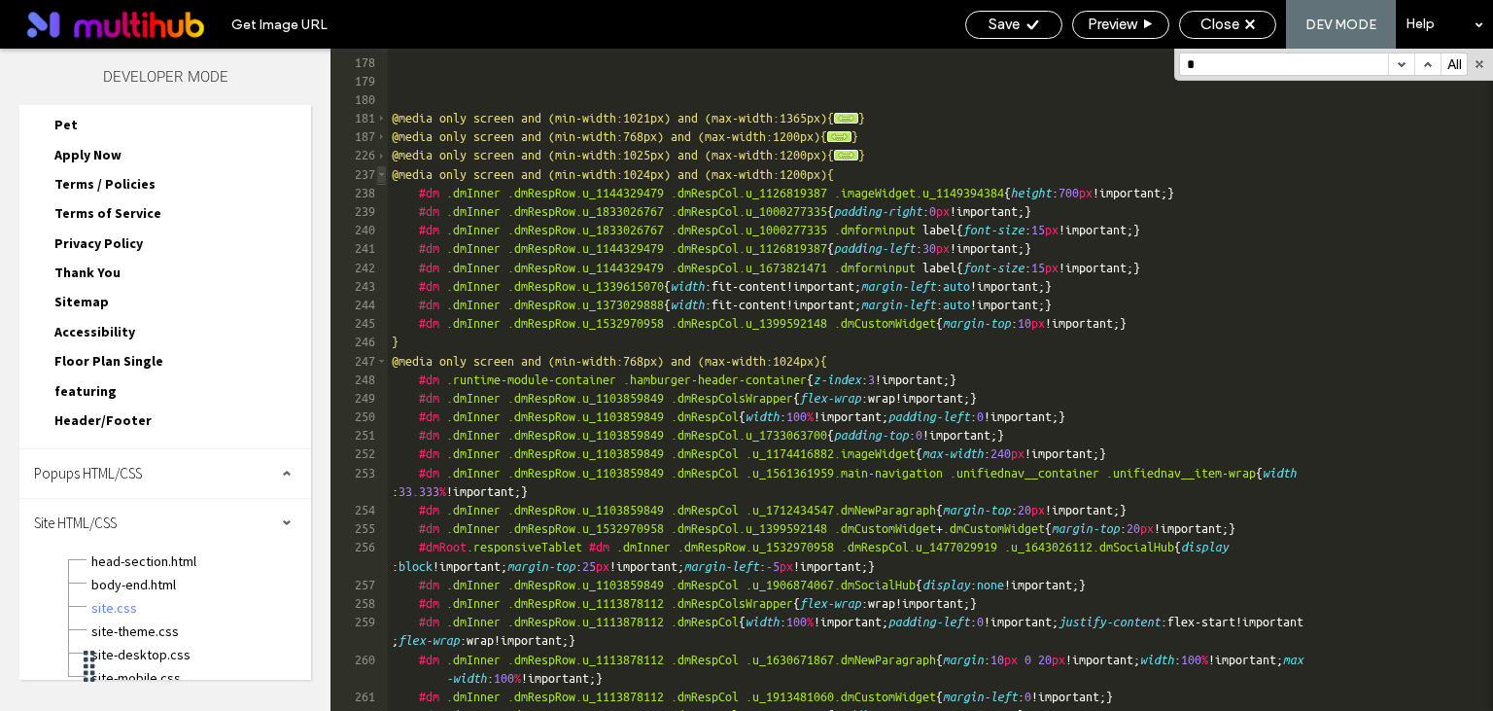
click at [380, 165] on span at bounding box center [381, 174] width 11 height 18
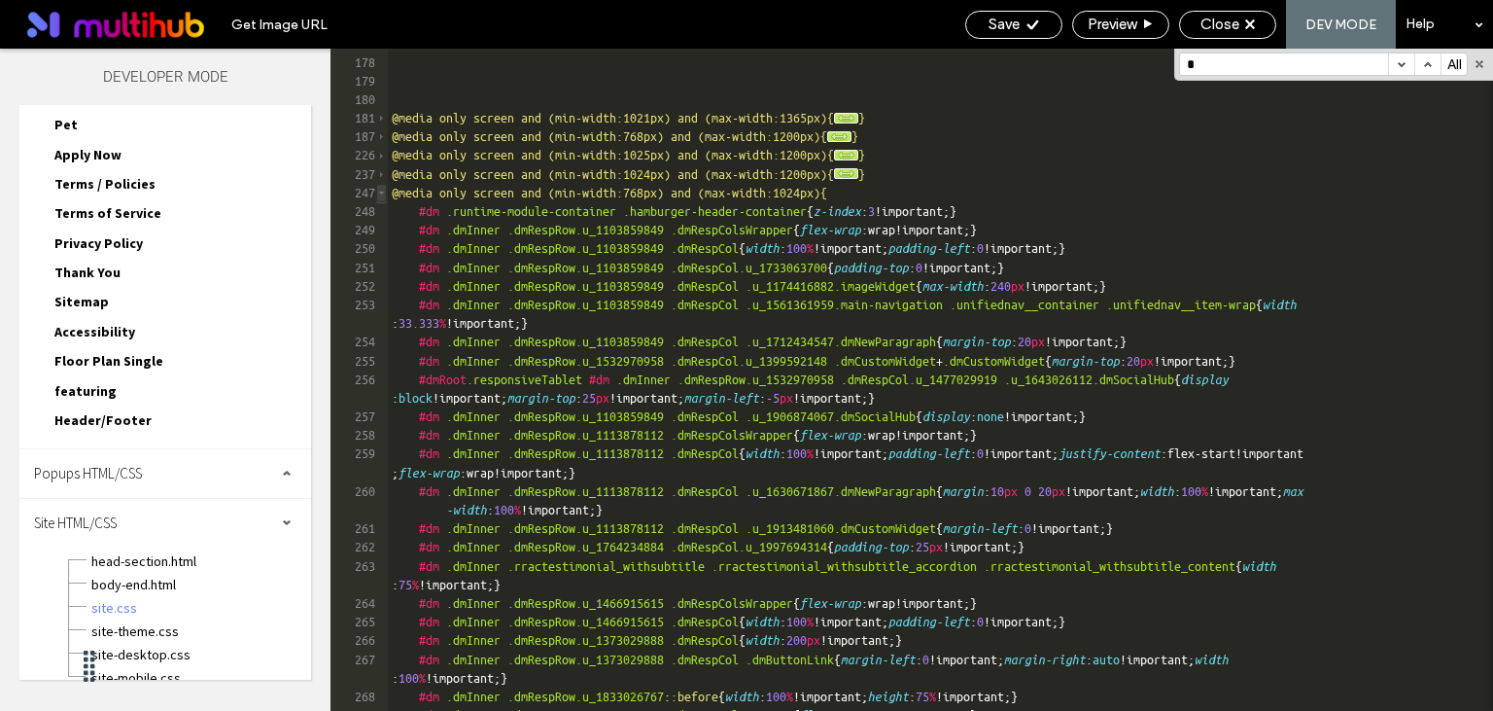
click at [379, 187] on span at bounding box center [381, 193] width 11 height 18
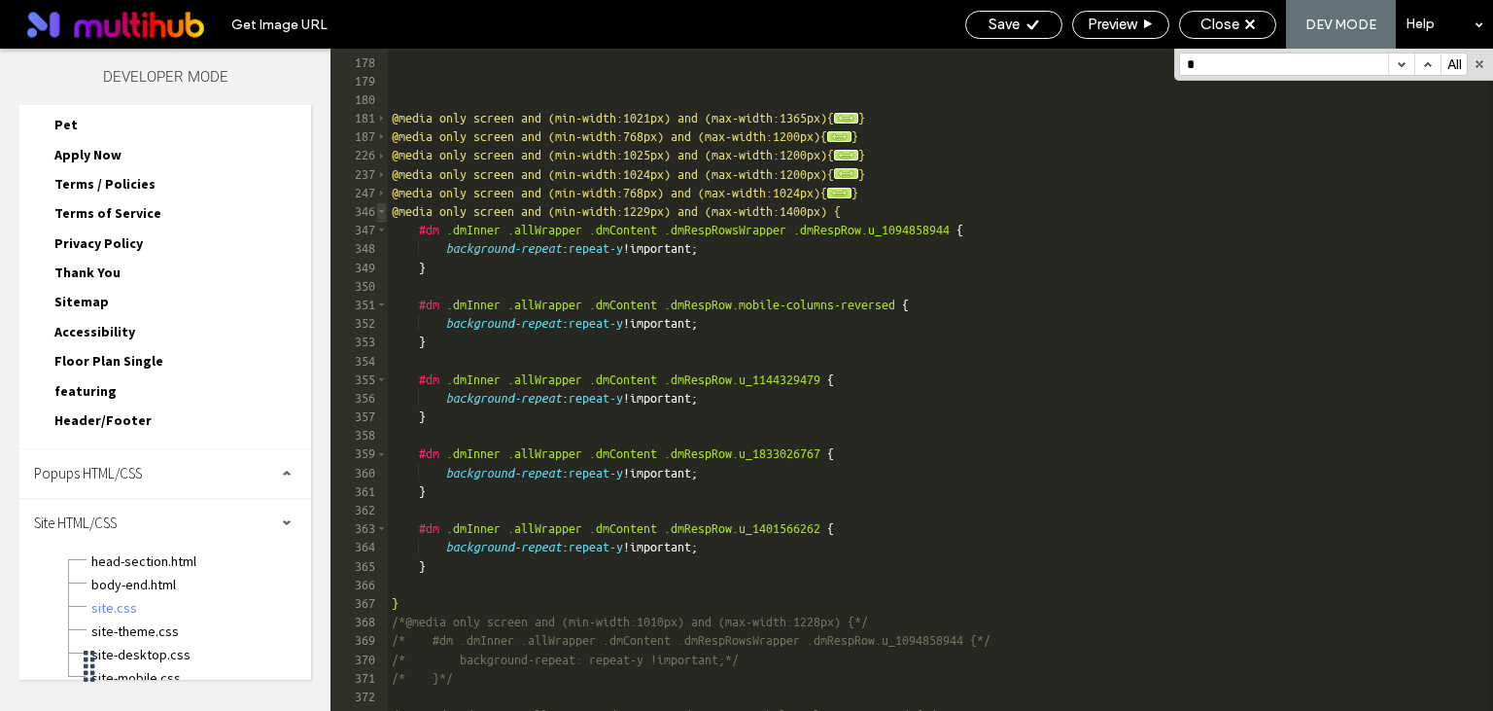
click at [381, 210] on span at bounding box center [381, 211] width 11 height 18
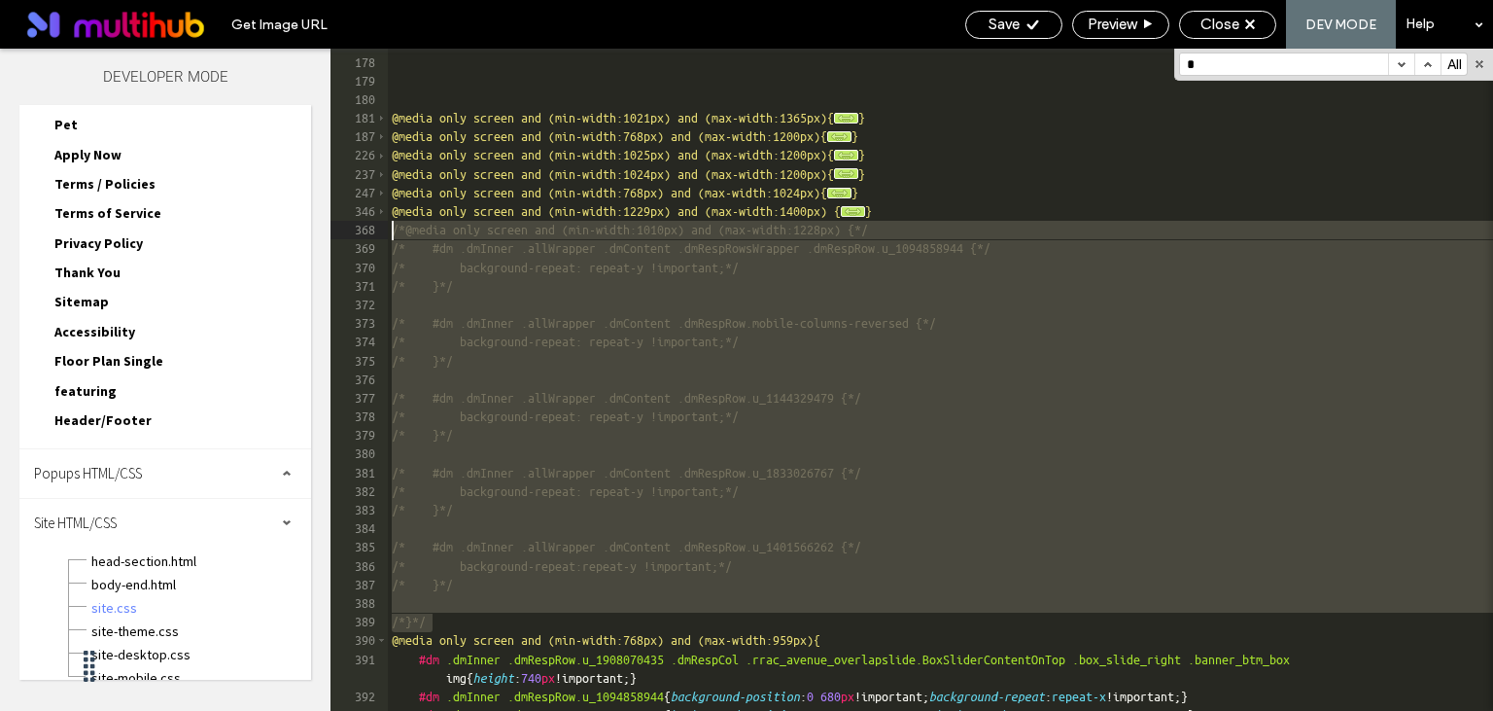
drag, startPoint x: 438, startPoint y: 622, endPoint x: 377, endPoint y: 227, distance: 399.4
click at [388, 227] on div "@media only screen and (min-width:1021px) and (max-width:1365px){ ... } @media …" at bounding box center [940, 380] width 1105 height 662
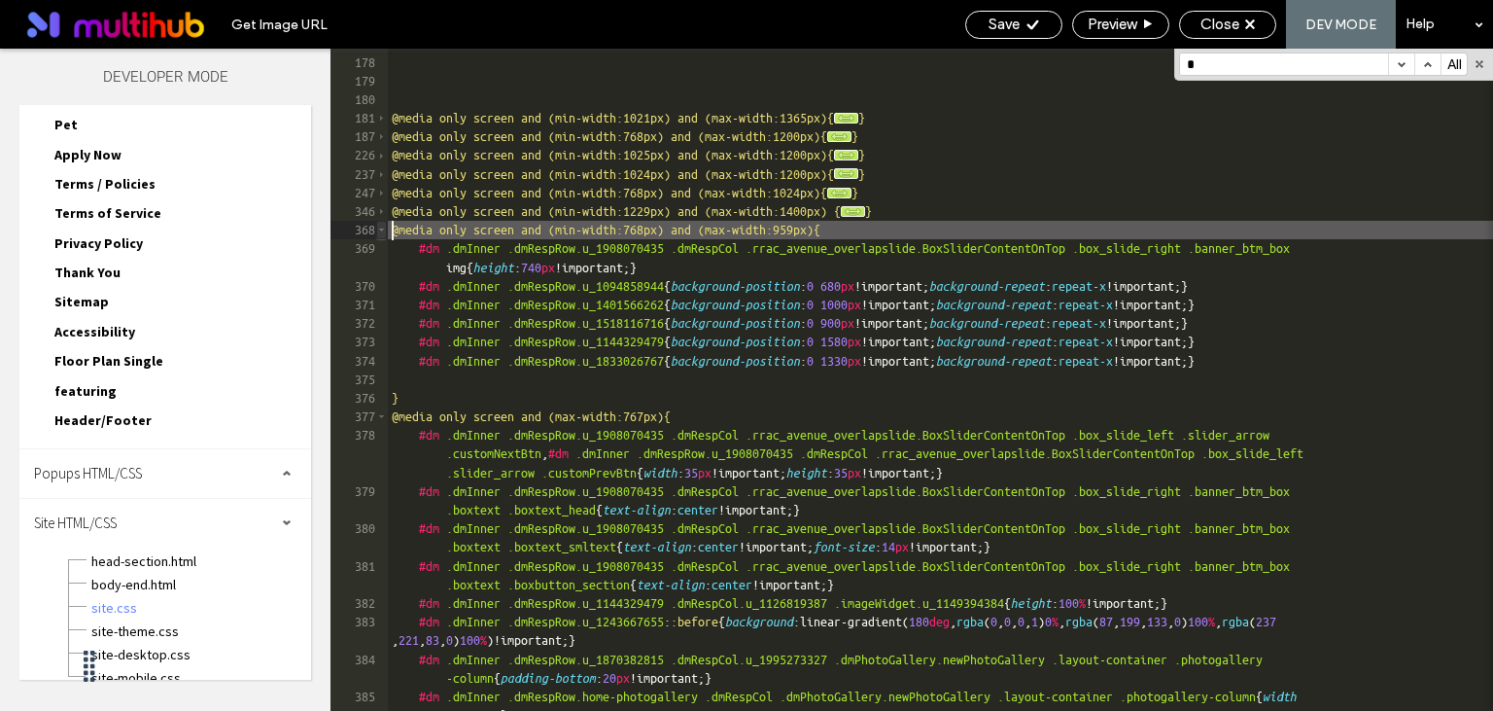
click at [379, 230] on span at bounding box center [381, 230] width 11 height 18
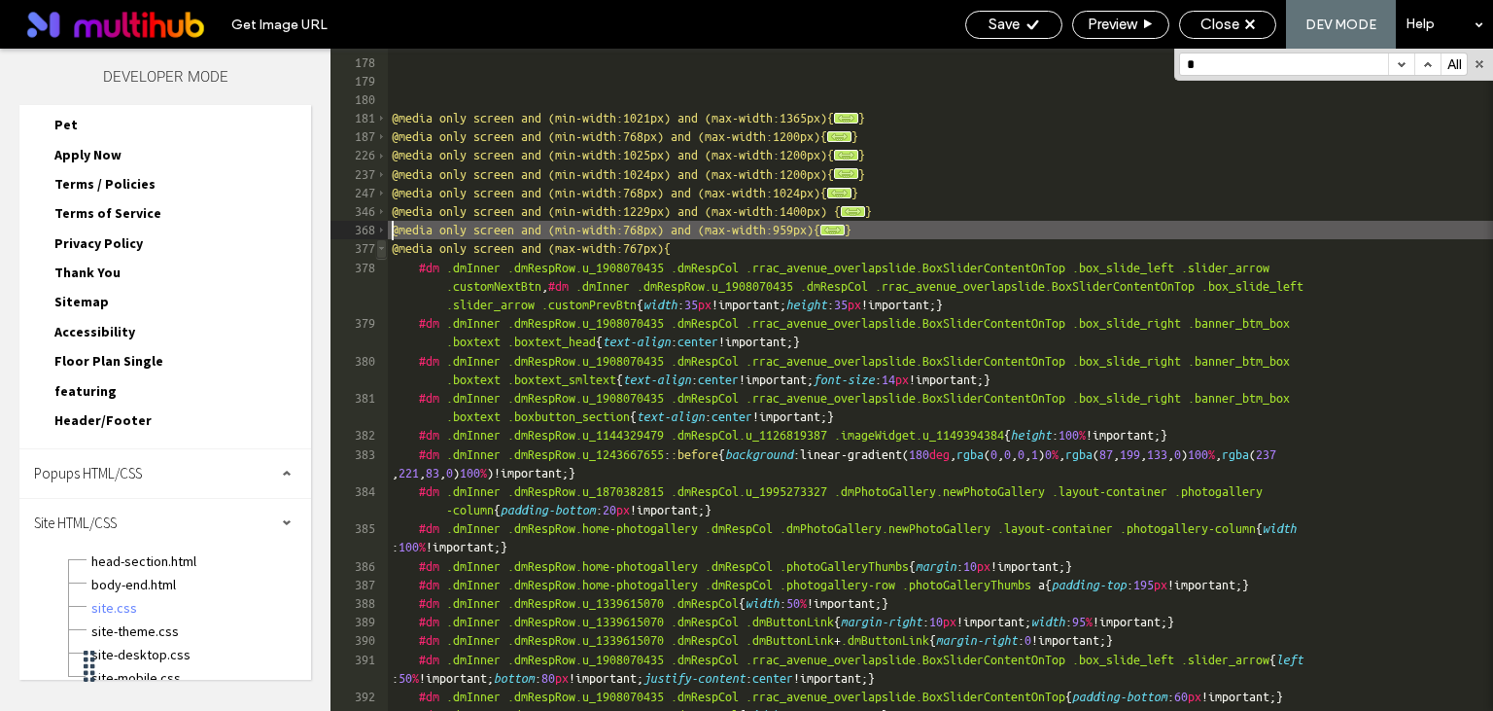
click at [379, 250] on span at bounding box center [381, 248] width 11 height 18
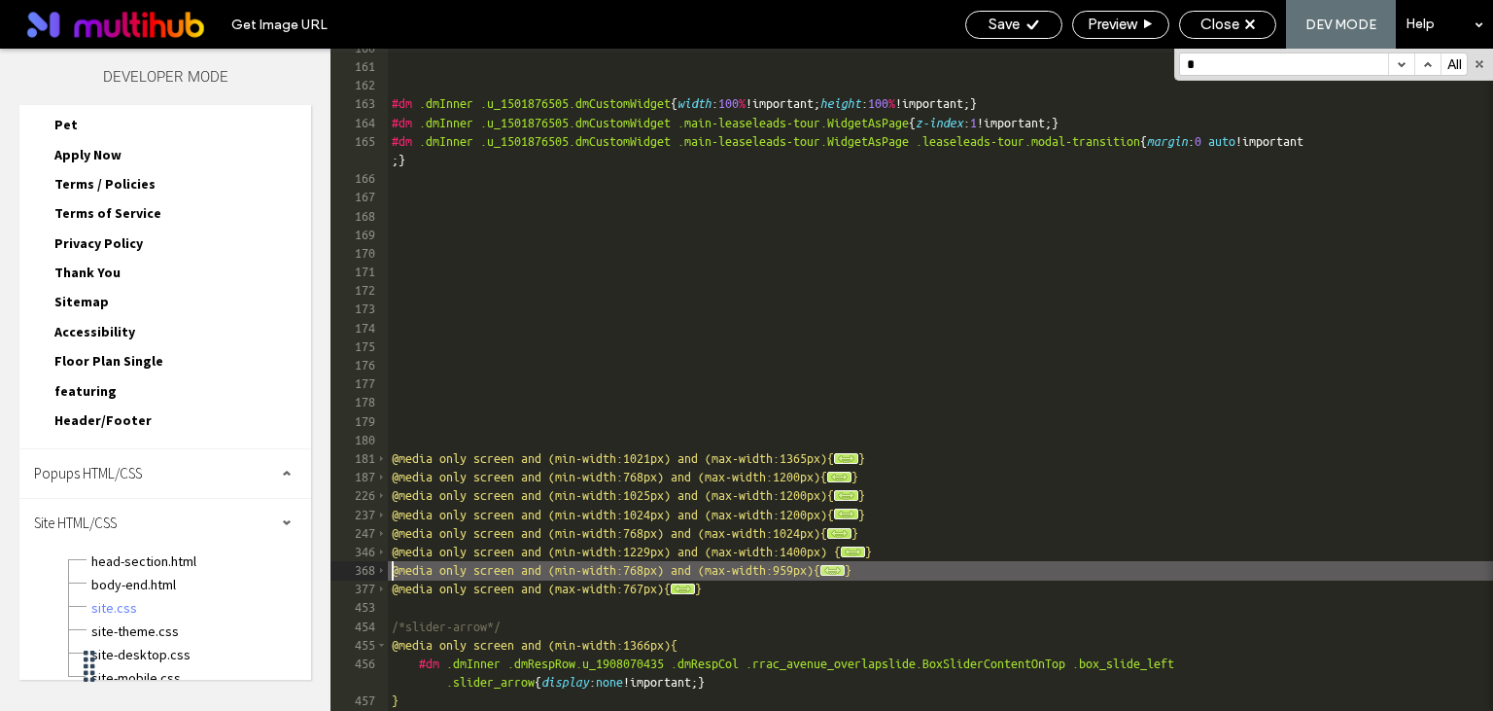
click at [845, 567] on span "..." at bounding box center [833, 570] width 24 height 11
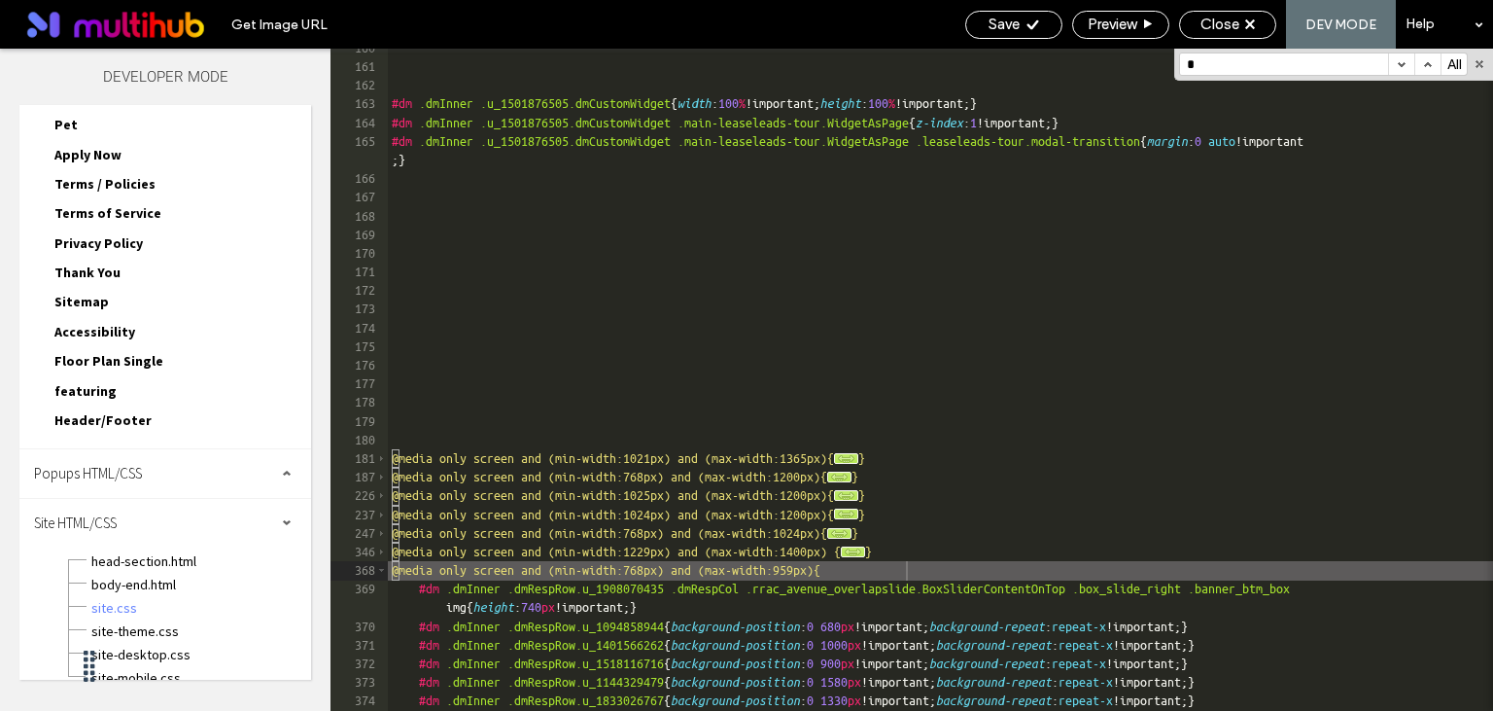
paste input "**********"
type input "**********"
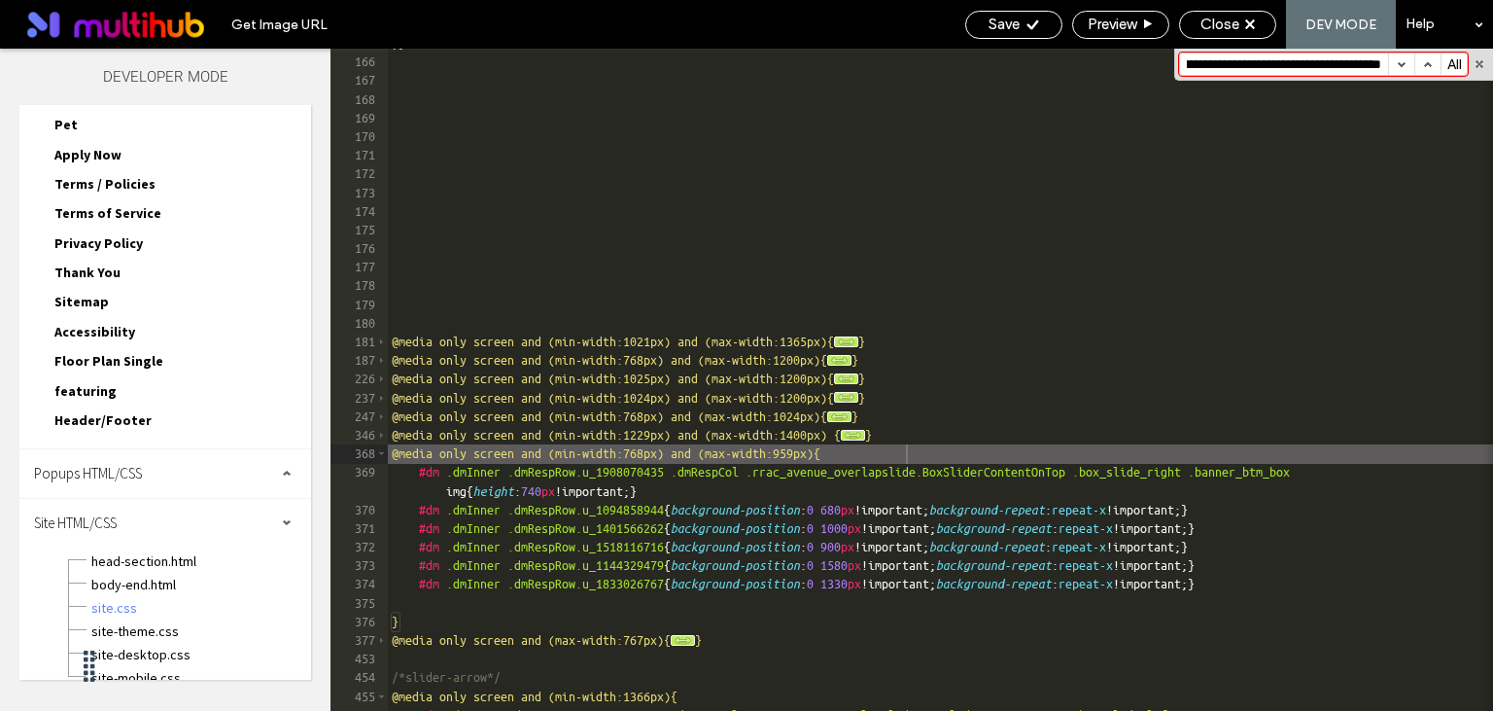
scroll to position [5740, 0]
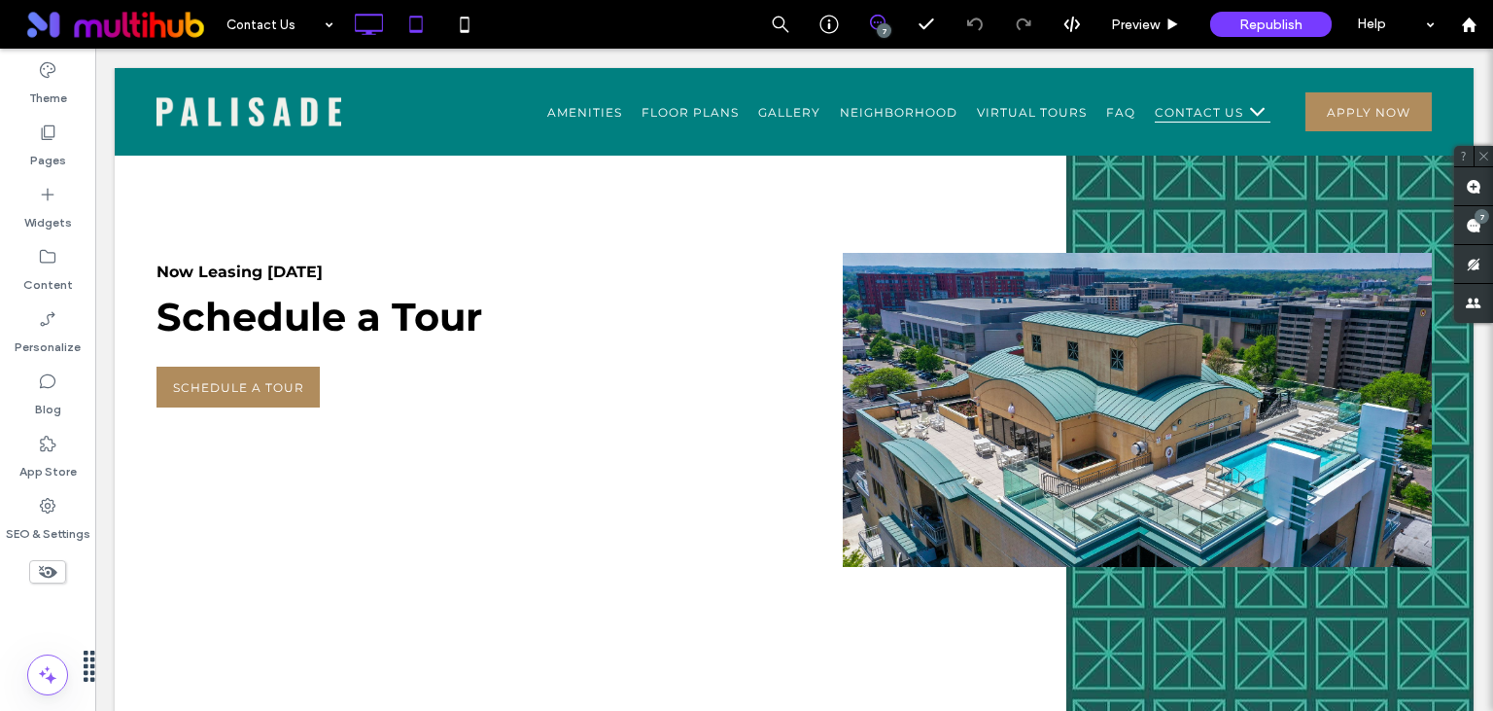
scroll to position [1437, 0]
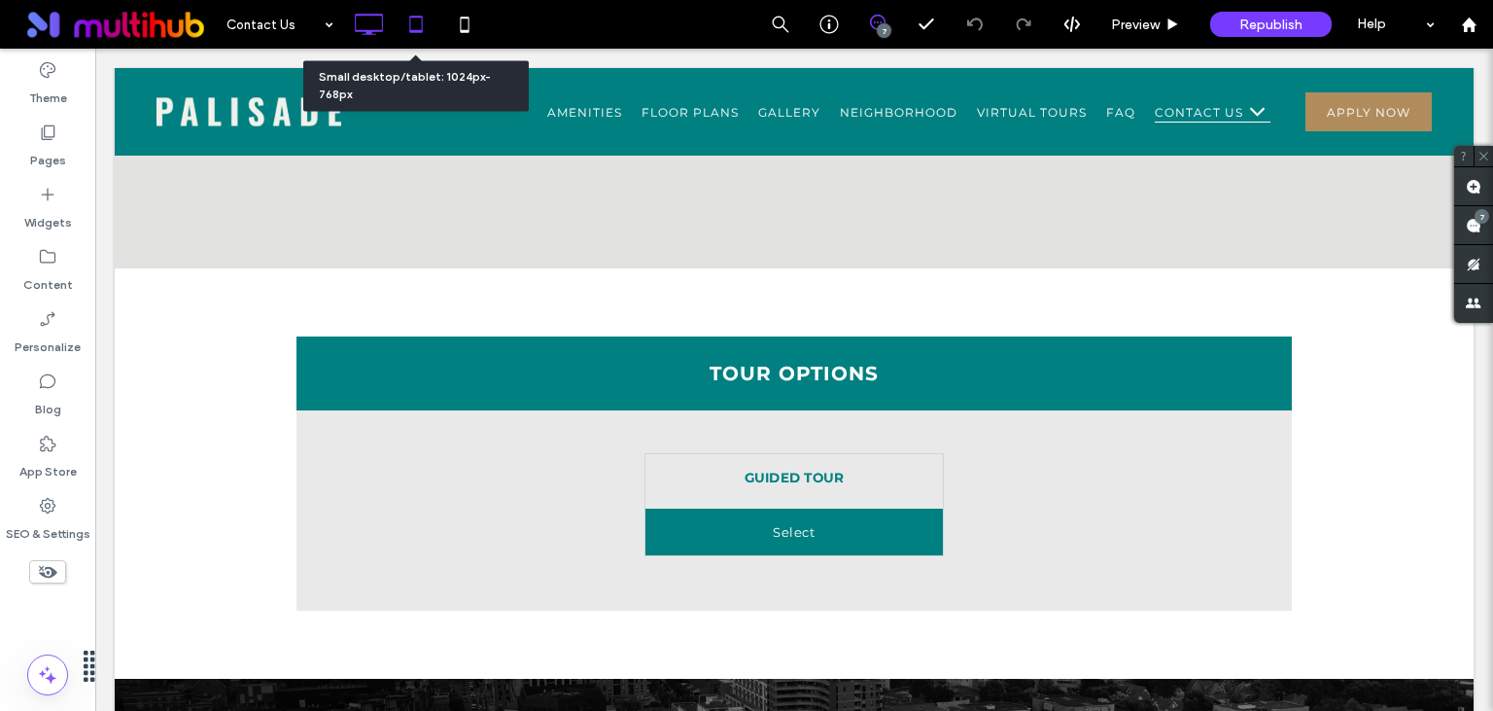
click at [413, 25] on icon at bounding box center [416, 24] width 39 height 39
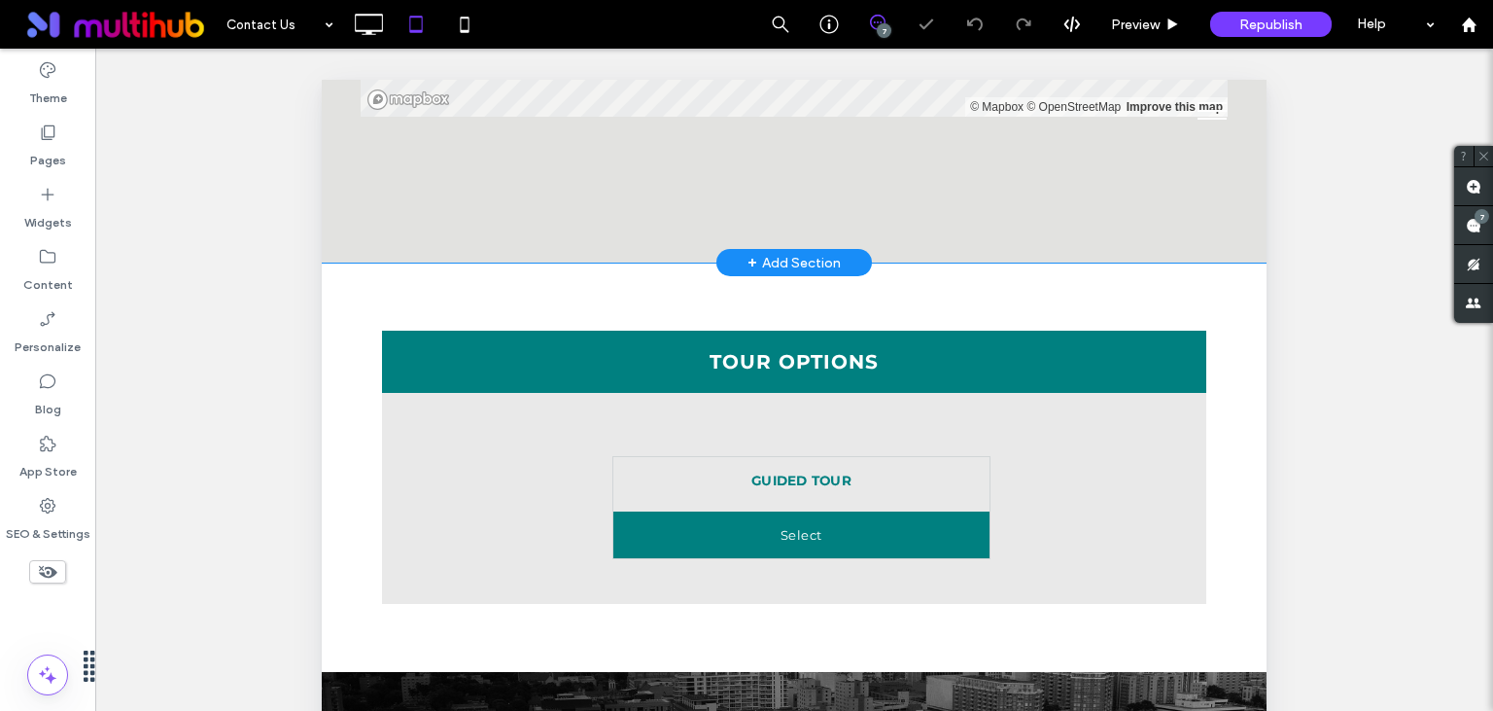
scroll to position [1745, 0]
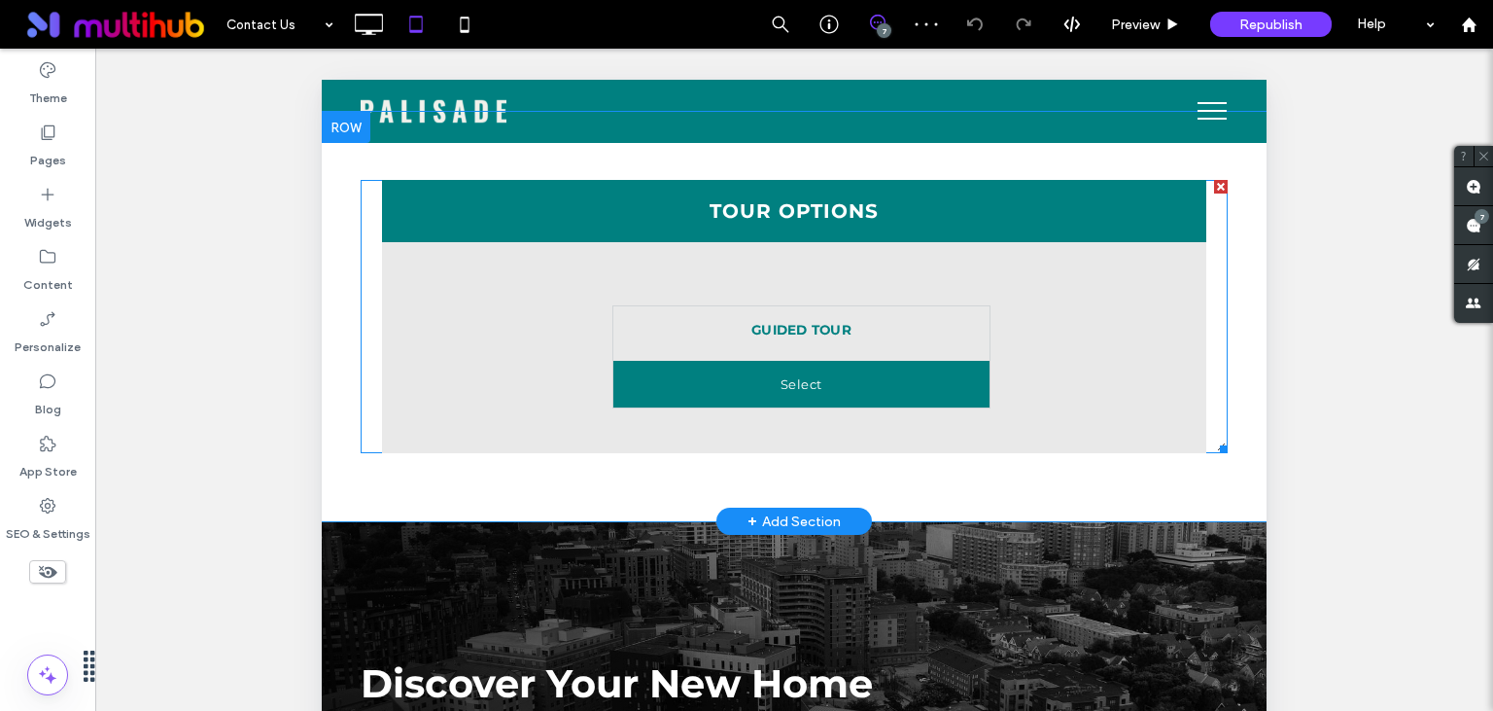
click at [745, 387] on button "Select" at bounding box center [801, 384] width 376 height 47
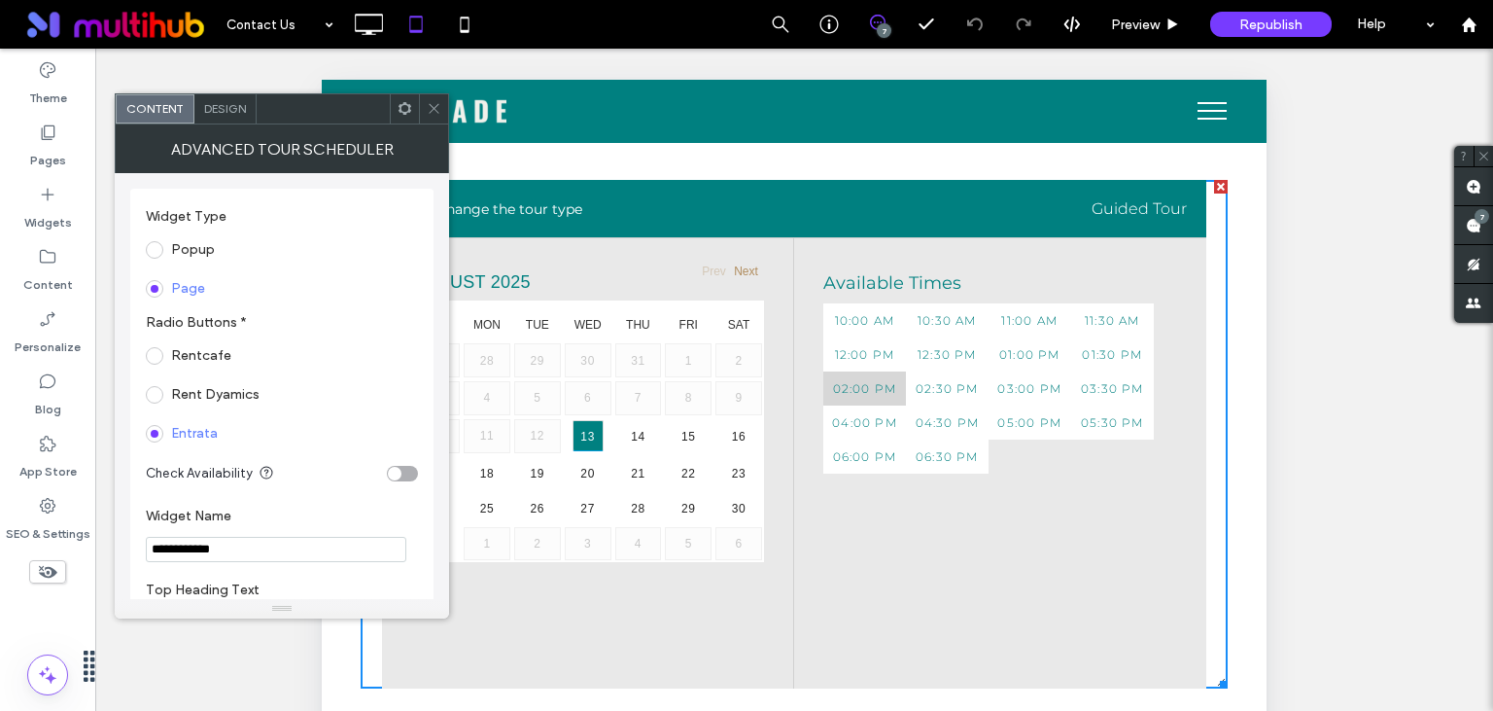
click at [885, 387] on span "02:00 PM" at bounding box center [864, 388] width 83 height 34
type input "********"
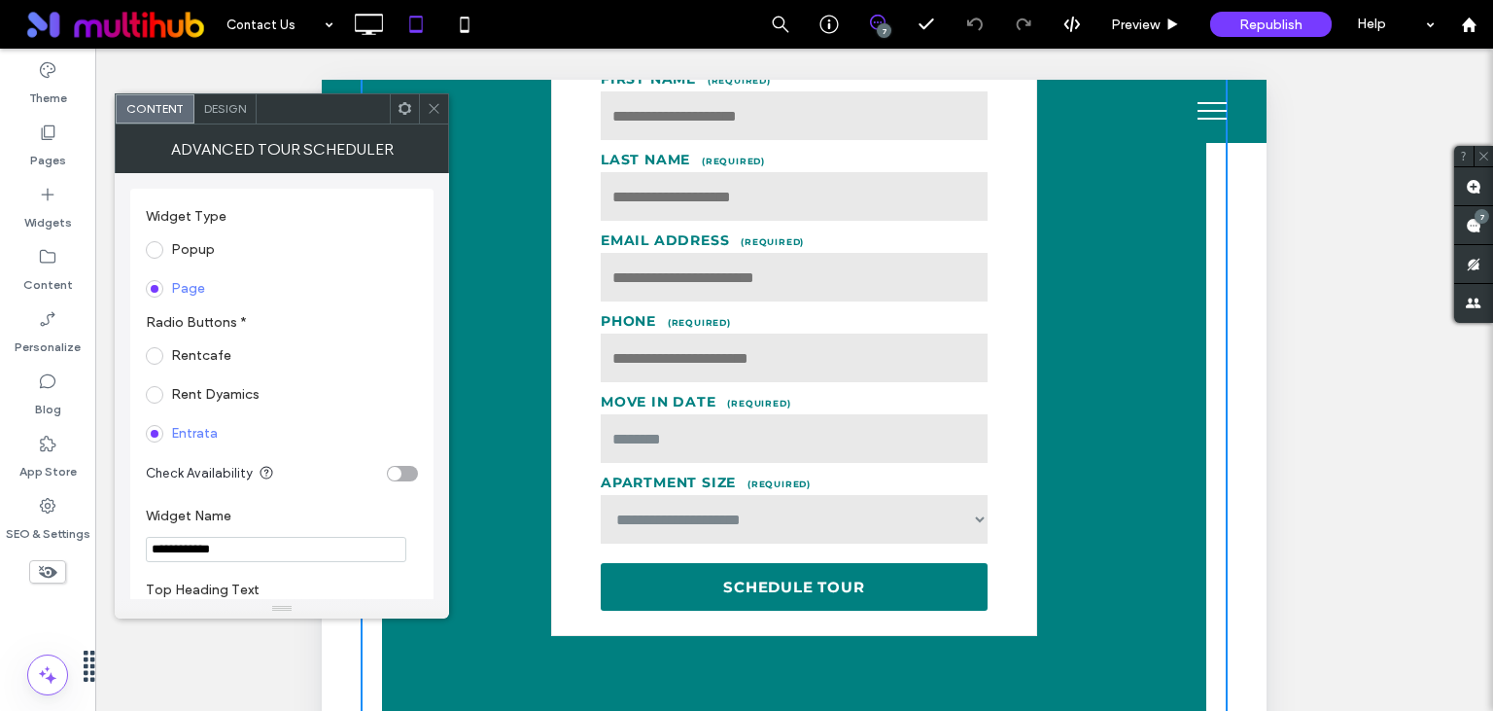
scroll to position [2053, 0]
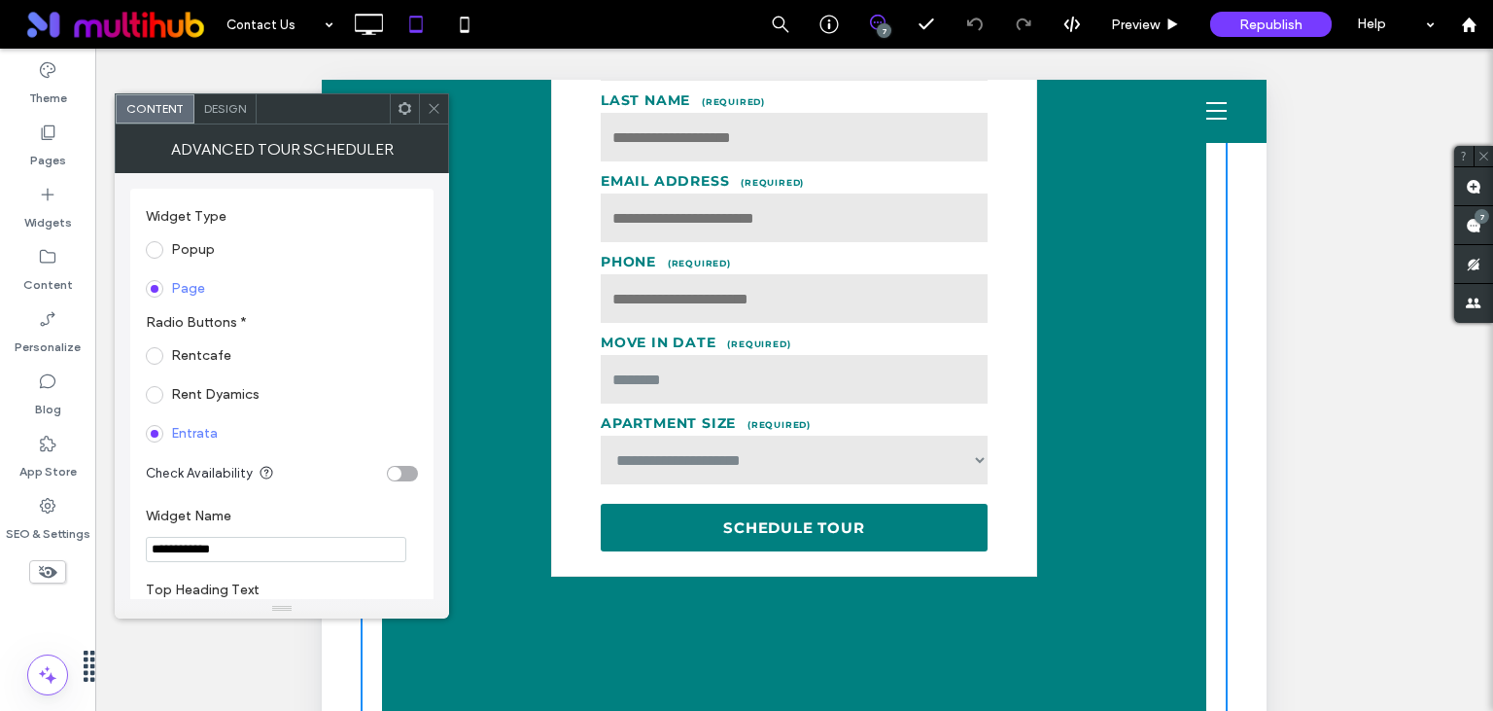
click at [447, 110] on div at bounding box center [433, 108] width 29 height 29
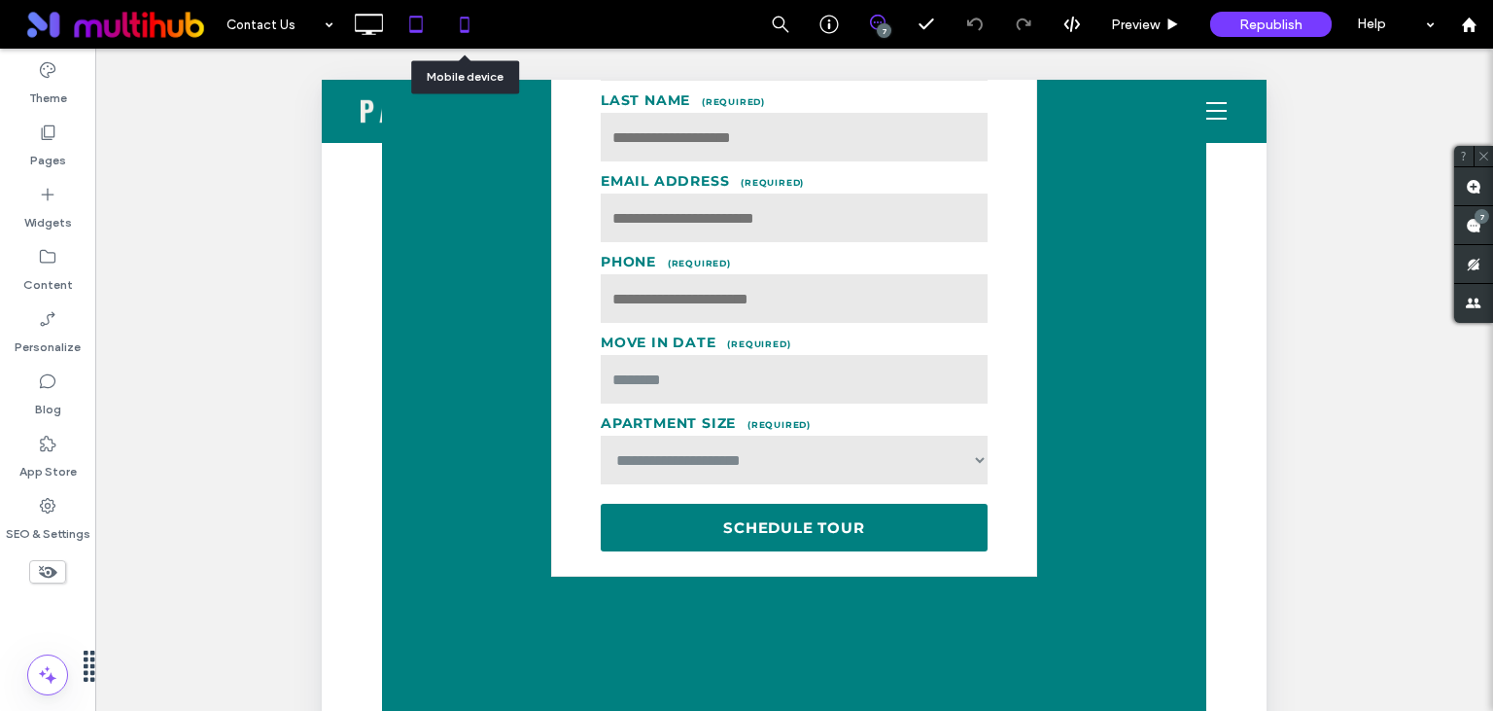
click at [457, 14] on icon at bounding box center [464, 24] width 39 height 39
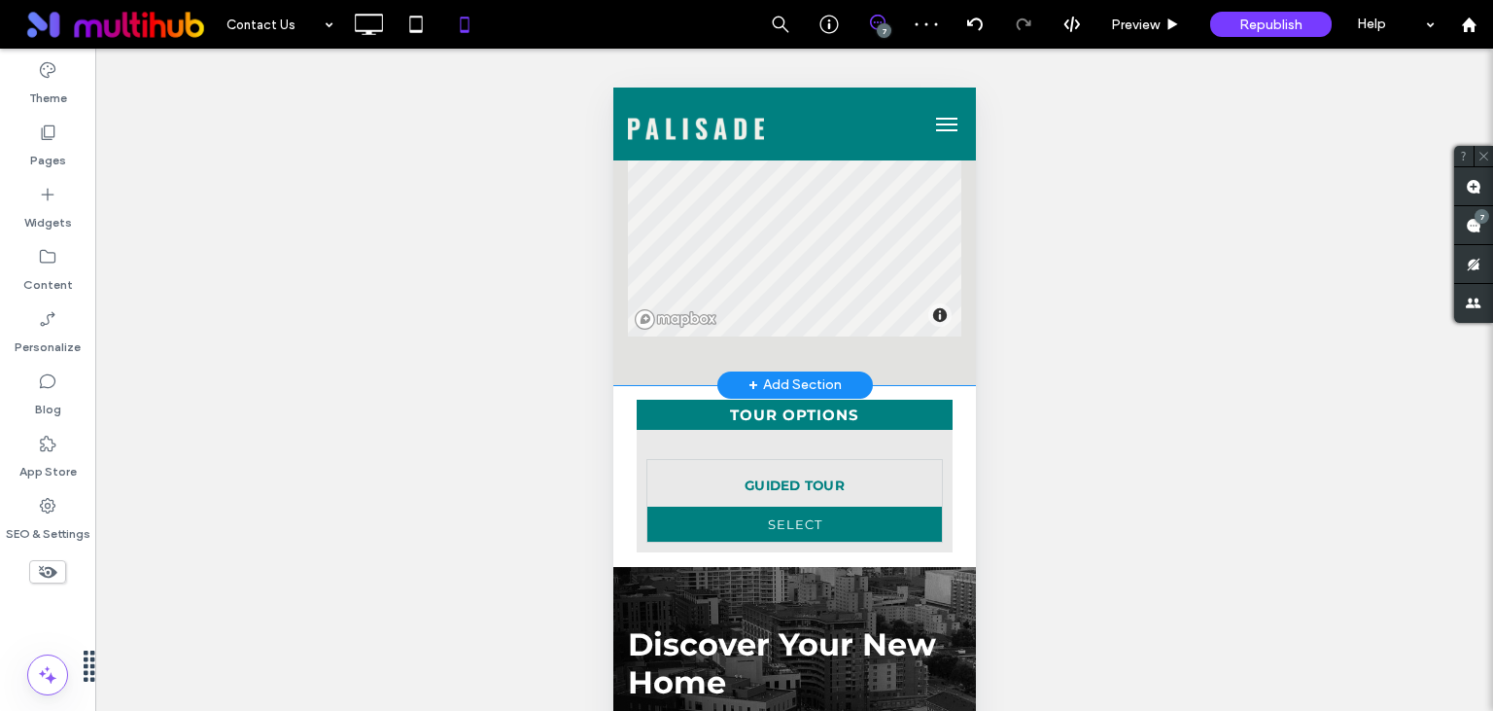
scroll to position [821, 0]
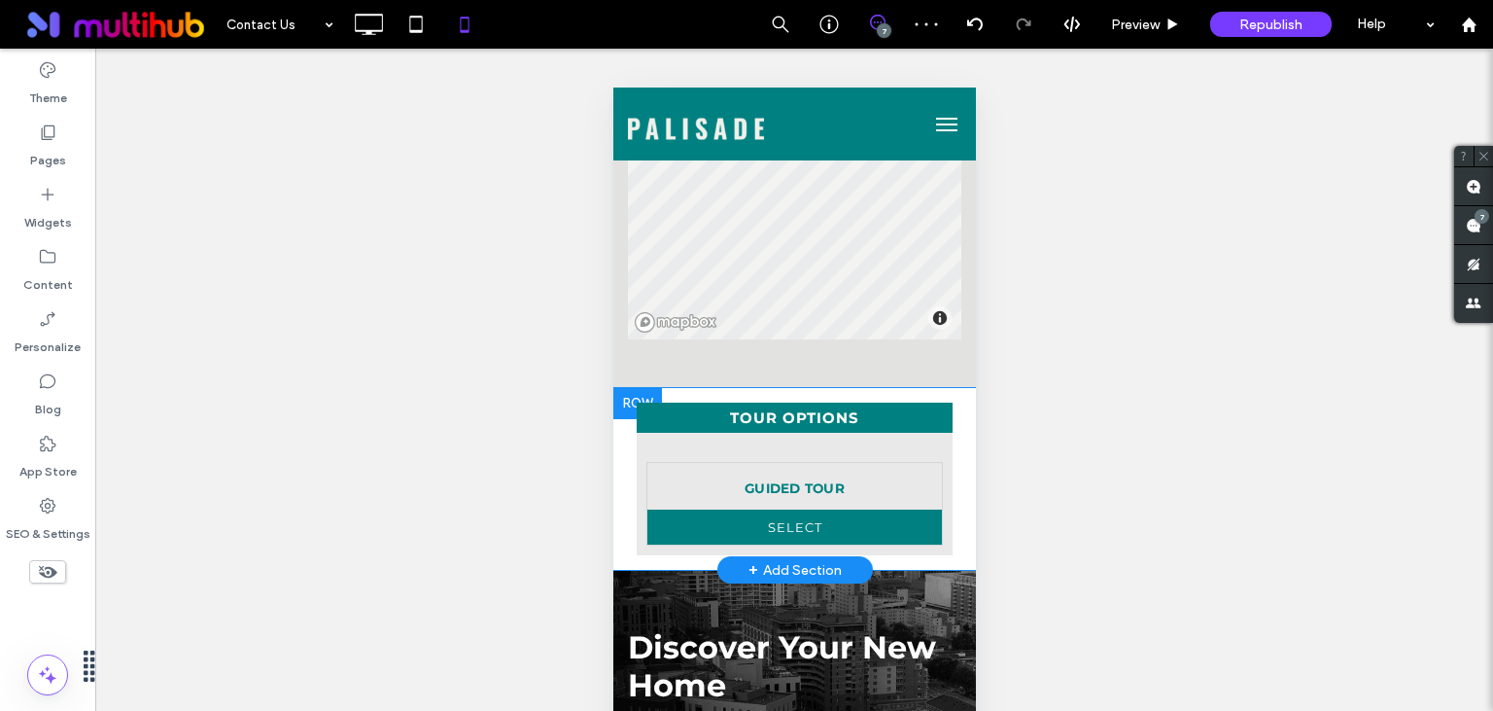
click at [674, 395] on div "**********" at bounding box center [793, 479] width 363 height 182
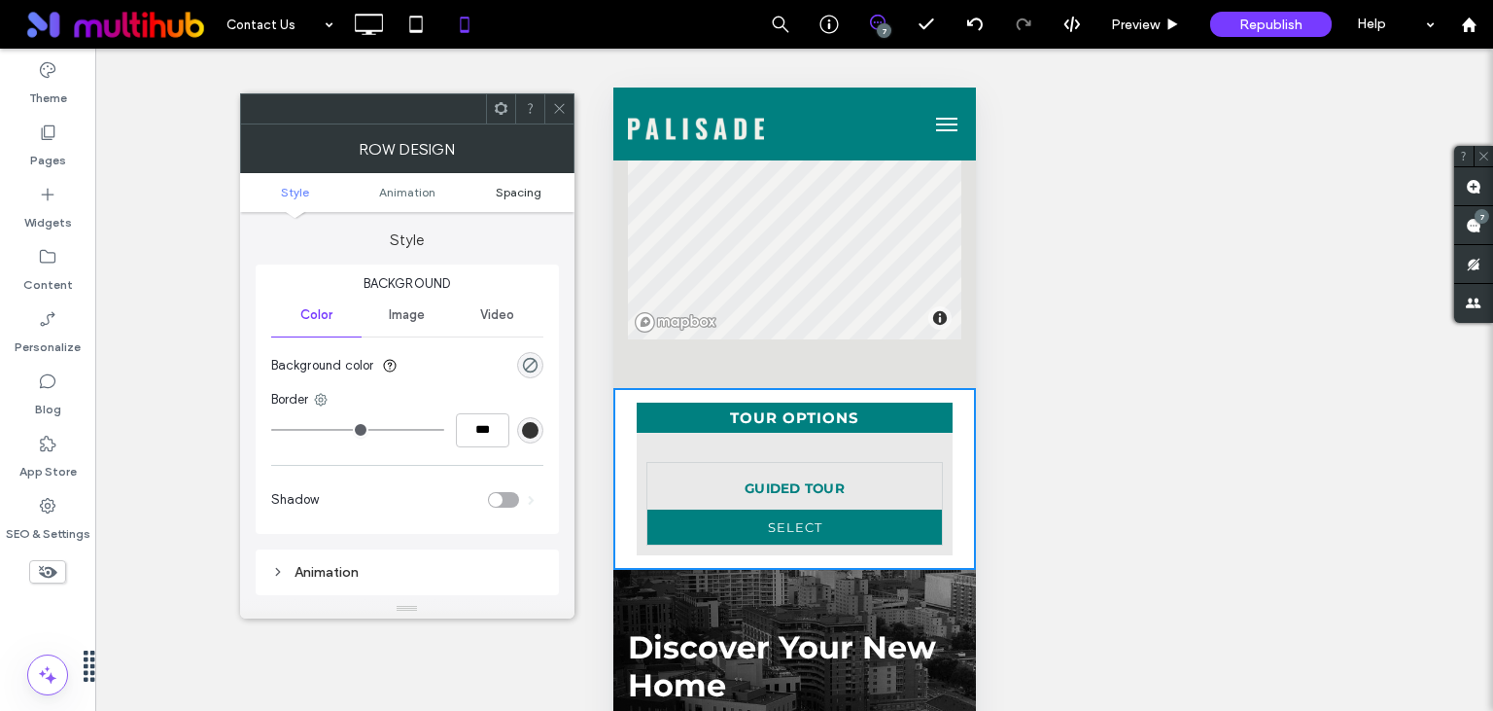
click at [511, 192] on span "Spacing" at bounding box center [519, 192] width 46 height 15
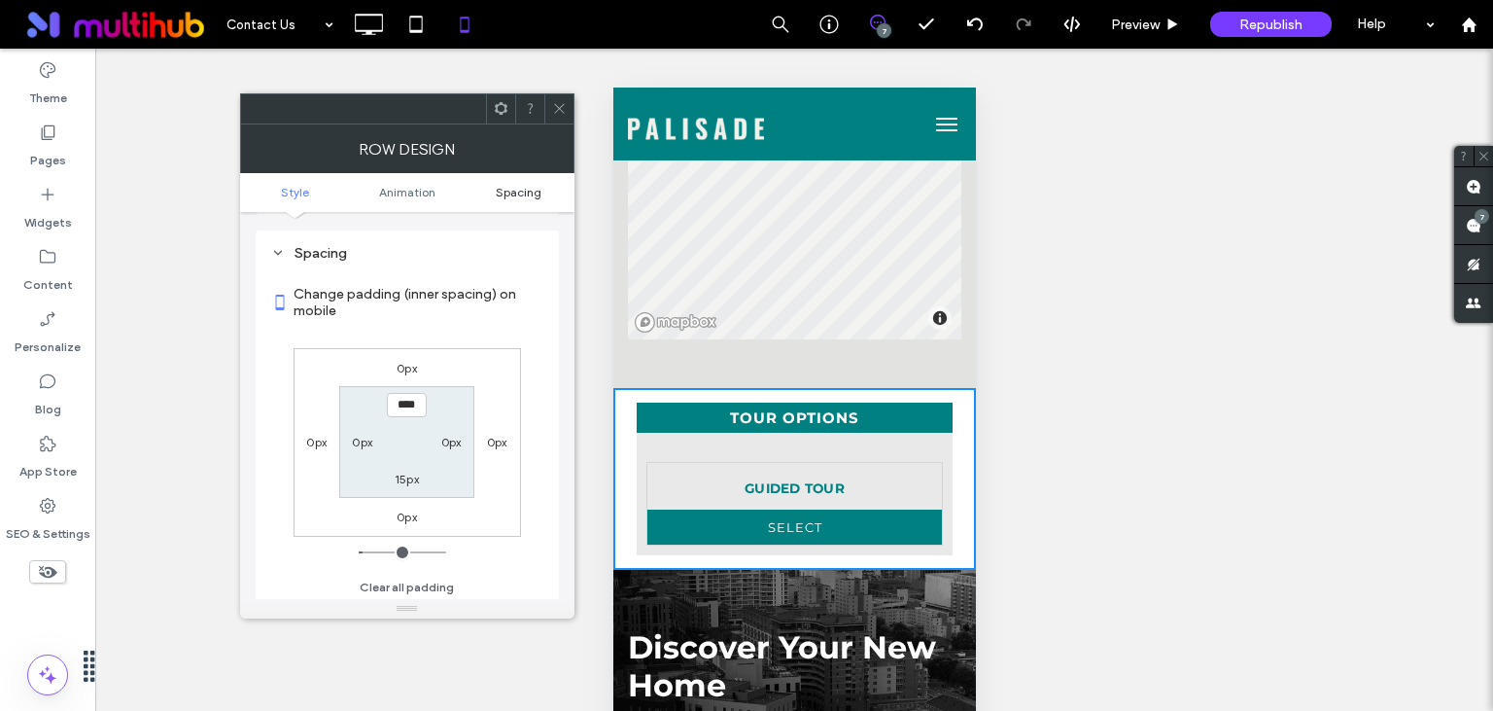
scroll to position [382, 0]
type input "**"
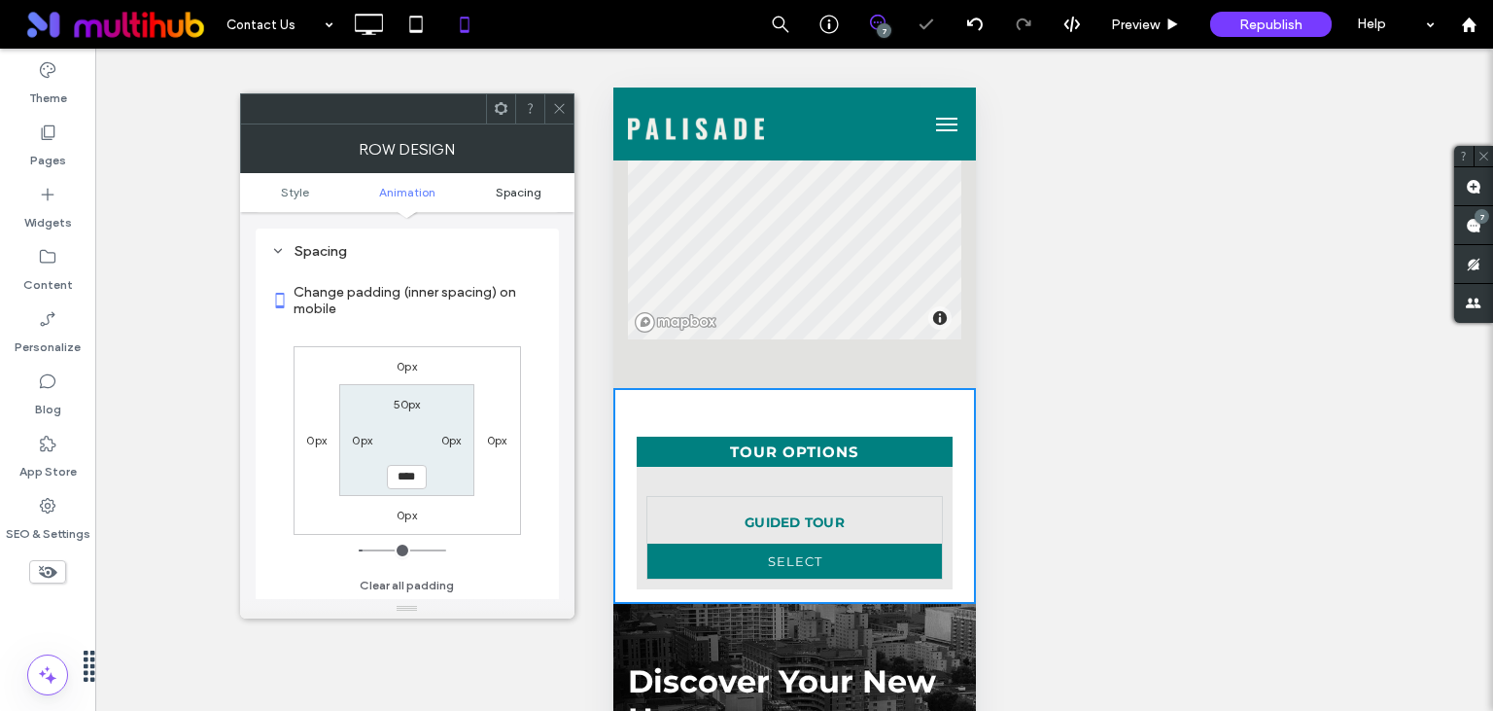
type input "**"
type input "****"
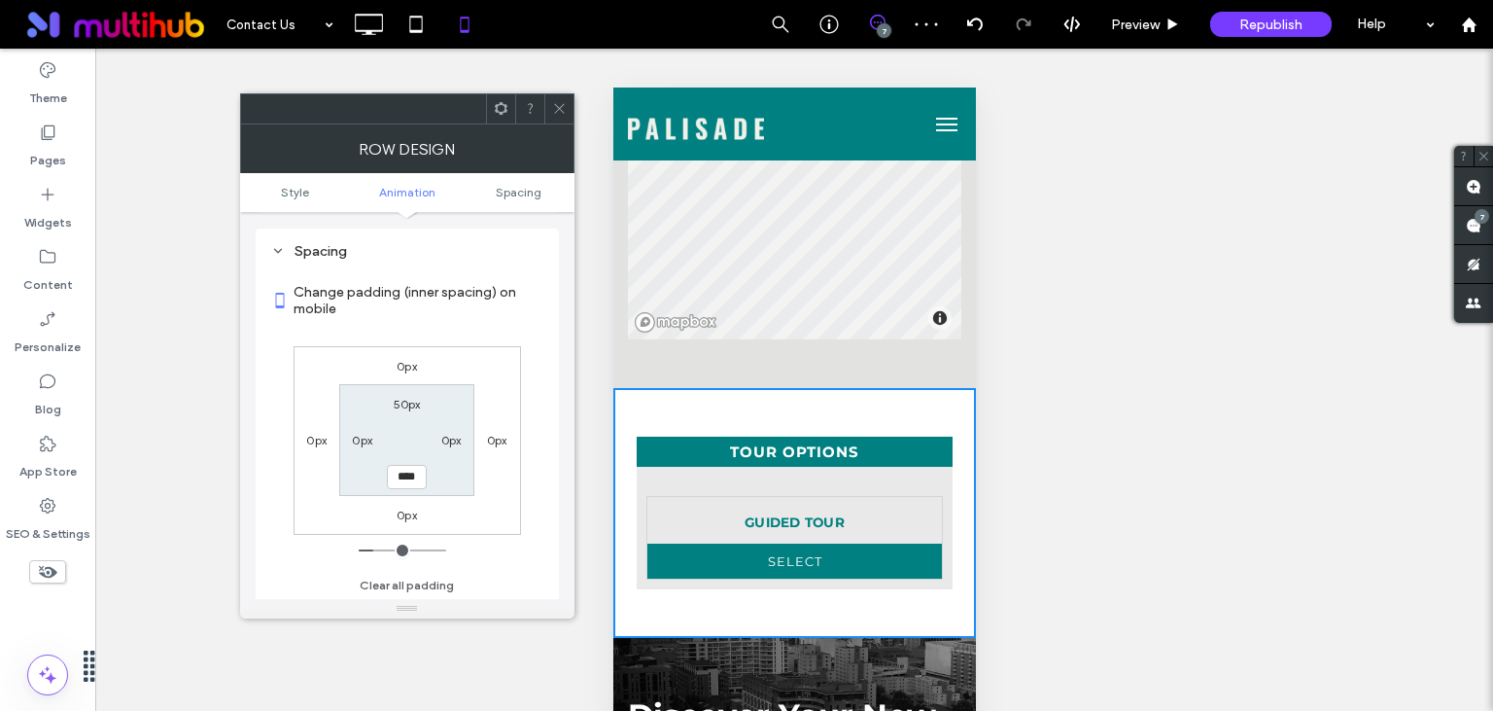
click at [815, 558] on button "Select" at bounding box center [795, 560] width 296 height 35
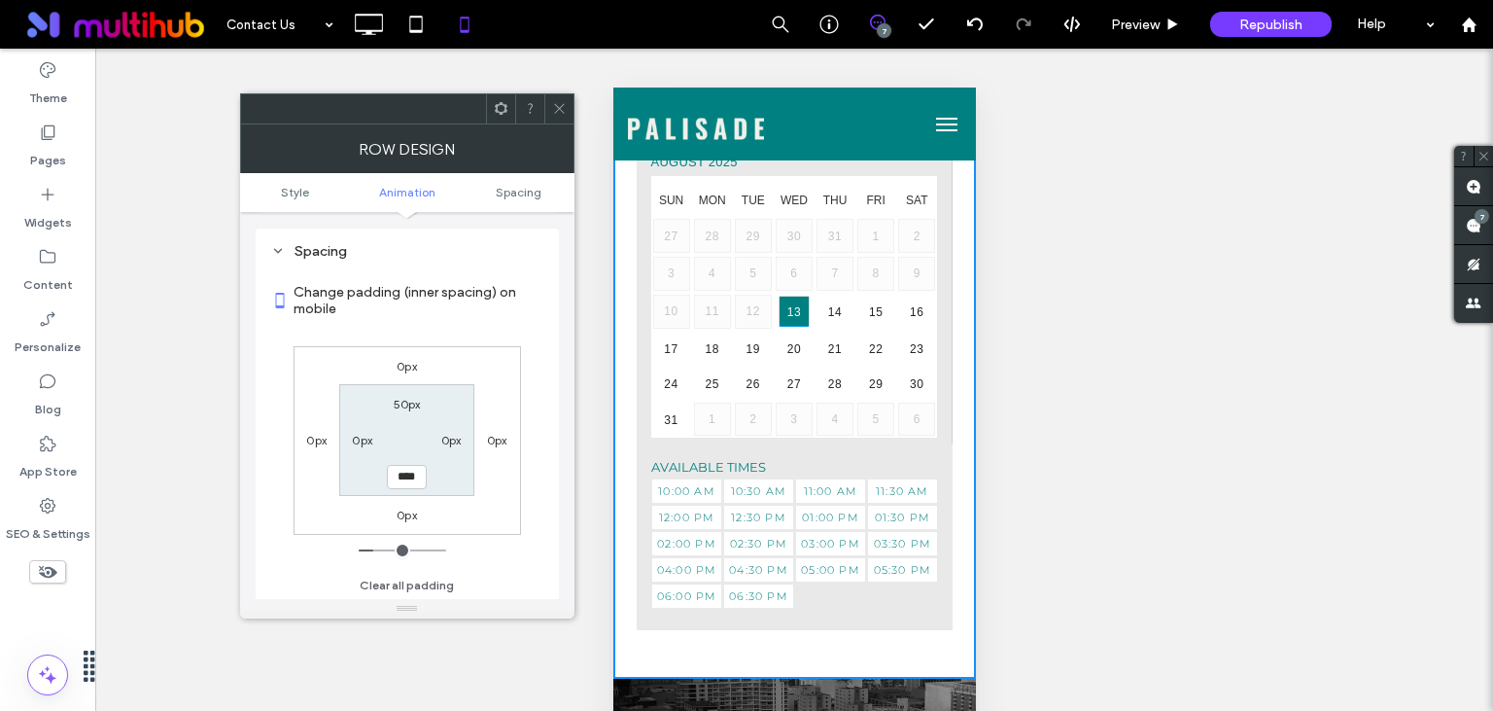
scroll to position [1232, 0]
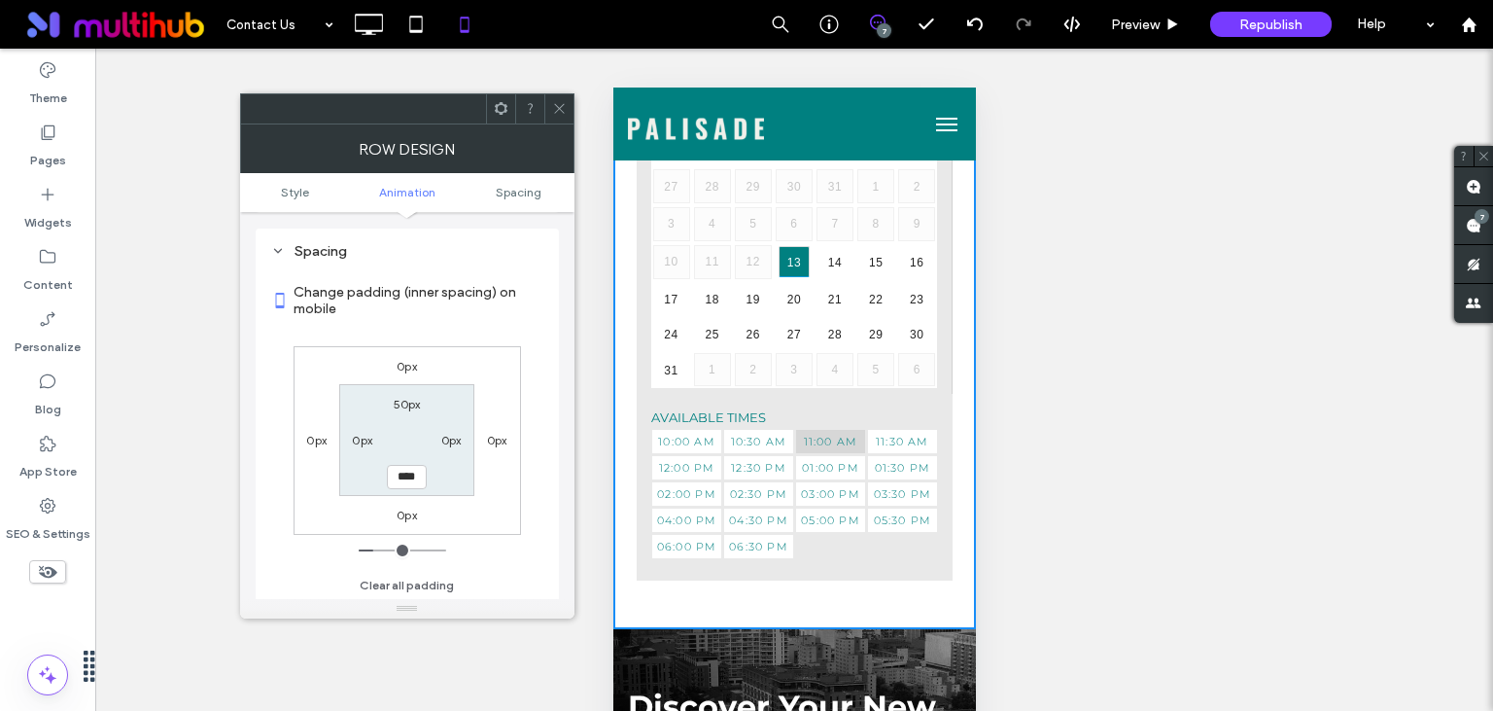
click at [844, 440] on span "11:00 AM" at bounding box center [829, 441] width 69 height 23
type input "********"
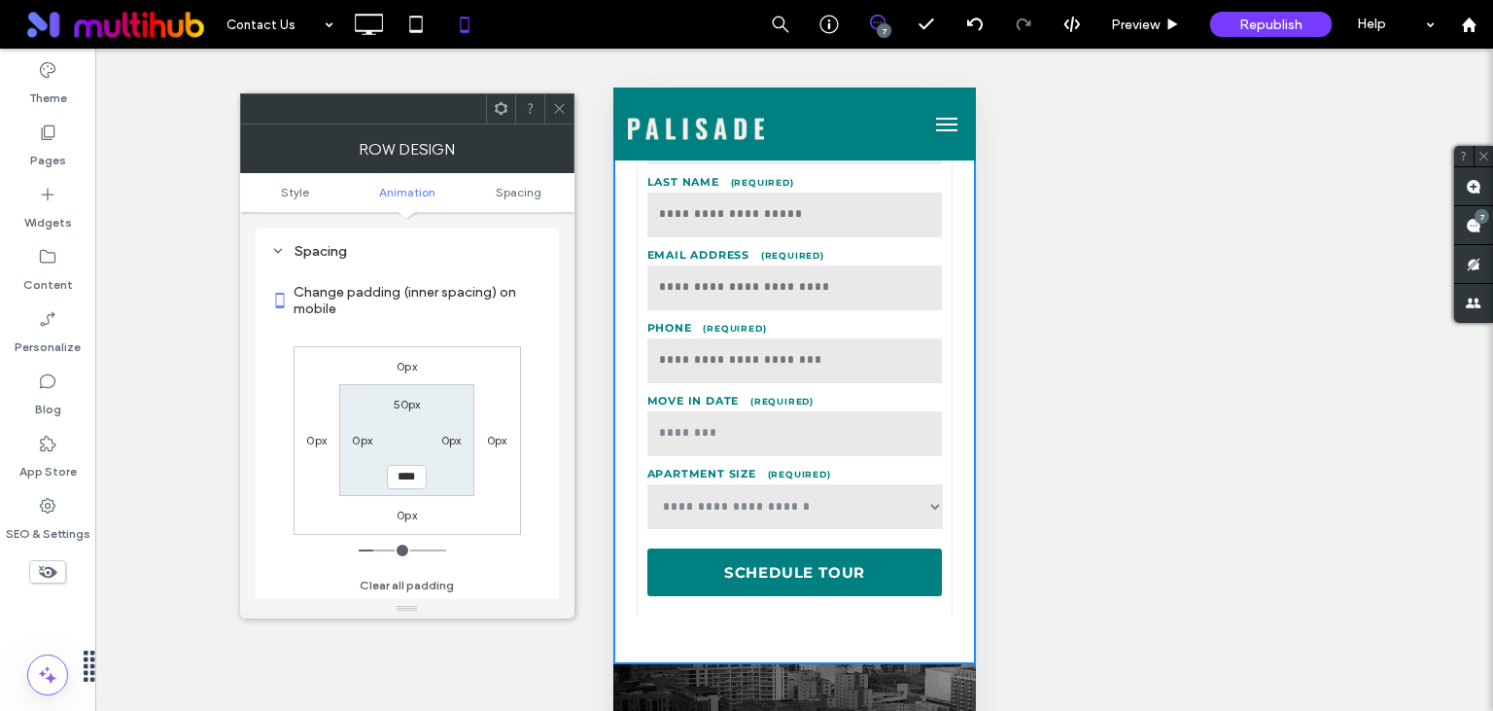
scroll to position [1300, 0]
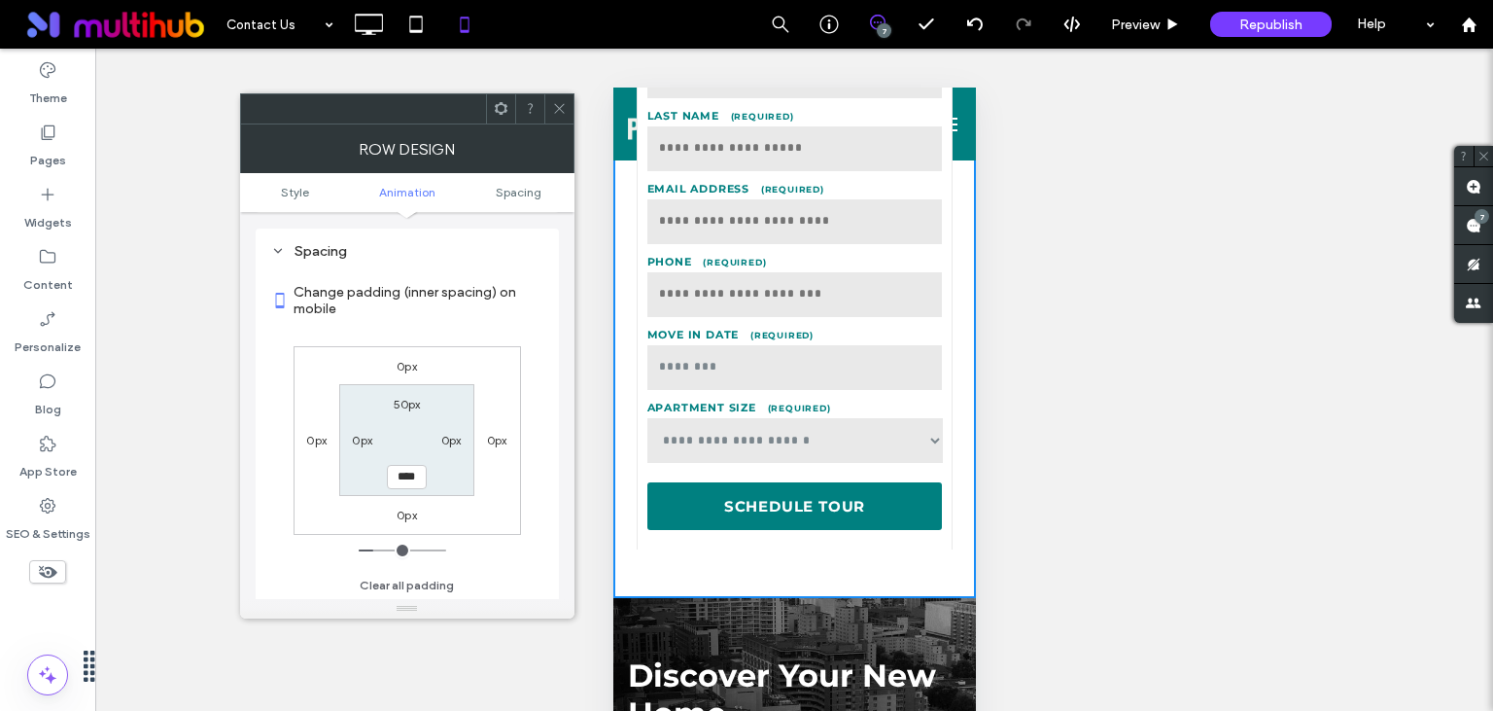
click at [564, 107] on icon at bounding box center [559, 108] width 15 height 15
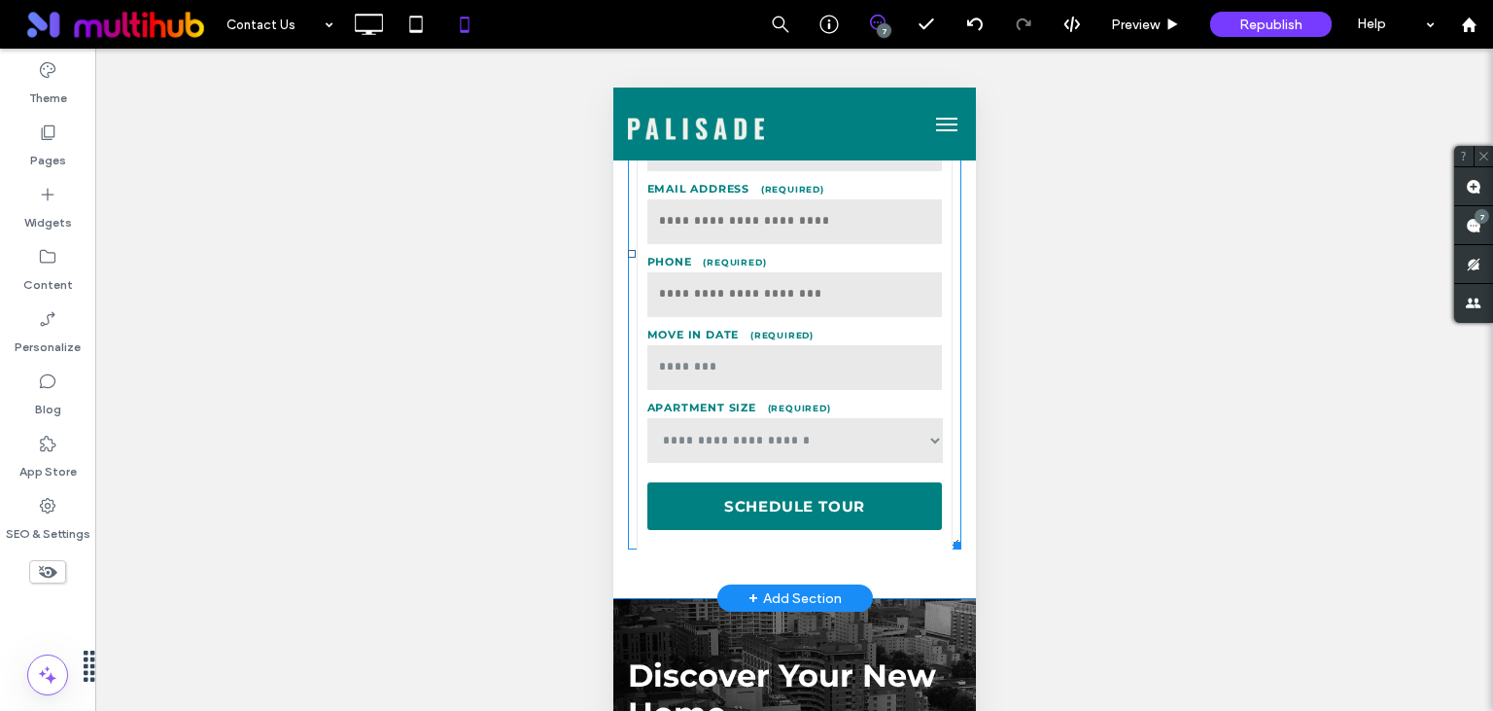
scroll to position [0, 0]
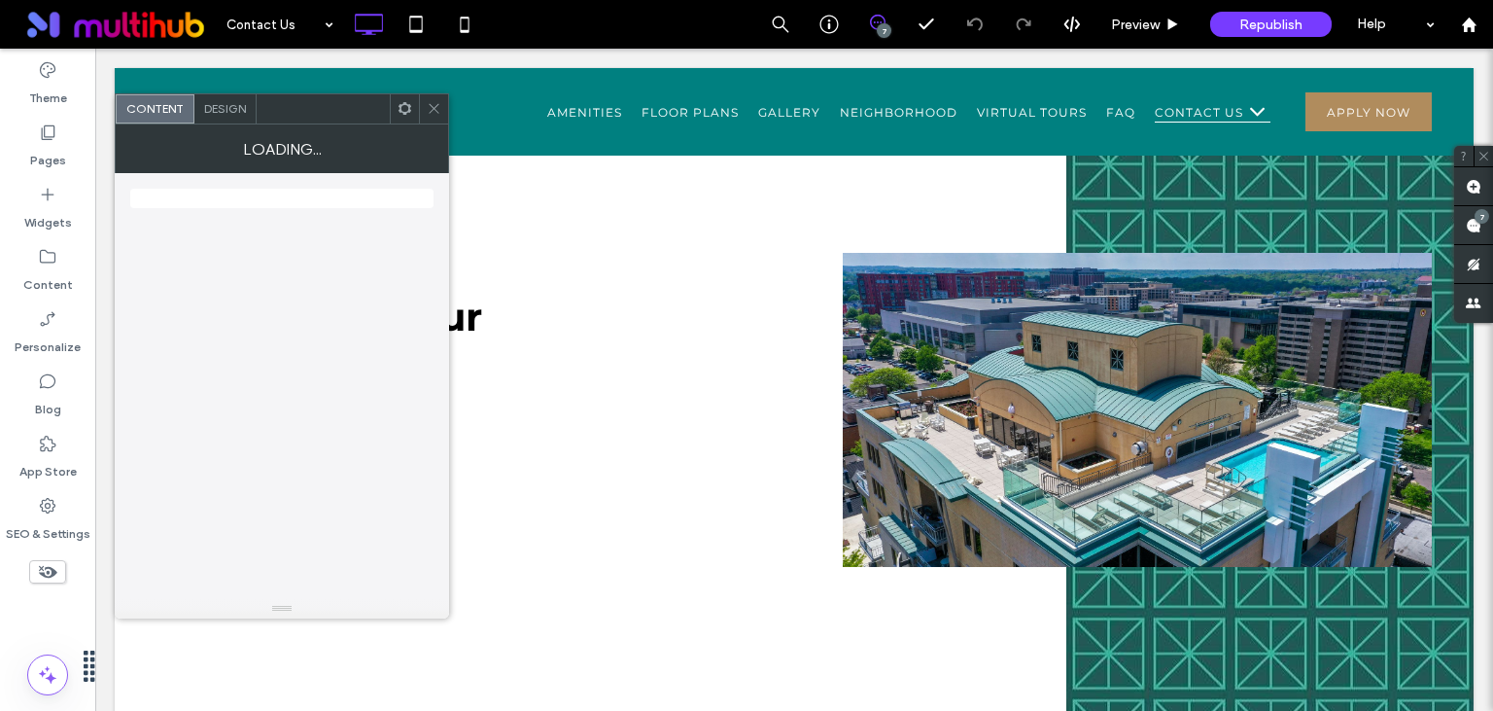
scroll to position [1642, 0]
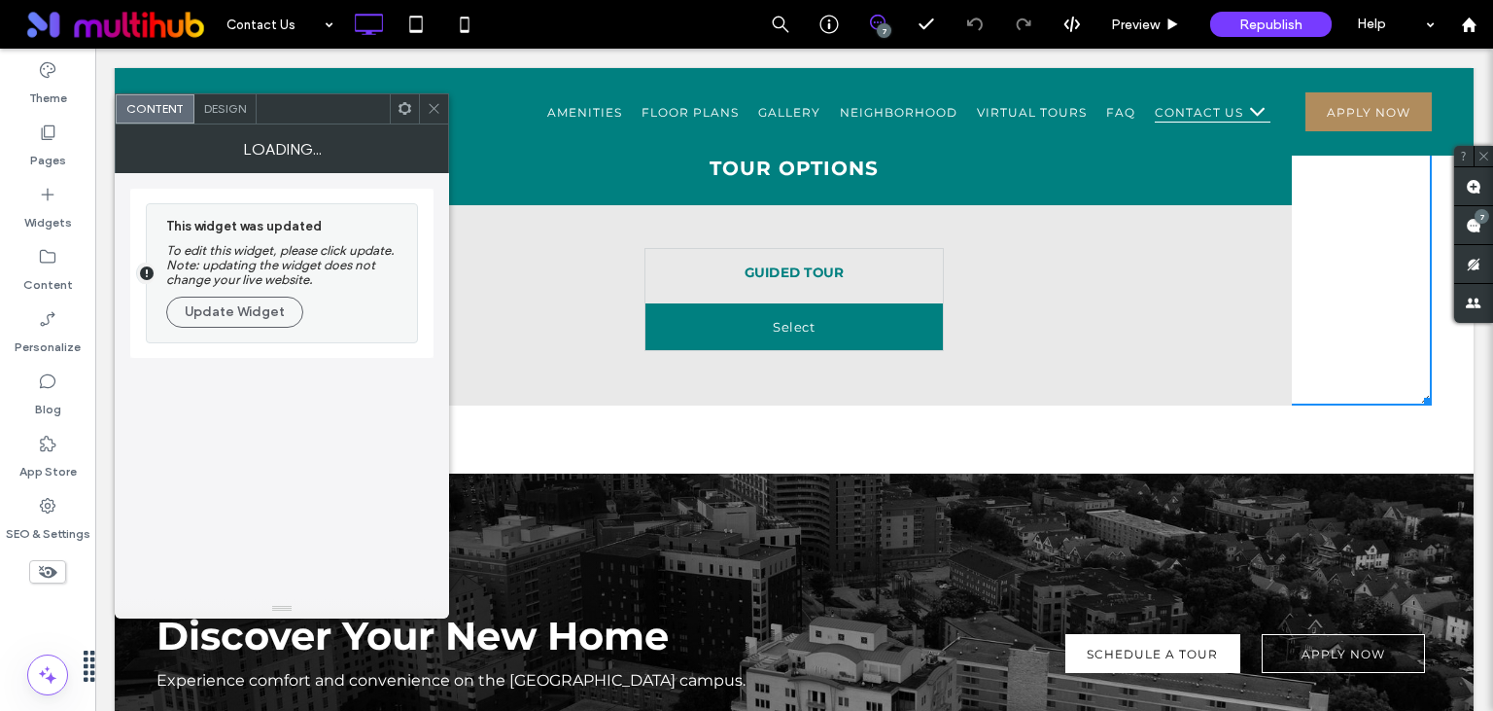
click at [262, 305] on button "Update Widget" at bounding box center [234, 312] width 137 height 31
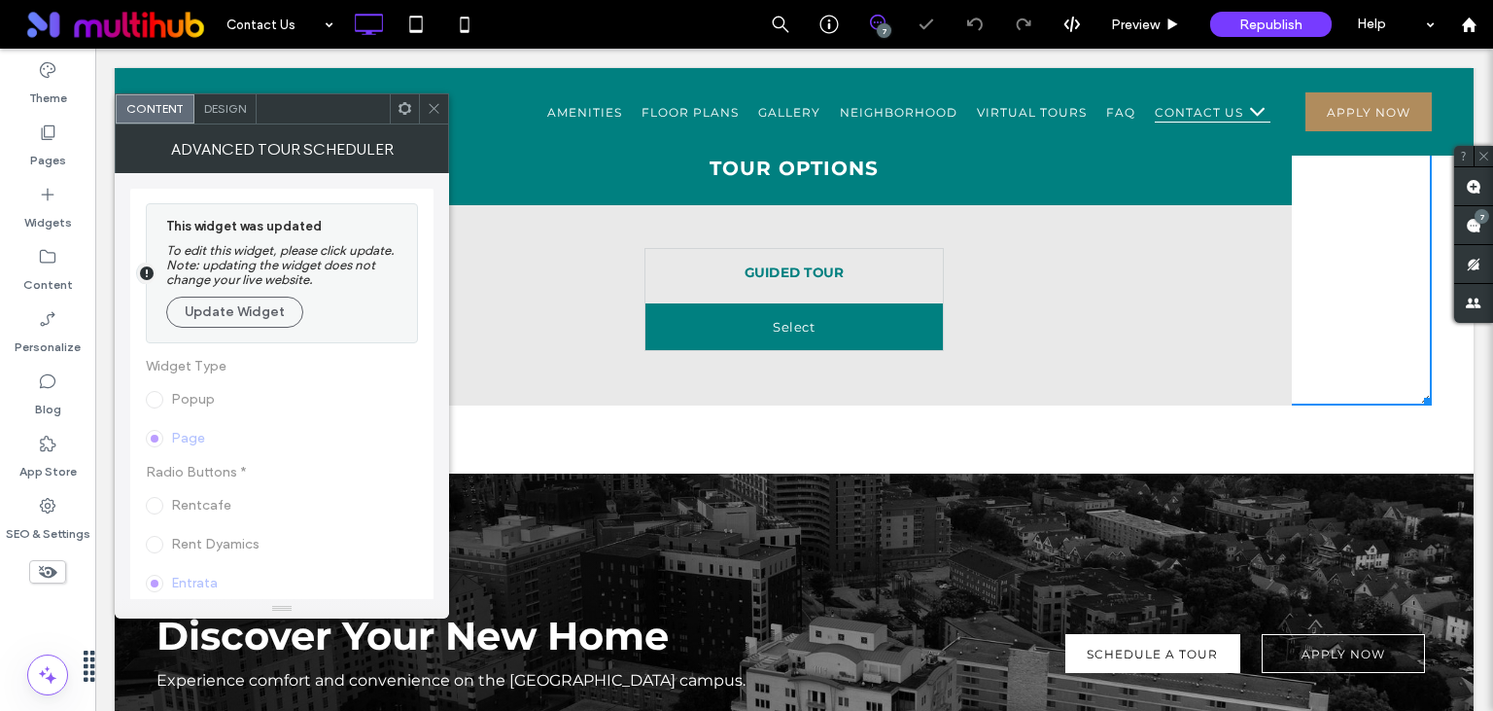
scroll to position [0, 0]
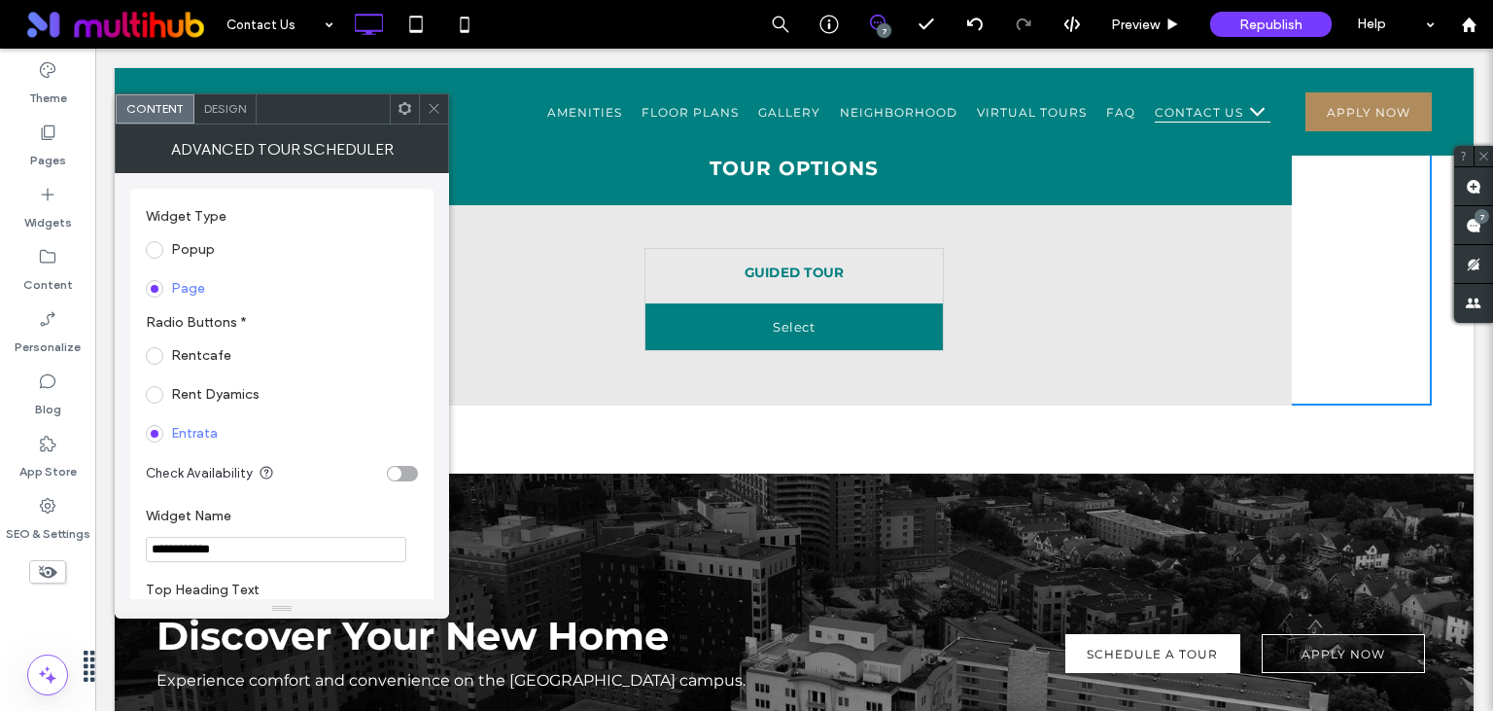
click at [437, 113] on icon at bounding box center [434, 108] width 15 height 15
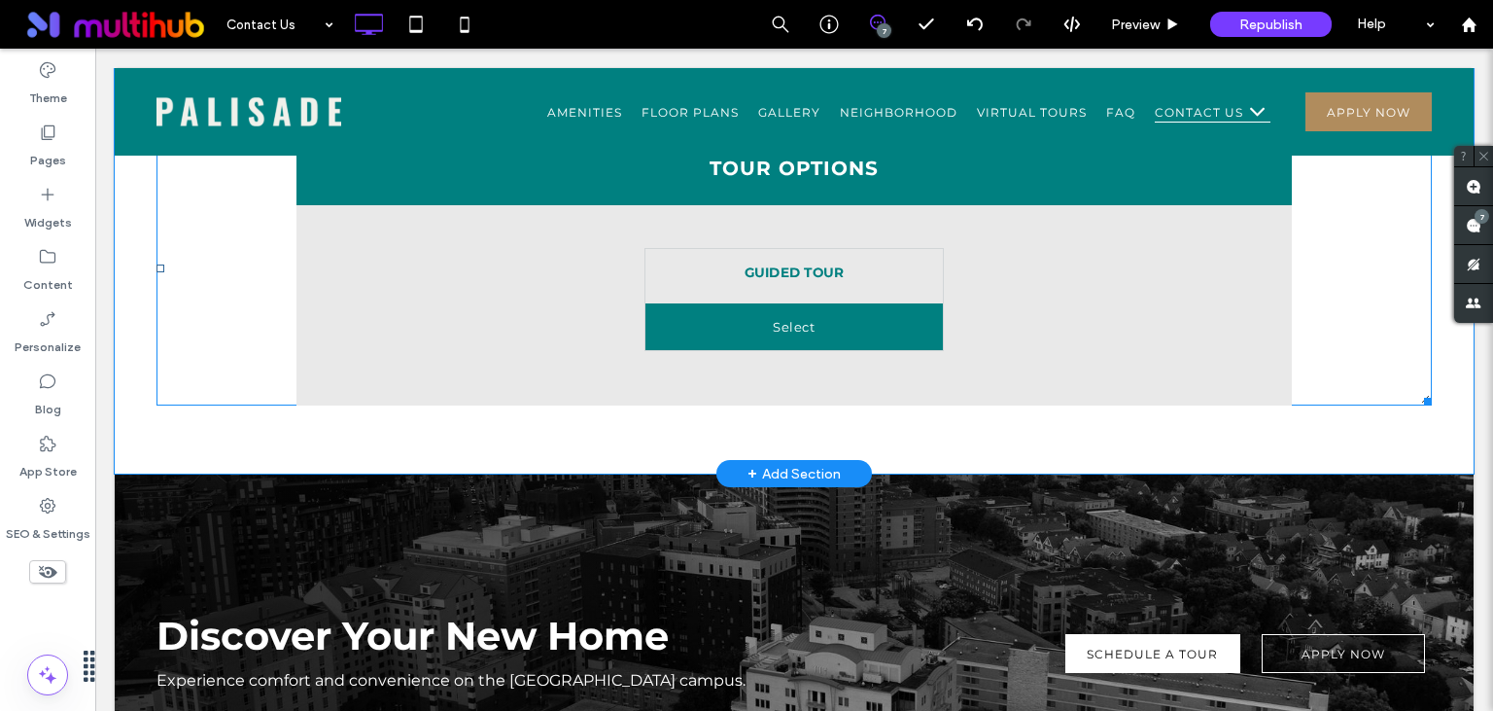
scroll to position [1232, 0]
